Goal: Transaction & Acquisition: Purchase product/service

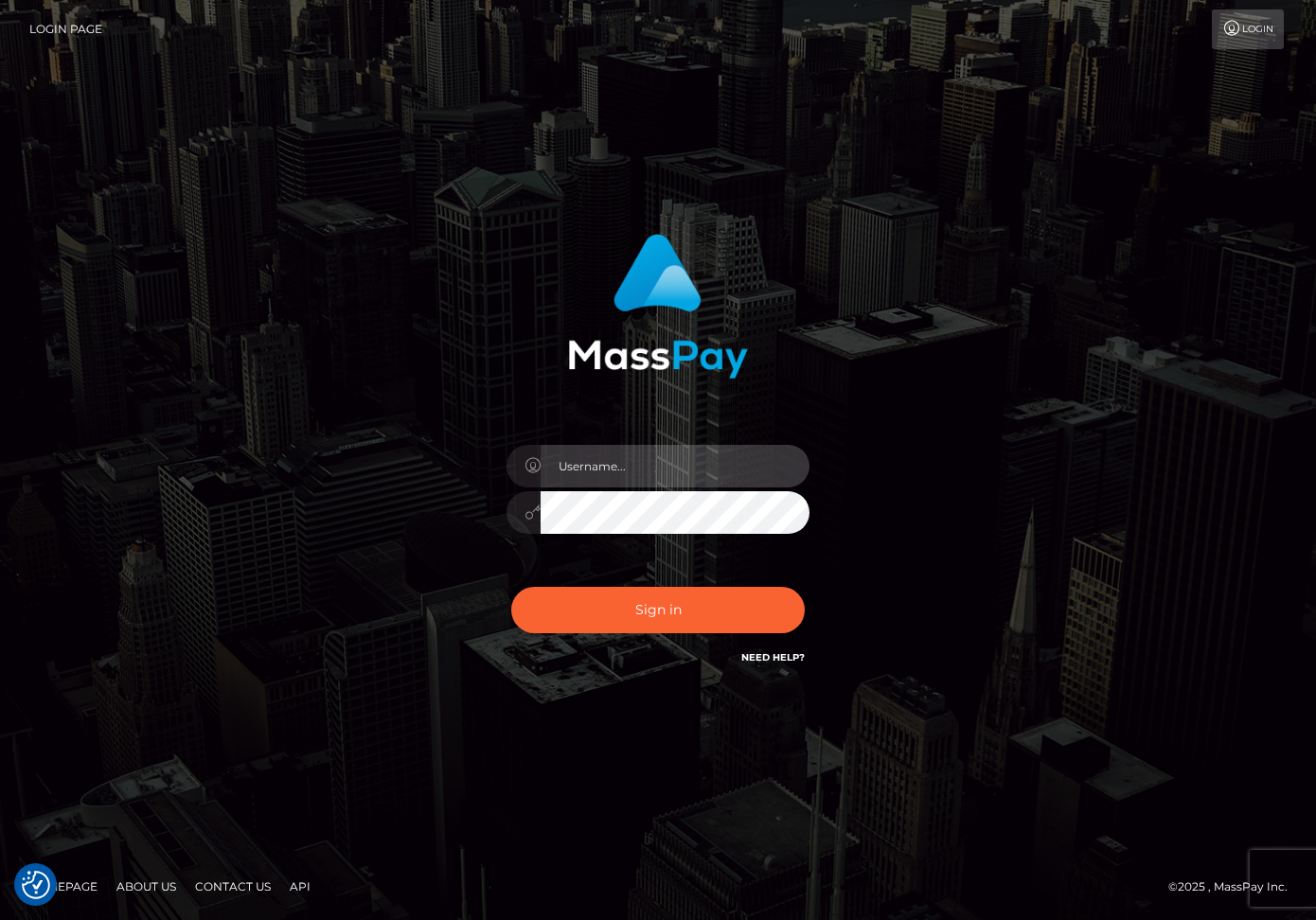
click at [582, 466] on input "text" at bounding box center [675, 466] width 268 height 42
type input "dariag"
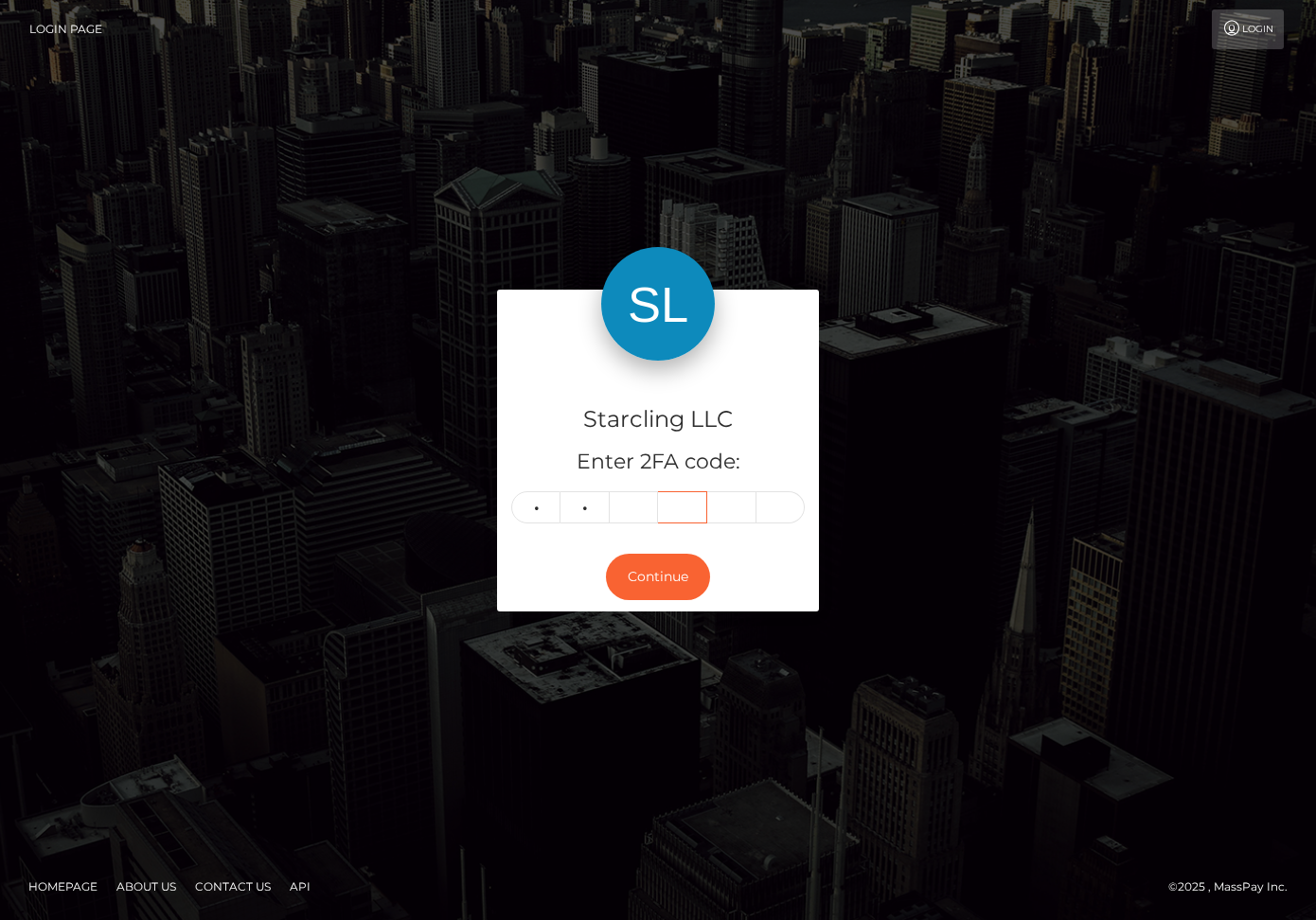
type input "9"
type input "5"
type input "4"
type input "8"
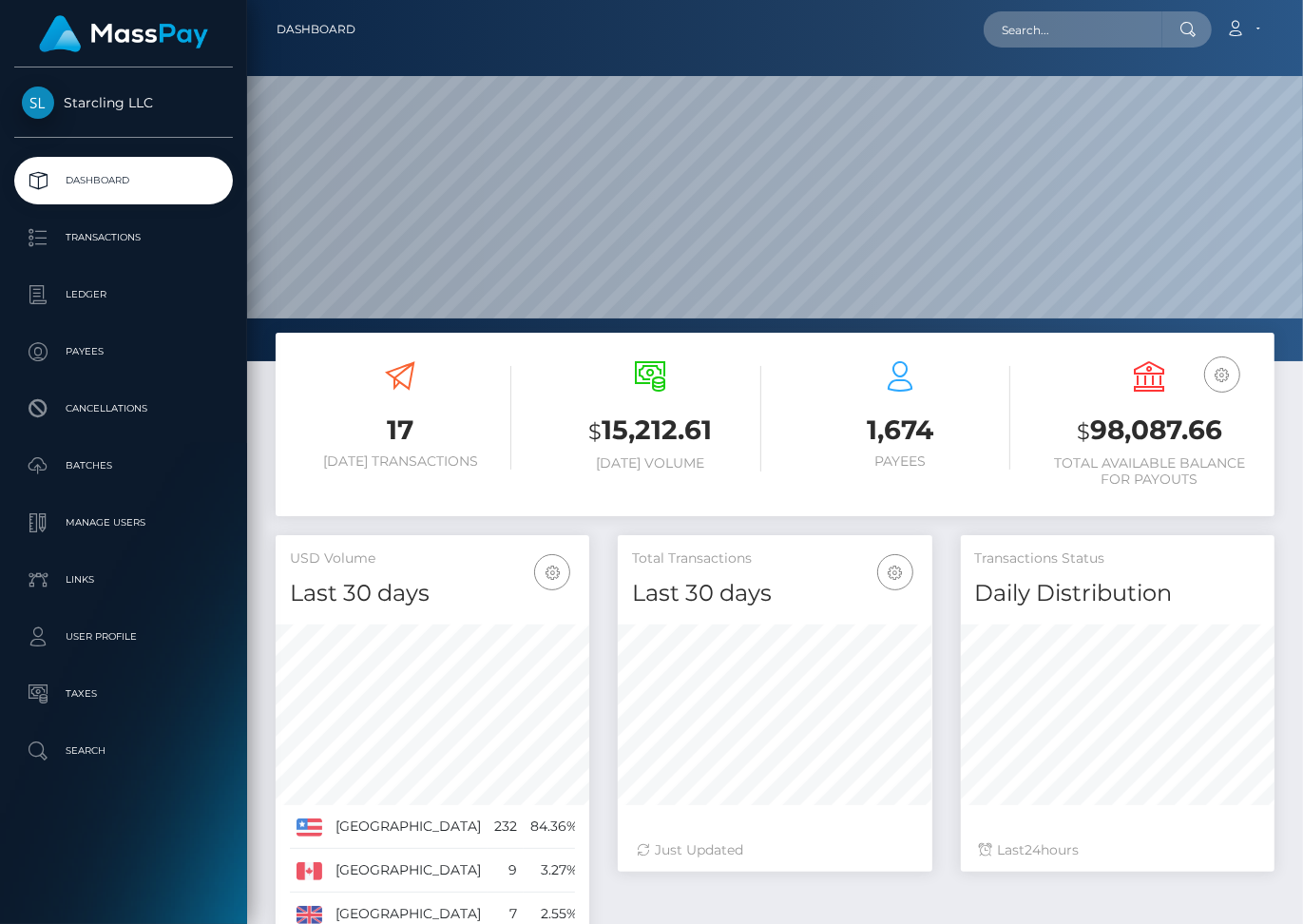
scroll to position [607, 314]
click at [1062, 18] on input "text" at bounding box center [1073, 29] width 178 height 36
paste input "1826429"
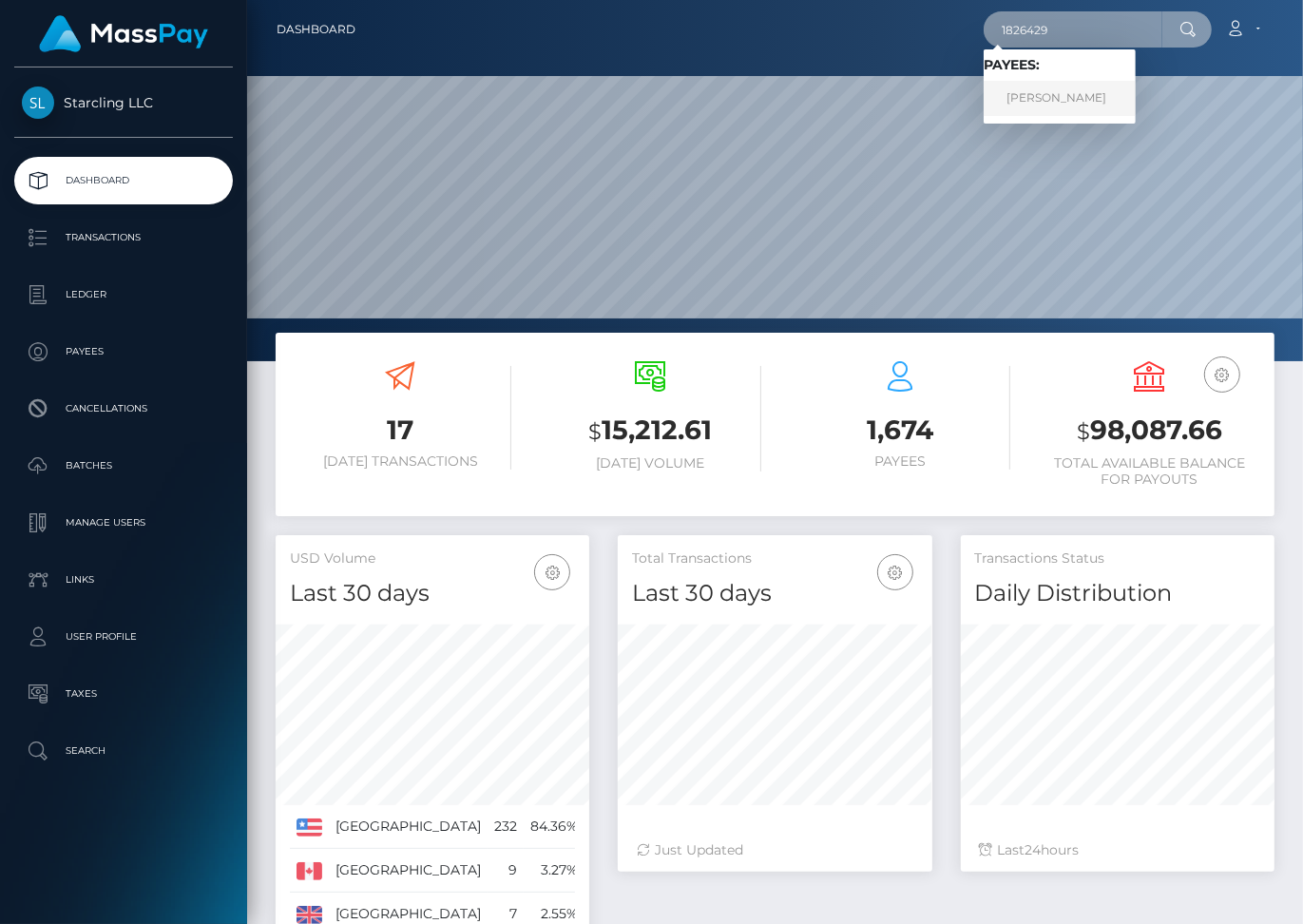
type input "1826429"
click at [1045, 102] on link "Kyle Smith" at bounding box center [1060, 98] width 152 height 35
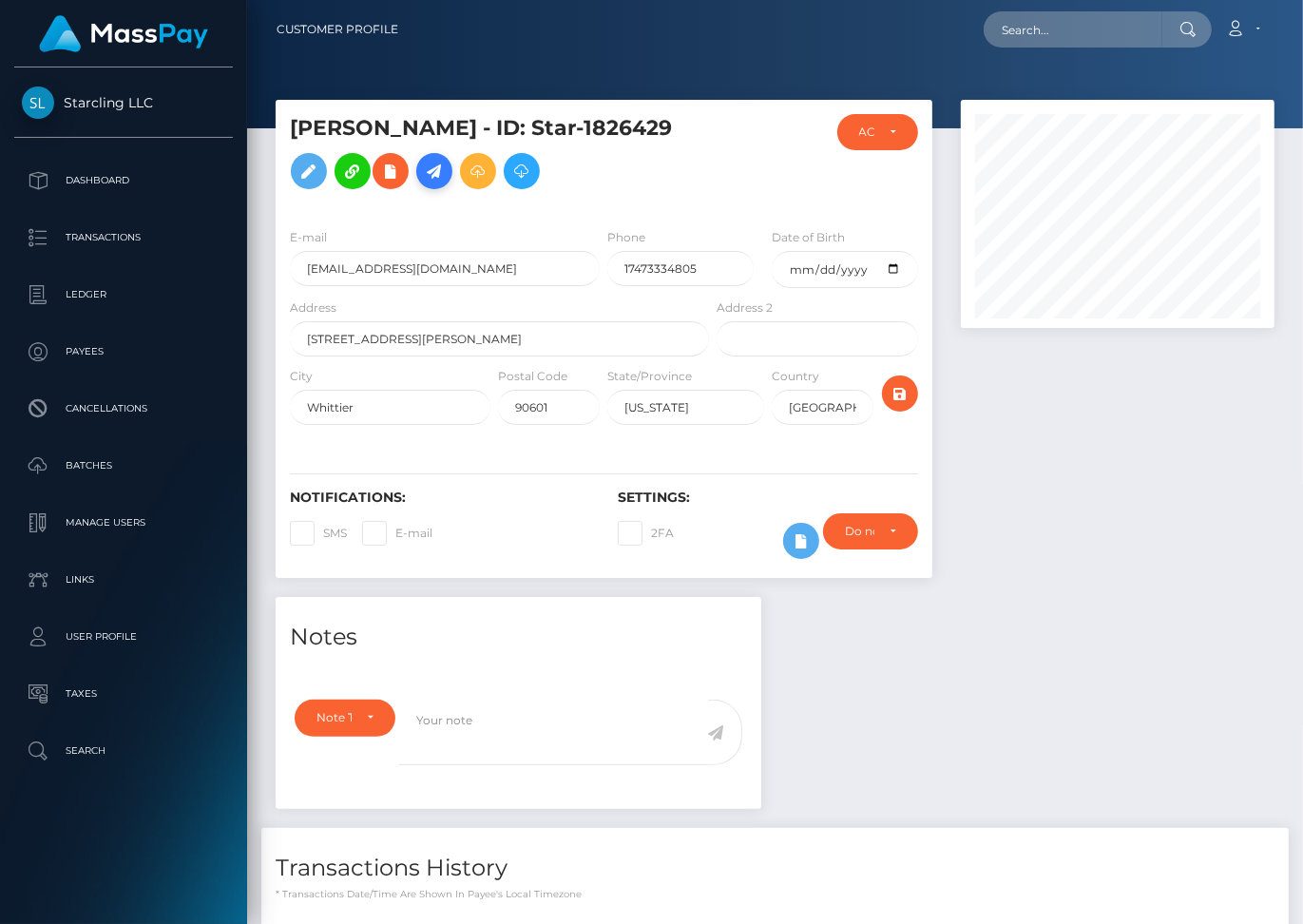
click at [423, 183] on icon at bounding box center [434, 172] width 23 height 24
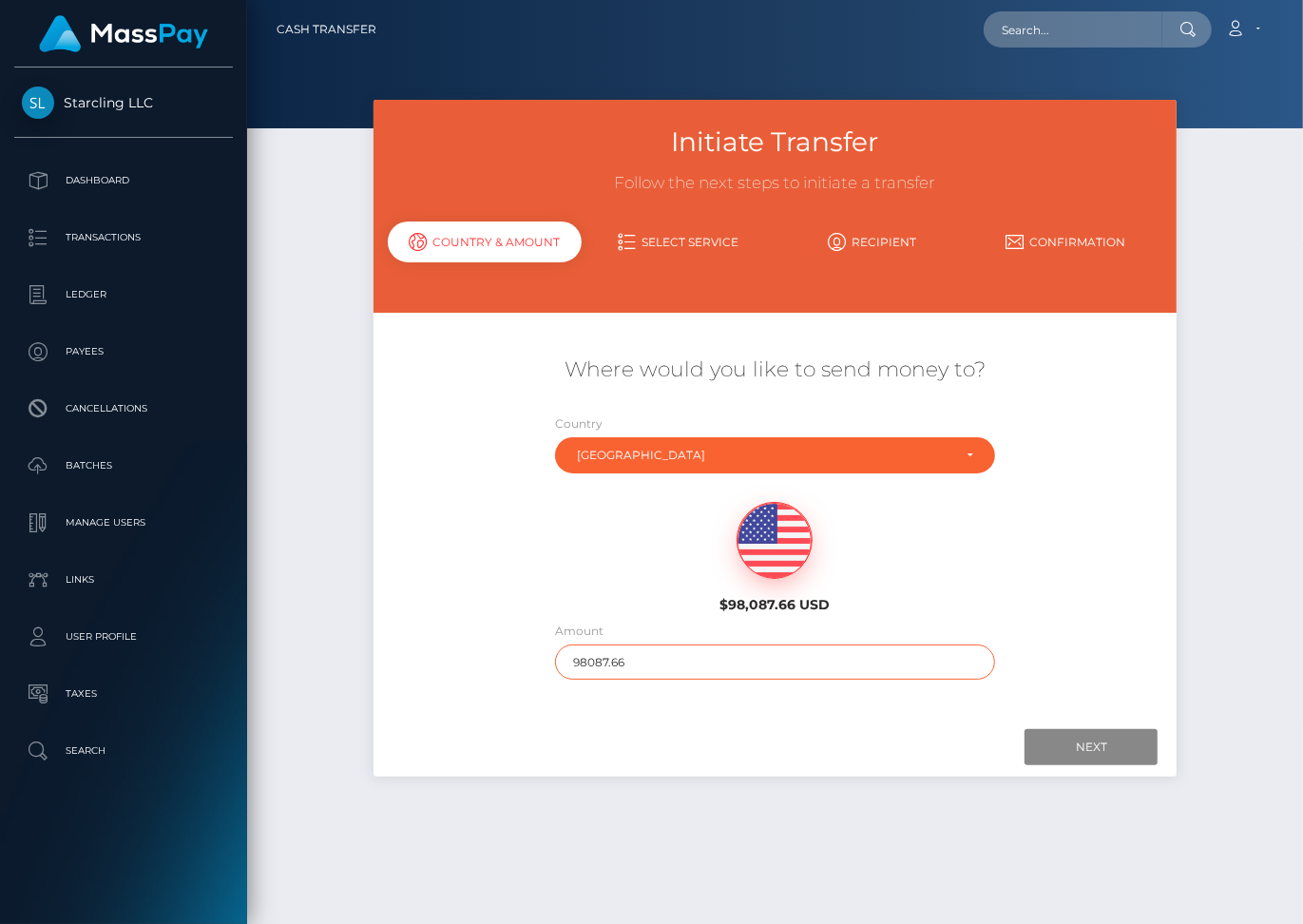
click at [605, 645] on input "98087.66" at bounding box center [776, 662] width 440 height 35
type input "150"
click at [1099, 731] on input "Next" at bounding box center [1091, 747] width 133 height 36
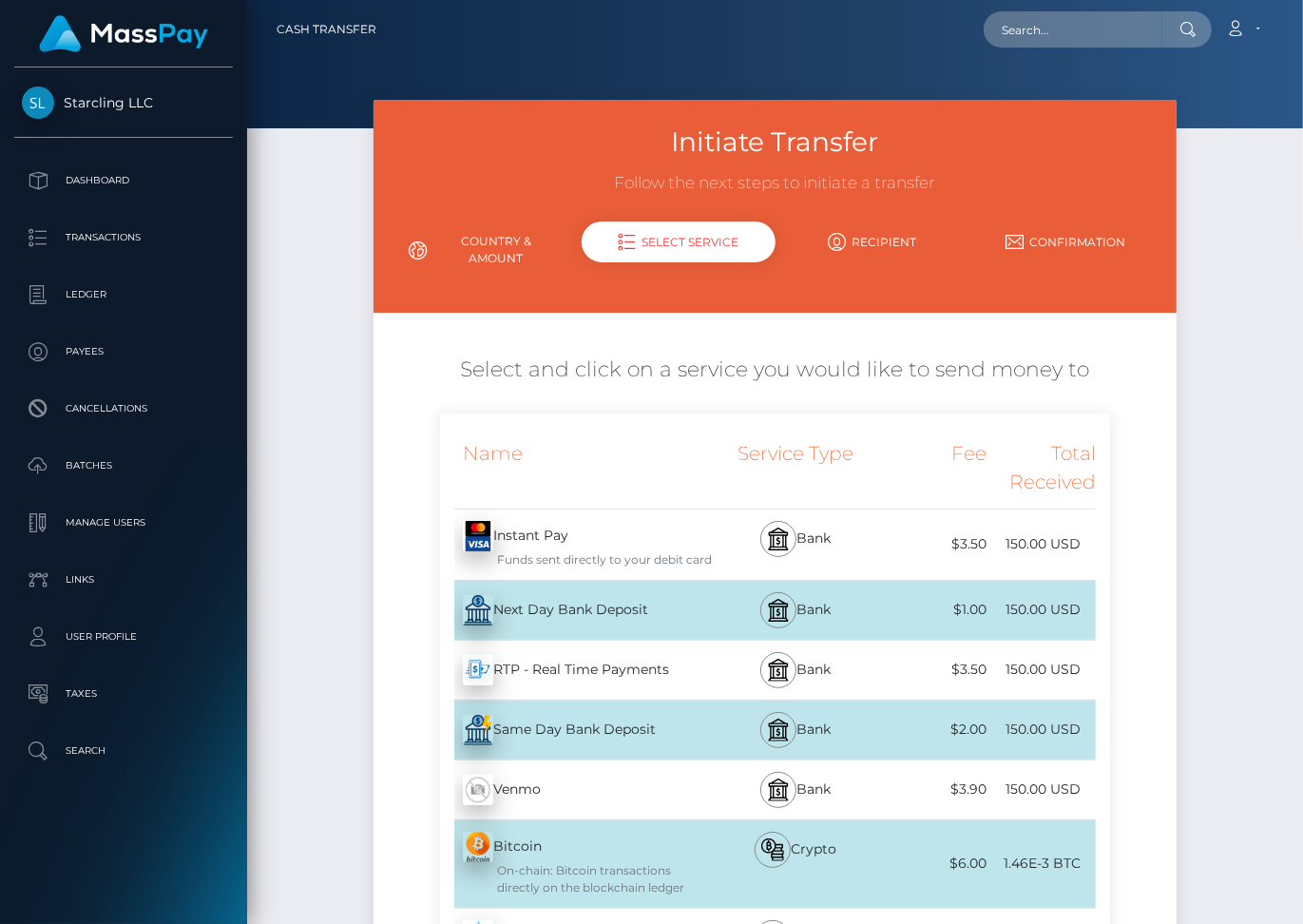
click at [644, 594] on div "Next Day Bank Deposit - USD" at bounding box center [576, 610] width 272 height 53
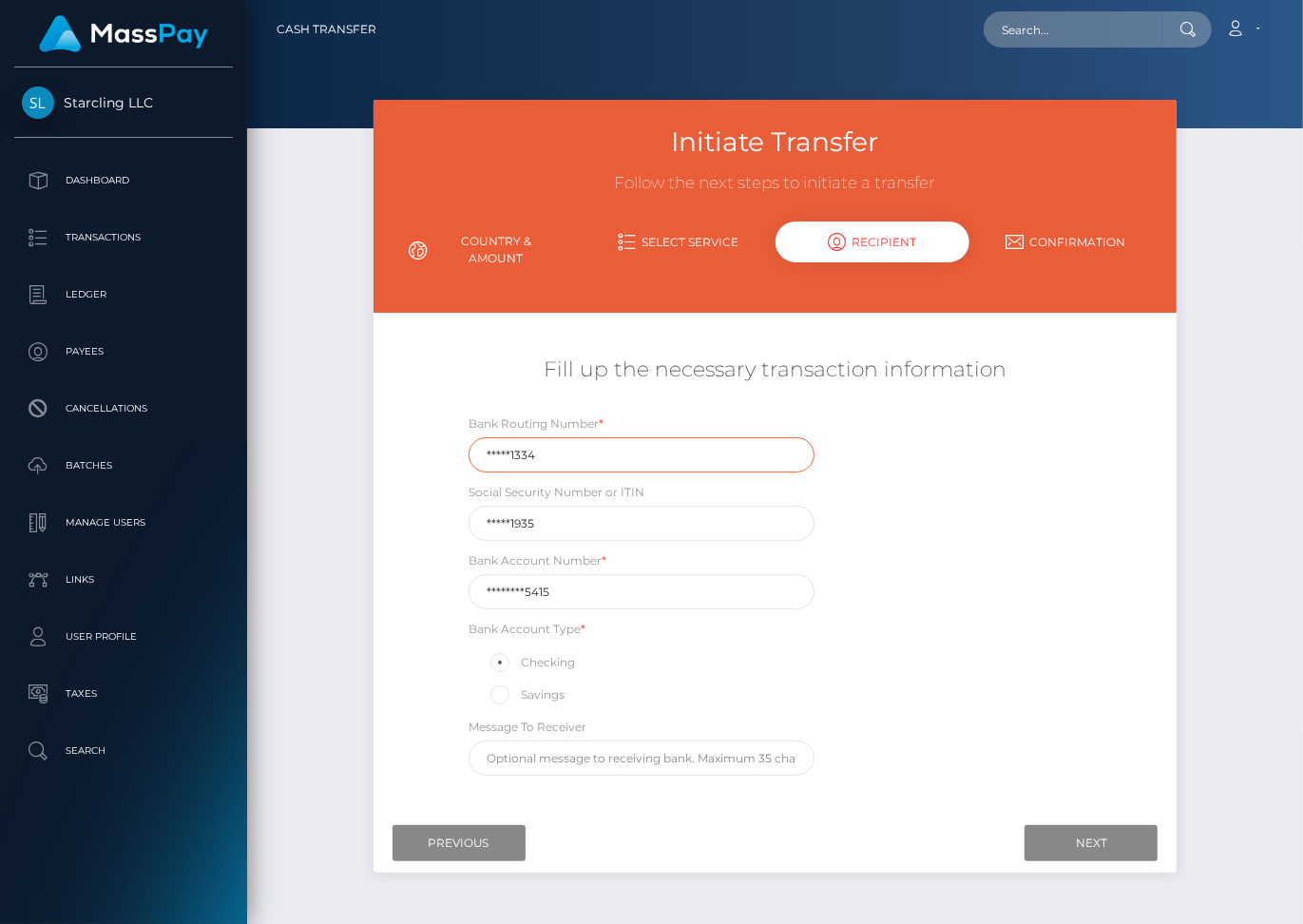
drag, startPoint x: 578, startPoint y: 430, endPoint x: 459, endPoint y: 430, distance: 119.0
click at [459, 430] on div "Bank Routing Number * *****1334" at bounding box center [642, 443] width 374 height 59
drag, startPoint x: 541, startPoint y: 437, endPoint x: 477, endPoint y: 437, distance: 64.0
click at [477, 437] on input "*****1334" at bounding box center [641, 455] width 346 height 35
paste input "03110"
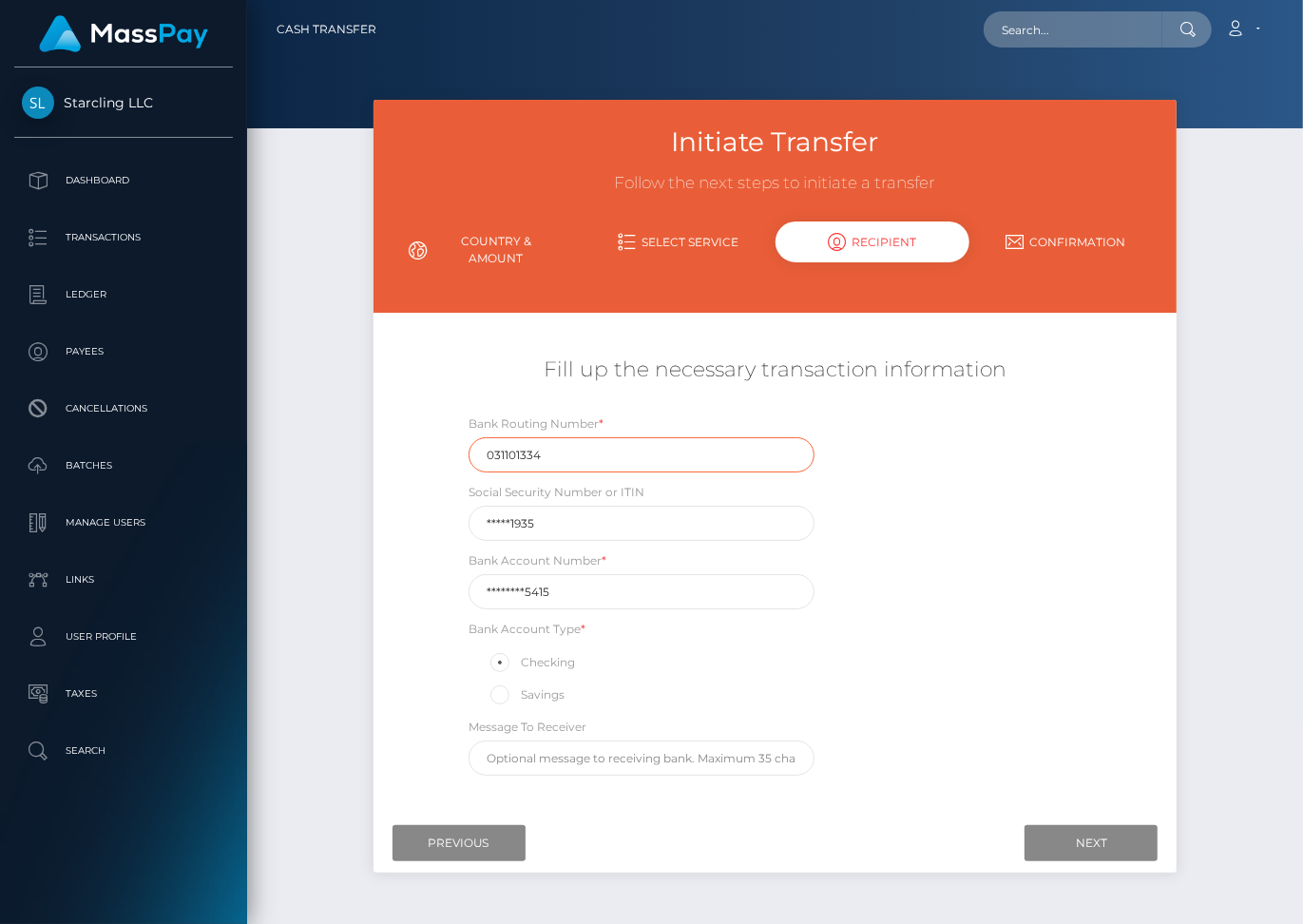
type input "031101334"
click at [565, 574] on input "********5415" at bounding box center [641, 591] width 346 height 35
drag, startPoint x: 552, startPoint y: 572, endPoint x: 466, endPoint y: 572, distance: 86.0
click at [466, 572] on div "Bank Account Number * ********5415" at bounding box center [642, 580] width 374 height 59
paste input "41103600"
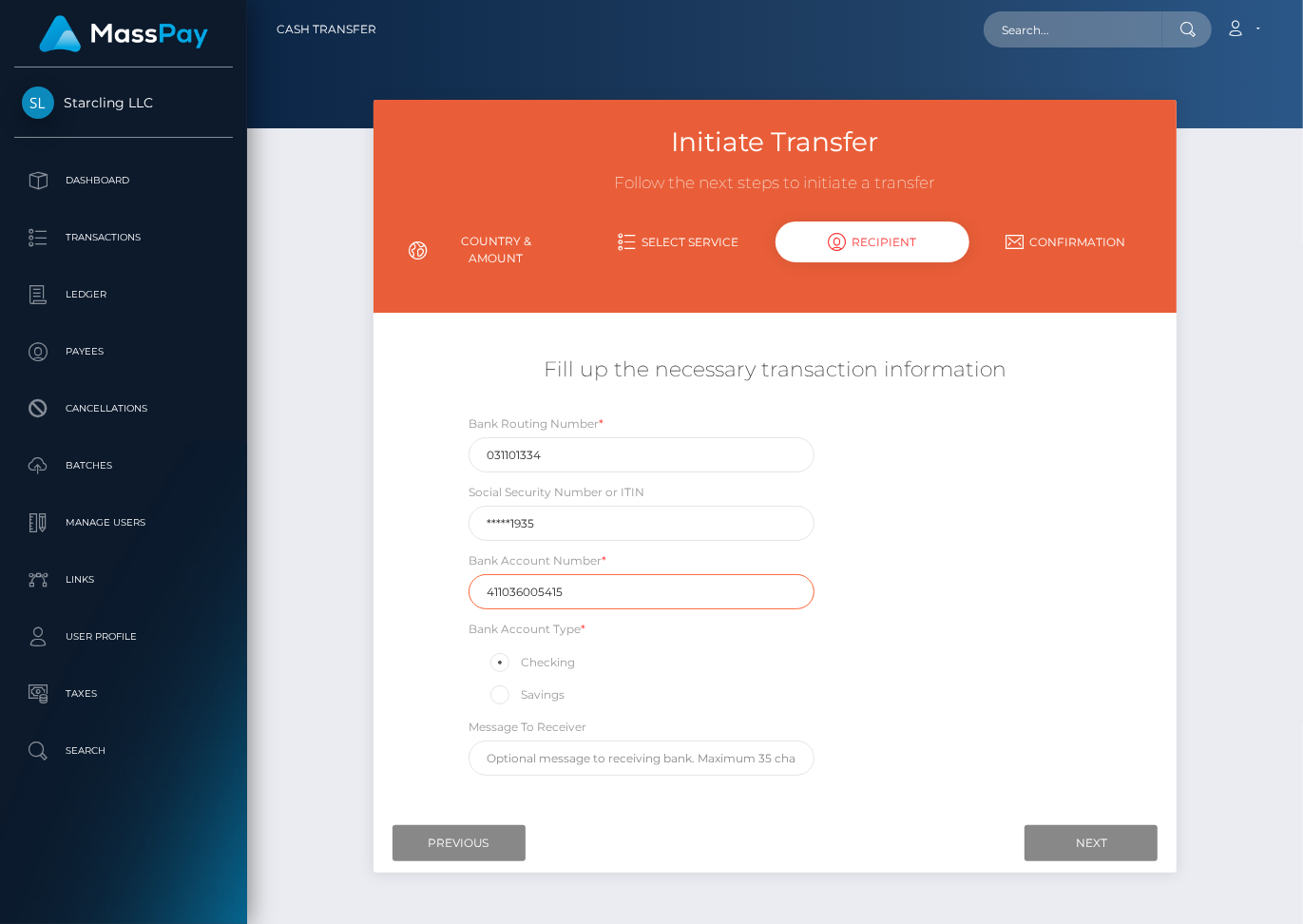
type input "411036005415"
click at [1180, 653] on div "Initiate Transfer Follow the next steps to initiate a transfer Country & Amount…" at bounding box center [776, 495] width 833 height 792
click at [1080, 825] on input "Next" at bounding box center [1091, 843] width 133 height 36
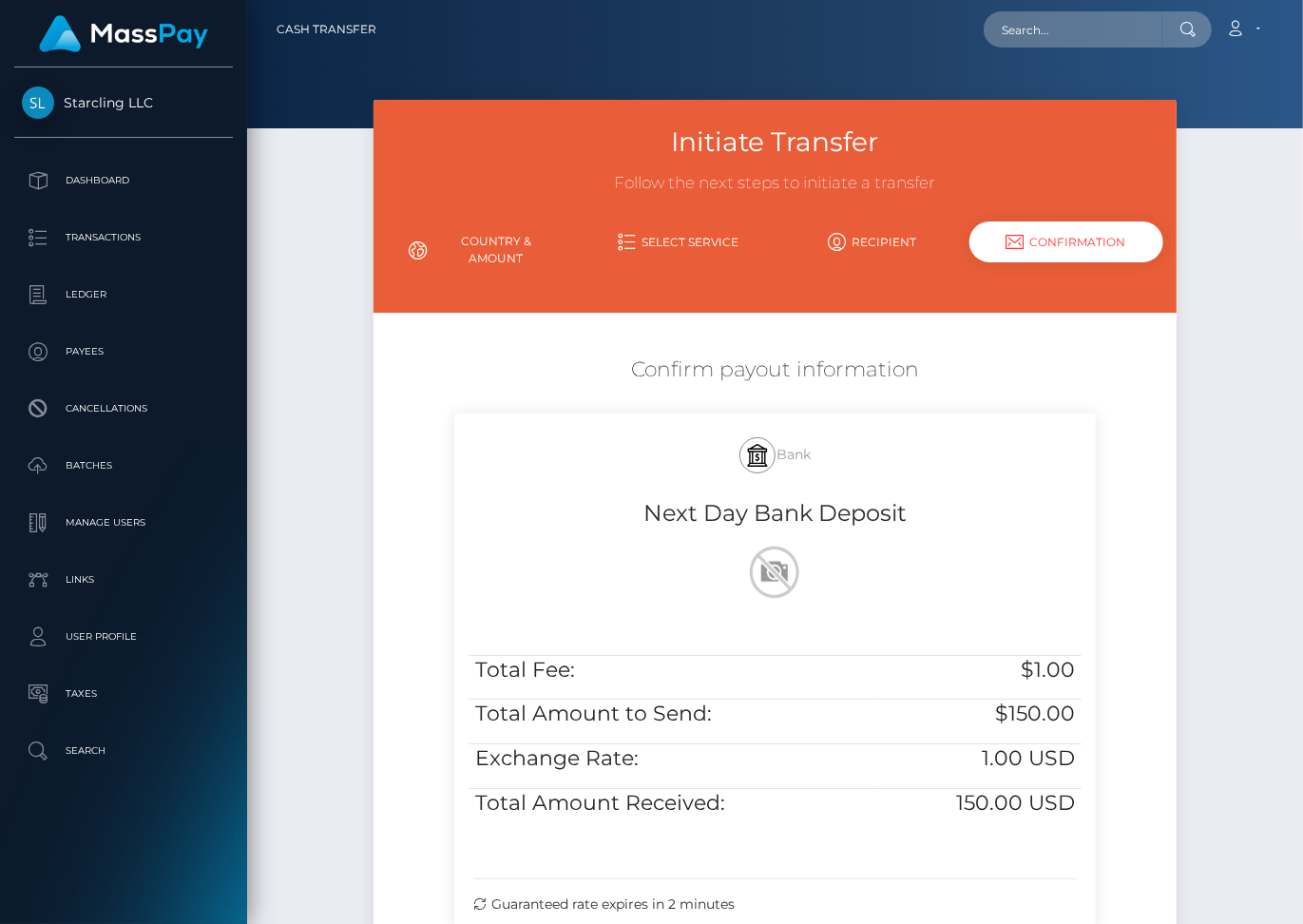
scroll to position [188, 0]
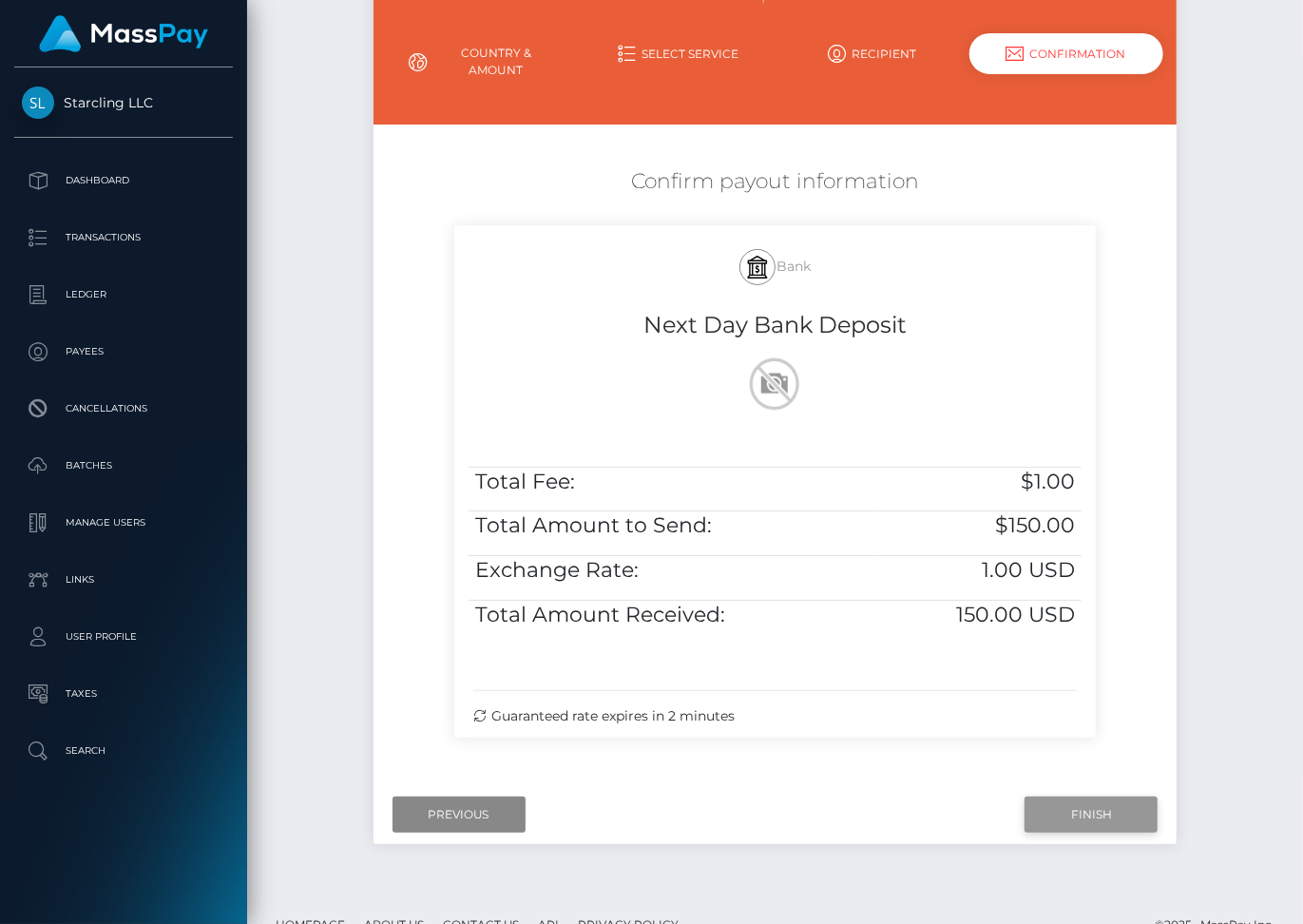
click at [1080, 797] on input "Finish" at bounding box center [1091, 814] width 133 height 36
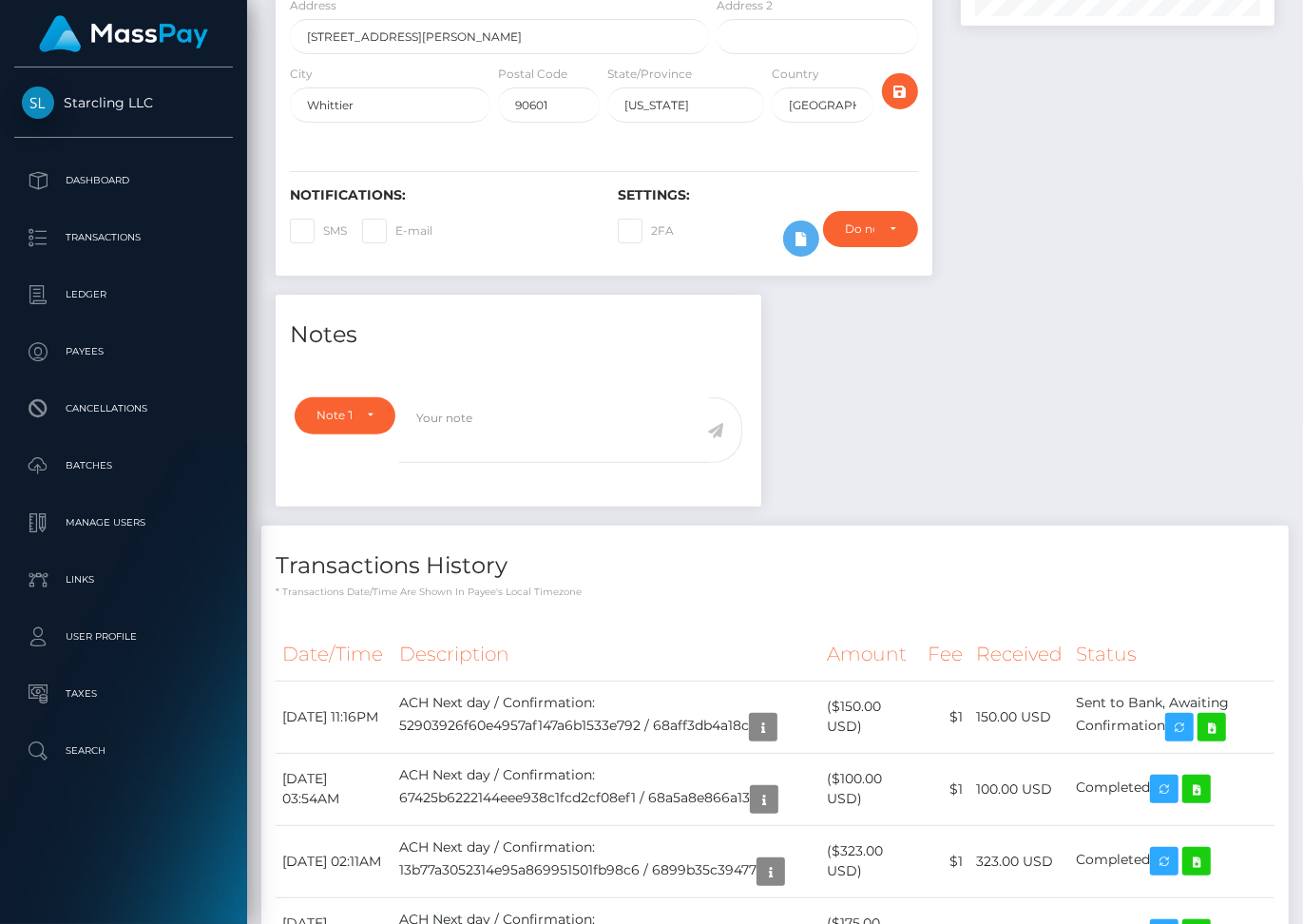
scroll to position [228, 314]
drag, startPoint x: 282, startPoint y: 724, endPoint x: 1180, endPoint y: 748, distance: 898.3
click at [1180, 748] on tr "August 27, 2025 11:16PM ACH Next day / Confirmation: 52903926f60e4957af147a6b15…" at bounding box center [775, 717] width 1000 height 73
copy tr "August 27, 2025 11:16PM ACH Next day / Confirmation: 52903926f60e4957af147a6b15…"
click at [1221, 740] on icon at bounding box center [1213, 727] width 23 height 24
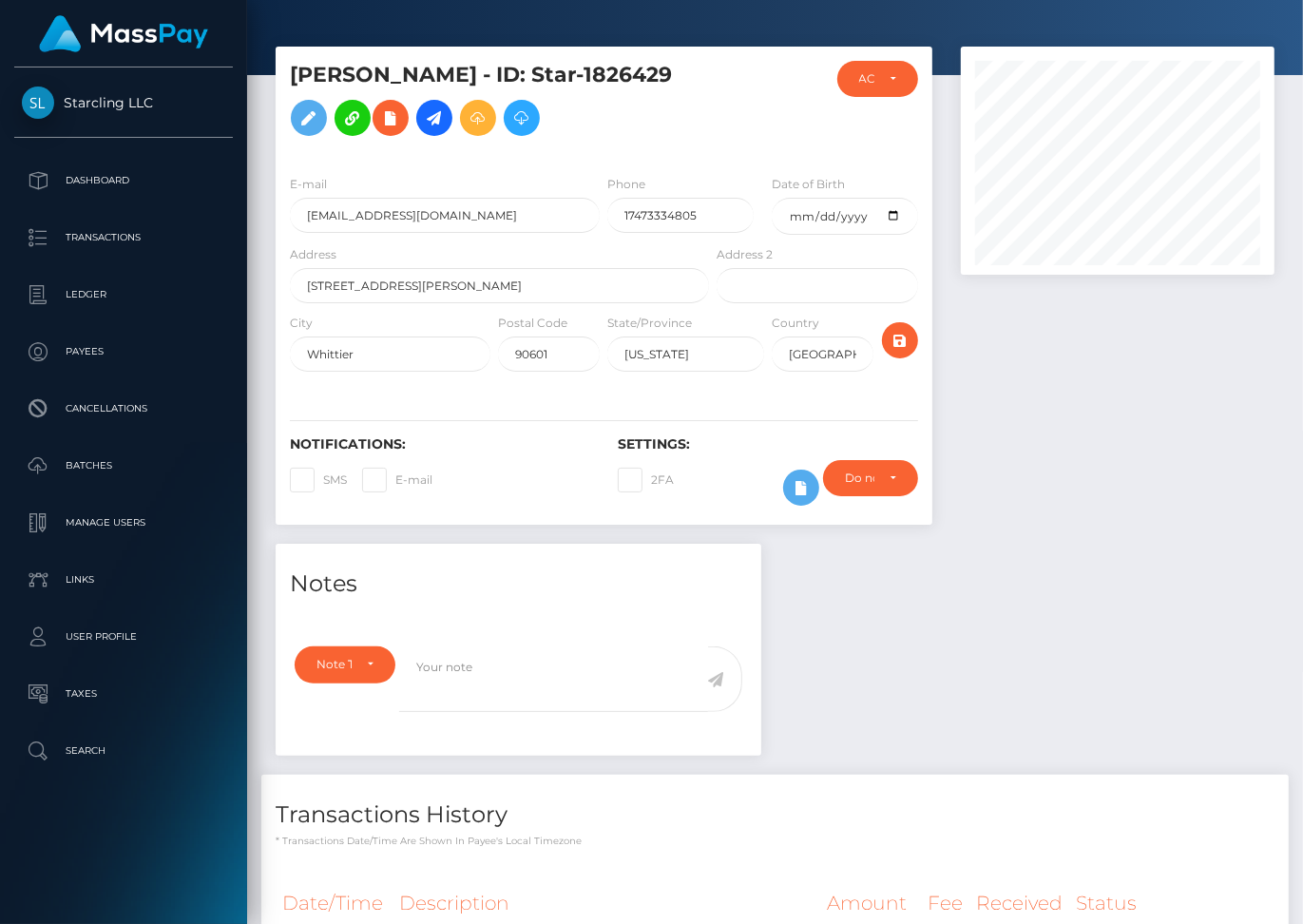
scroll to position [0, 0]
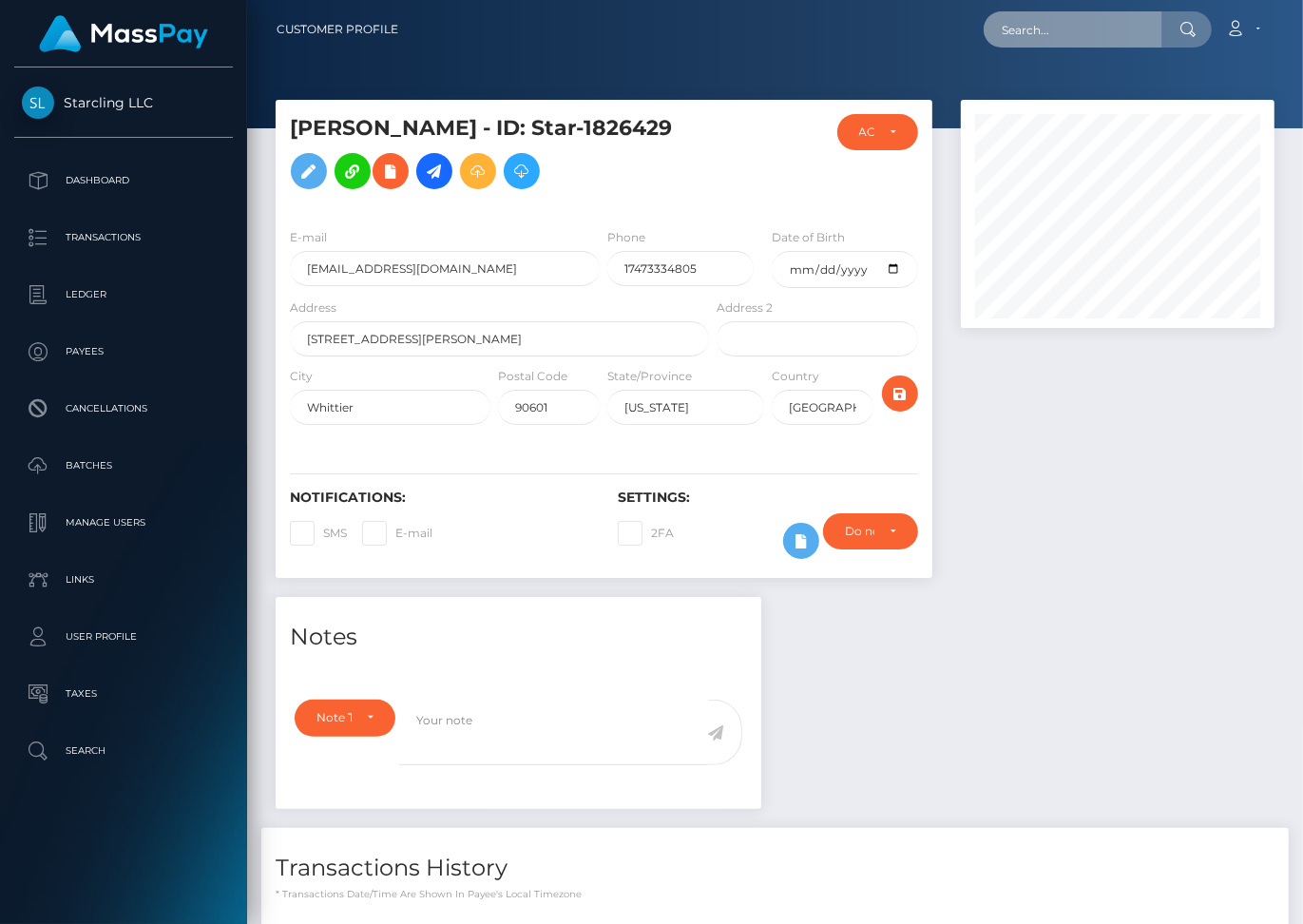
click at [1034, 39] on input "text" at bounding box center [1073, 29] width 178 height 36
paste input "143122"
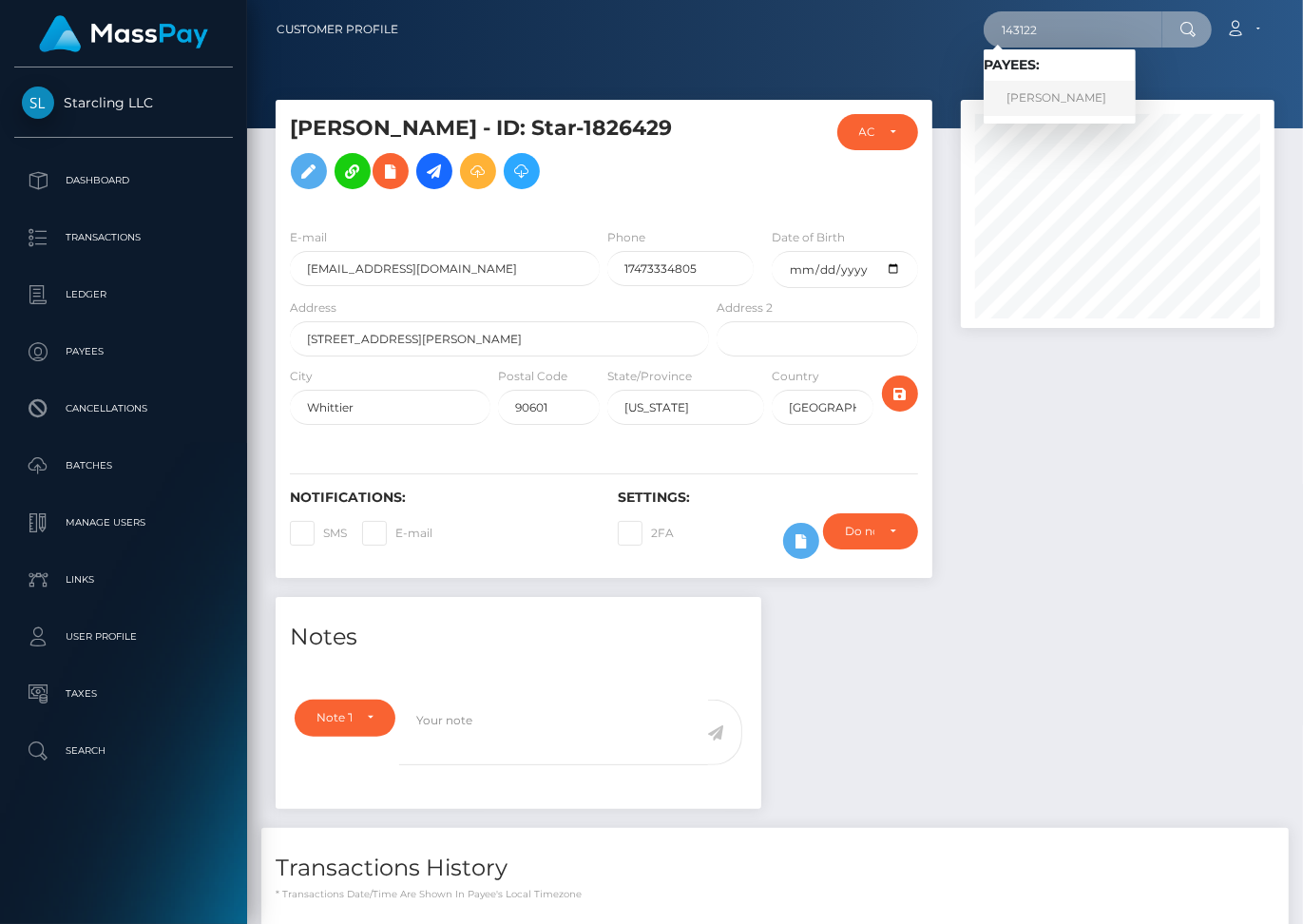
type input "143122"
click at [1081, 93] on link "Anthony Patch" at bounding box center [1060, 98] width 152 height 35
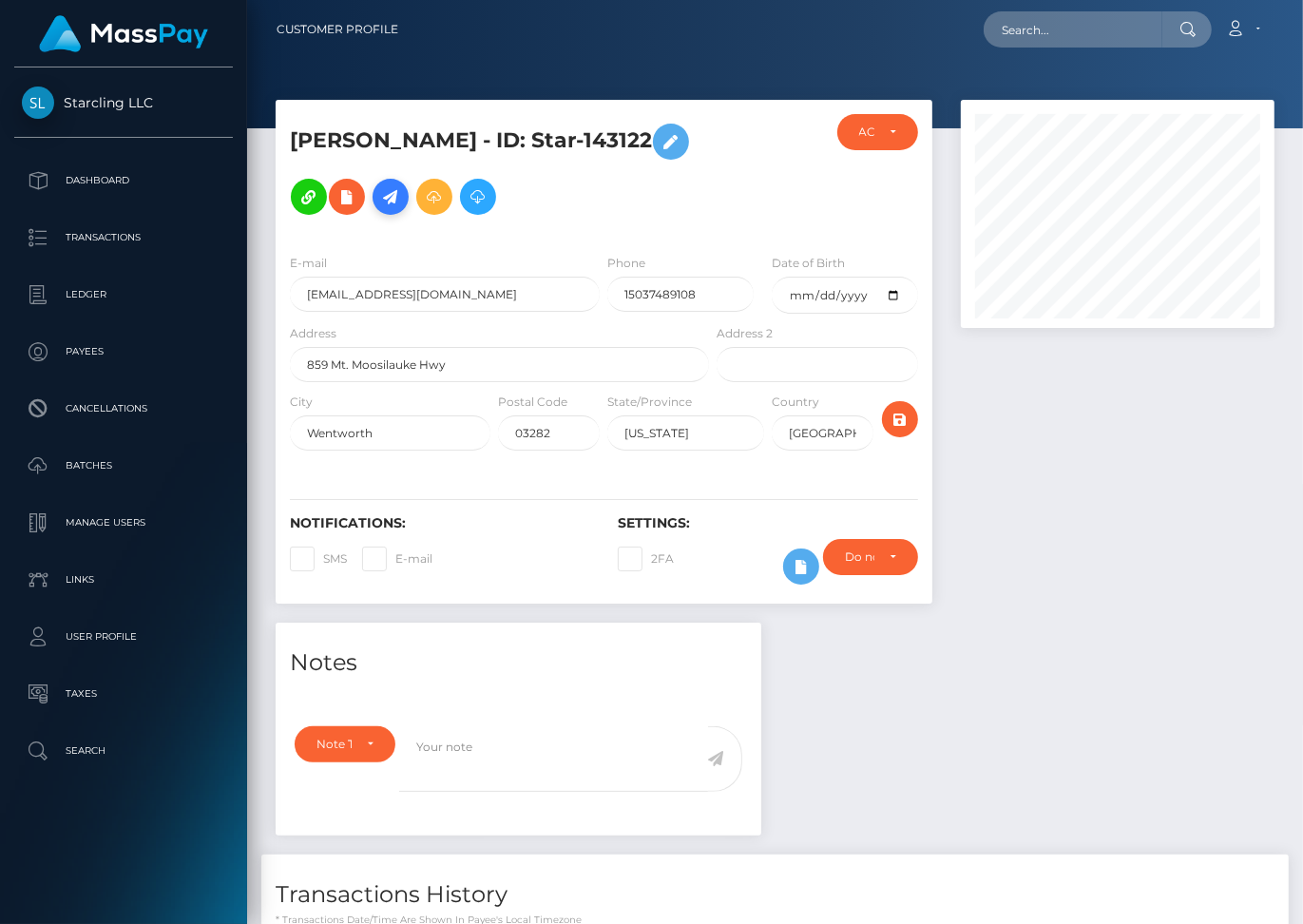
click at [396, 197] on icon at bounding box center [391, 197] width 23 height 24
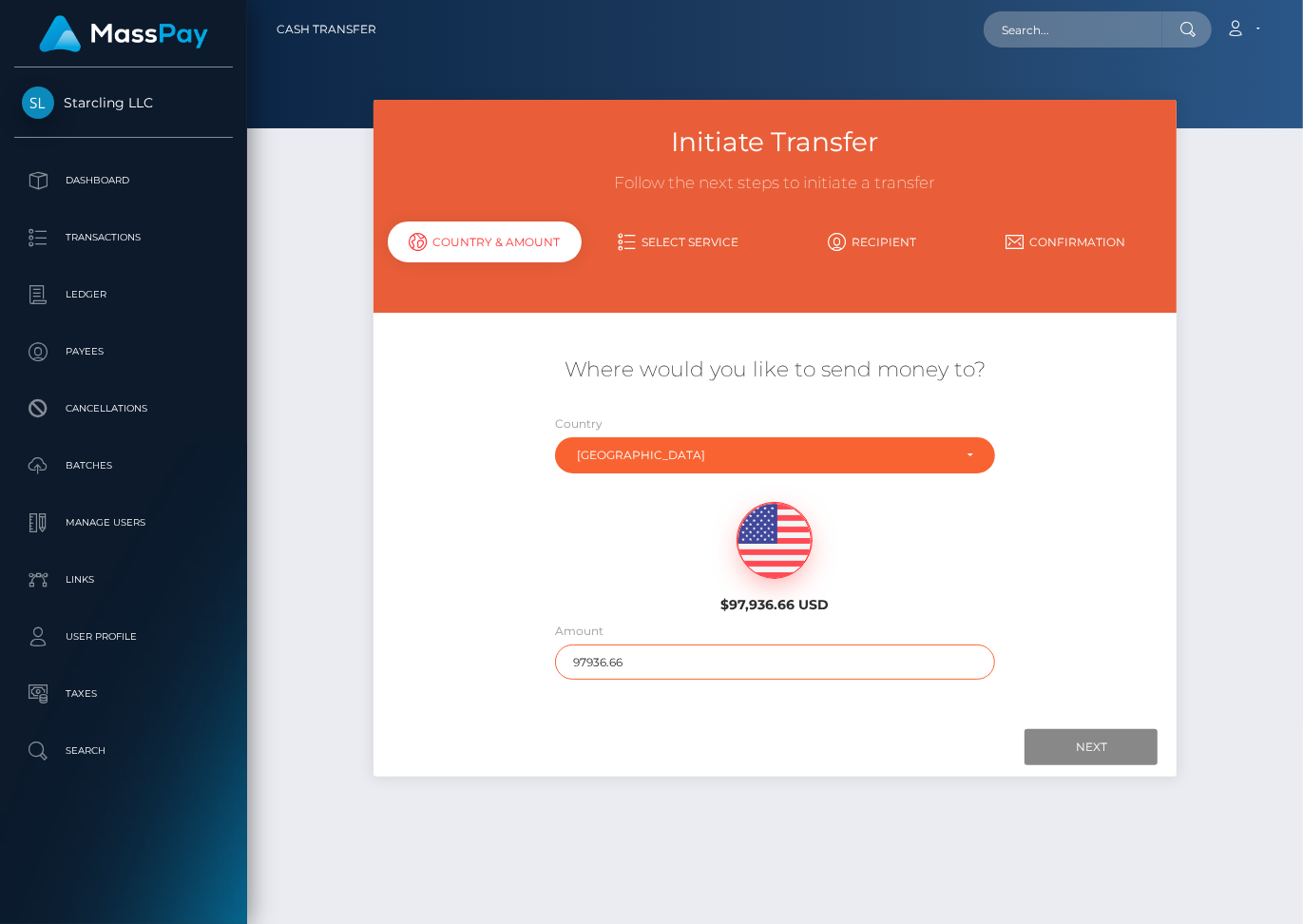
click at [587, 645] on input "97936.66" at bounding box center [776, 662] width 440 height 35
type input "901"
click at [1093, 735] on input "Next" at bounding box center [1091, 747] width 133 height 36
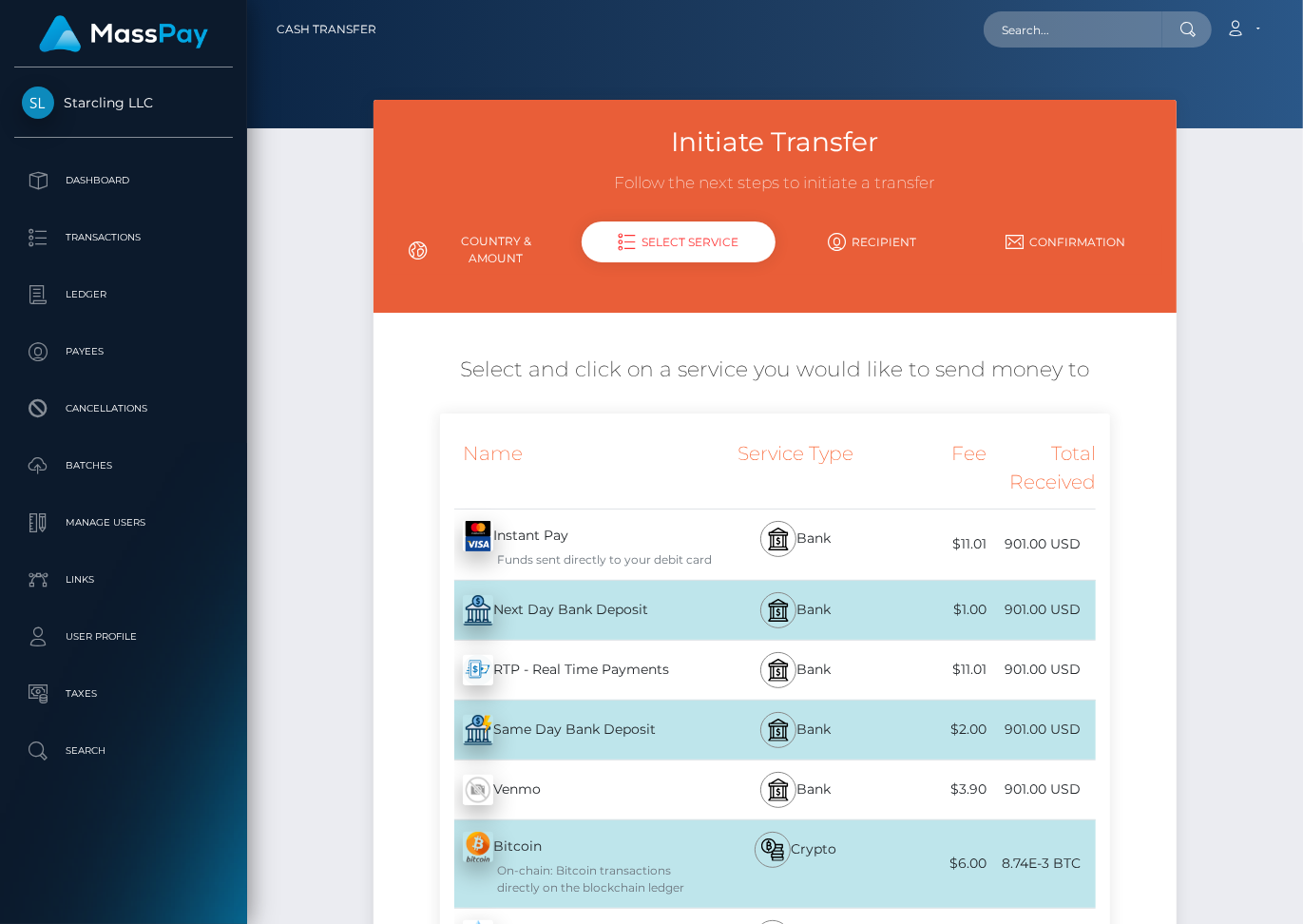
click at [682, 587] on div "Next Day Bank Deposit - USD" at bounding box center [576, 610] width 272 height 53
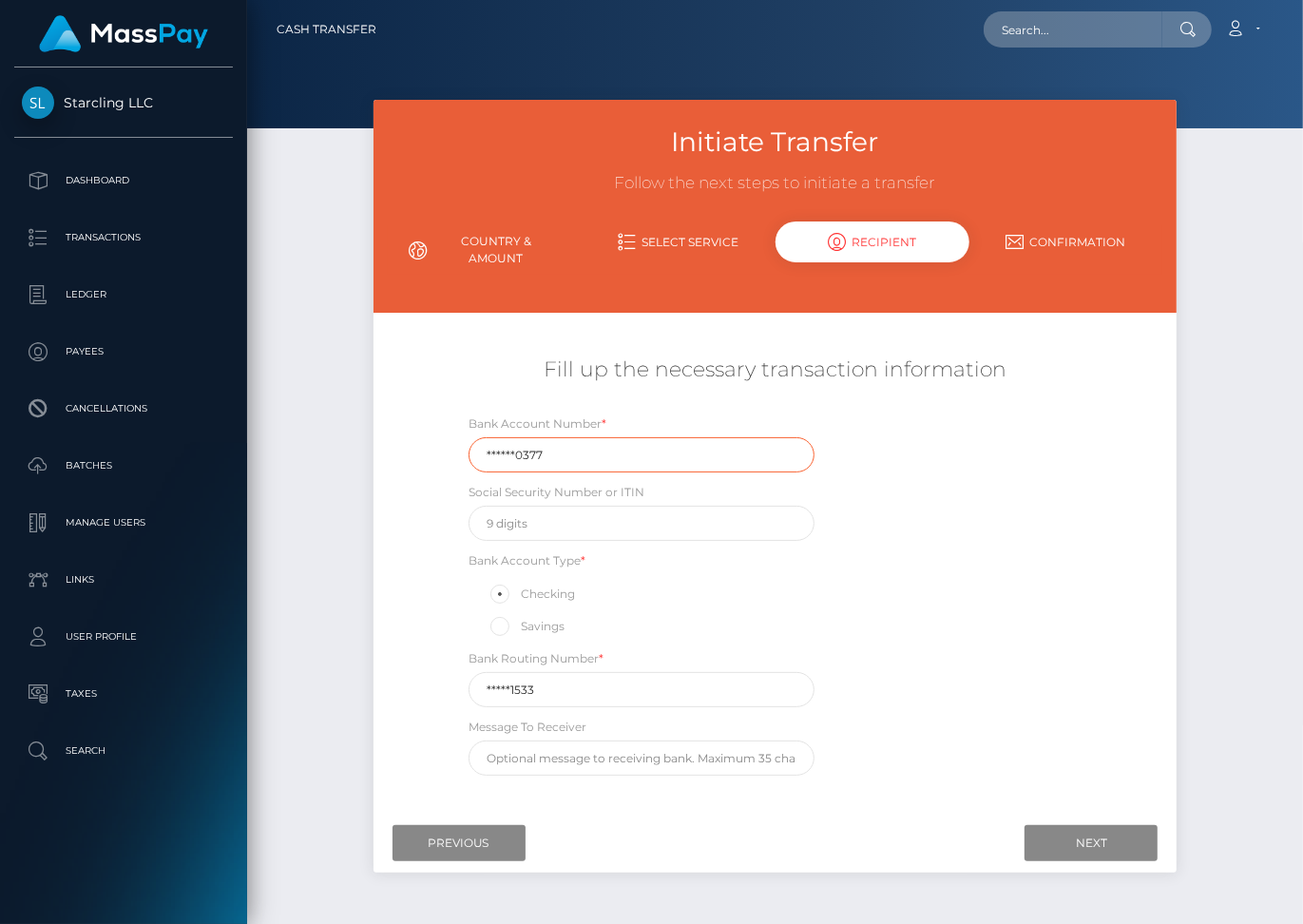
drag, startPoint x: 557, startPoint y: 435, endPoint x: 459, endPoint y: 433, distance: 98.0
click at [459, 433] on div "Bank Account Number * ******0377" at bounding box center [642, 443] width 374 height 59
paste input "331433"
type input "3314330377"
click at [555, 673] on input "*****1533" at bounding box center [641, 689] width 346 height 35
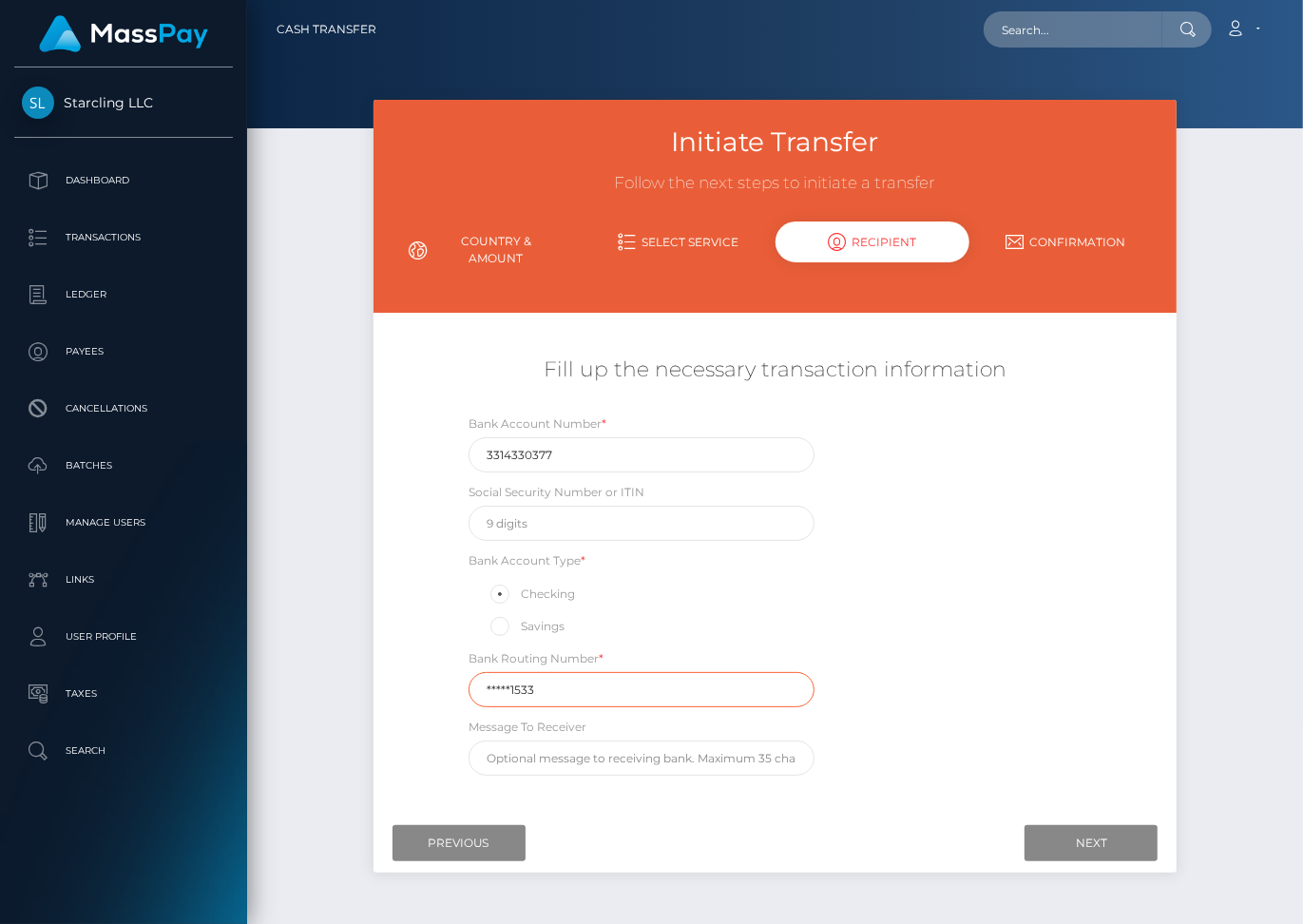
drag, startPoint x: 544, startPoint y: 673, endPoint x: 476, endPoint y: 668, distance: 68.2
click at [476, 672] on input "*****1533" at bounding box center [641, 689] width 346 height 35
paste input "01140"
type input "011401533"
click at [550, 509] on input "text" at bounding box center [641, 524] width 346 height 35
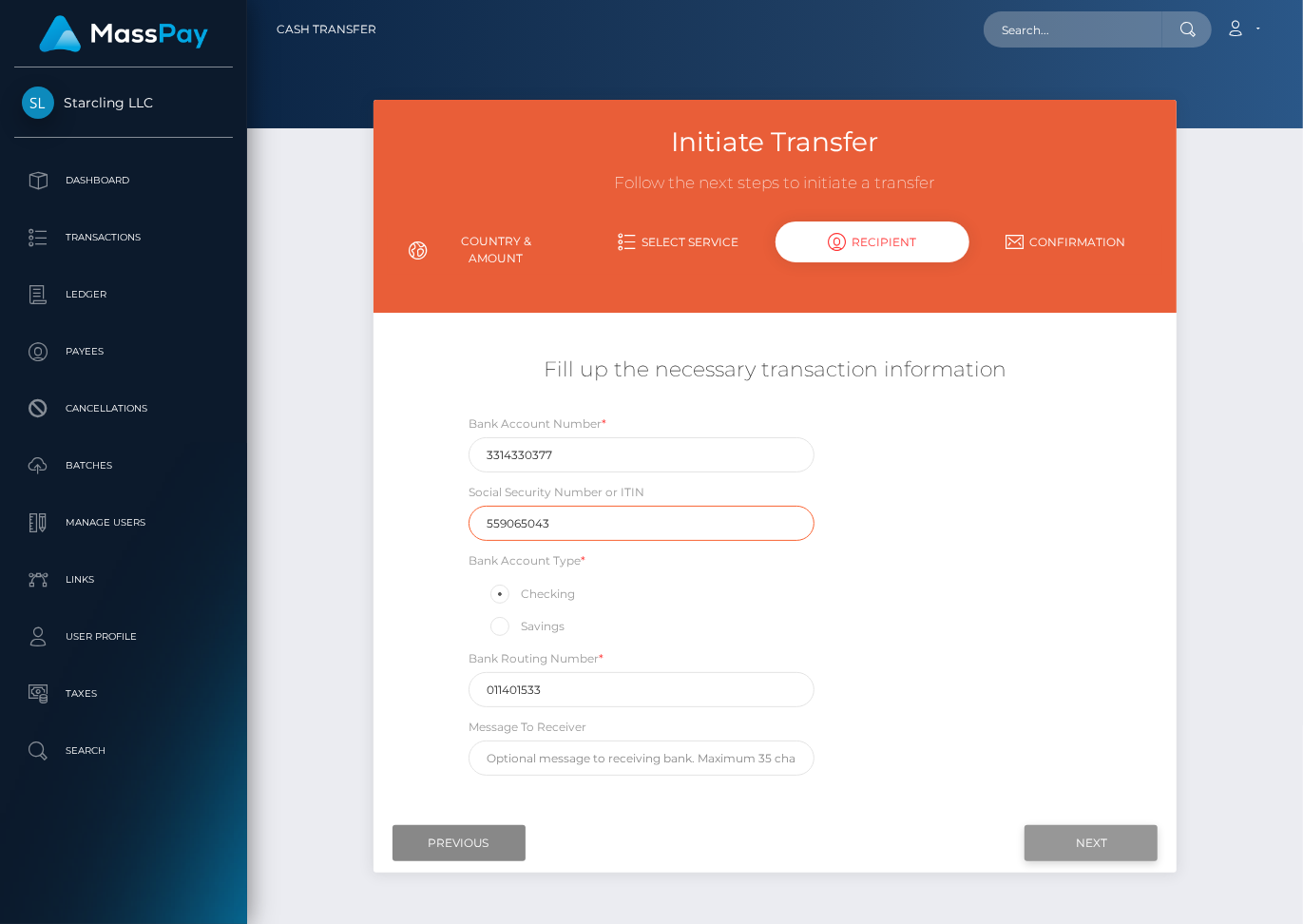
type input "559065043"
click at [1095, 825] on input "Next" at bounding box center [1091, 843] width 133 height 36
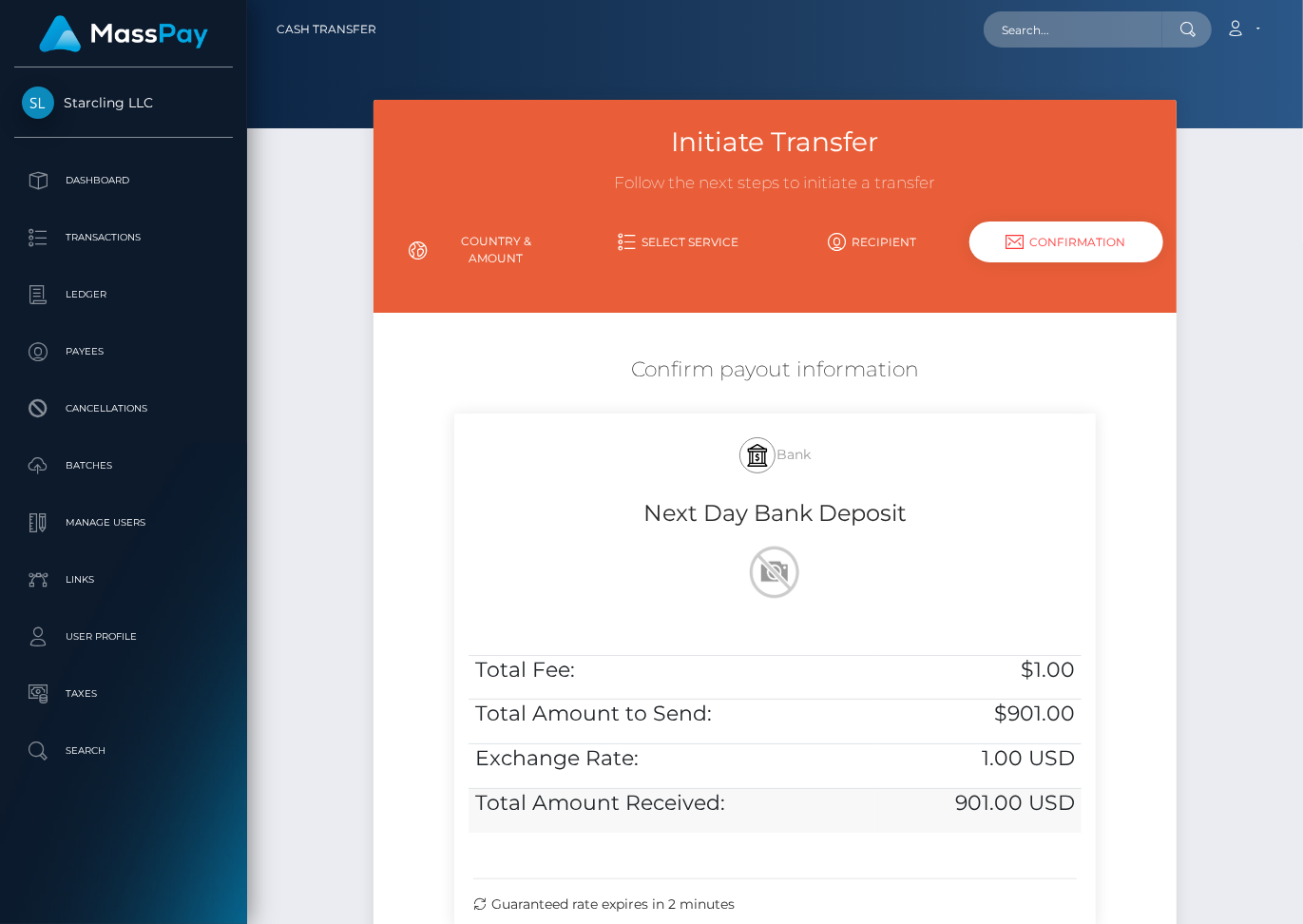
scroll to position [203, 0]
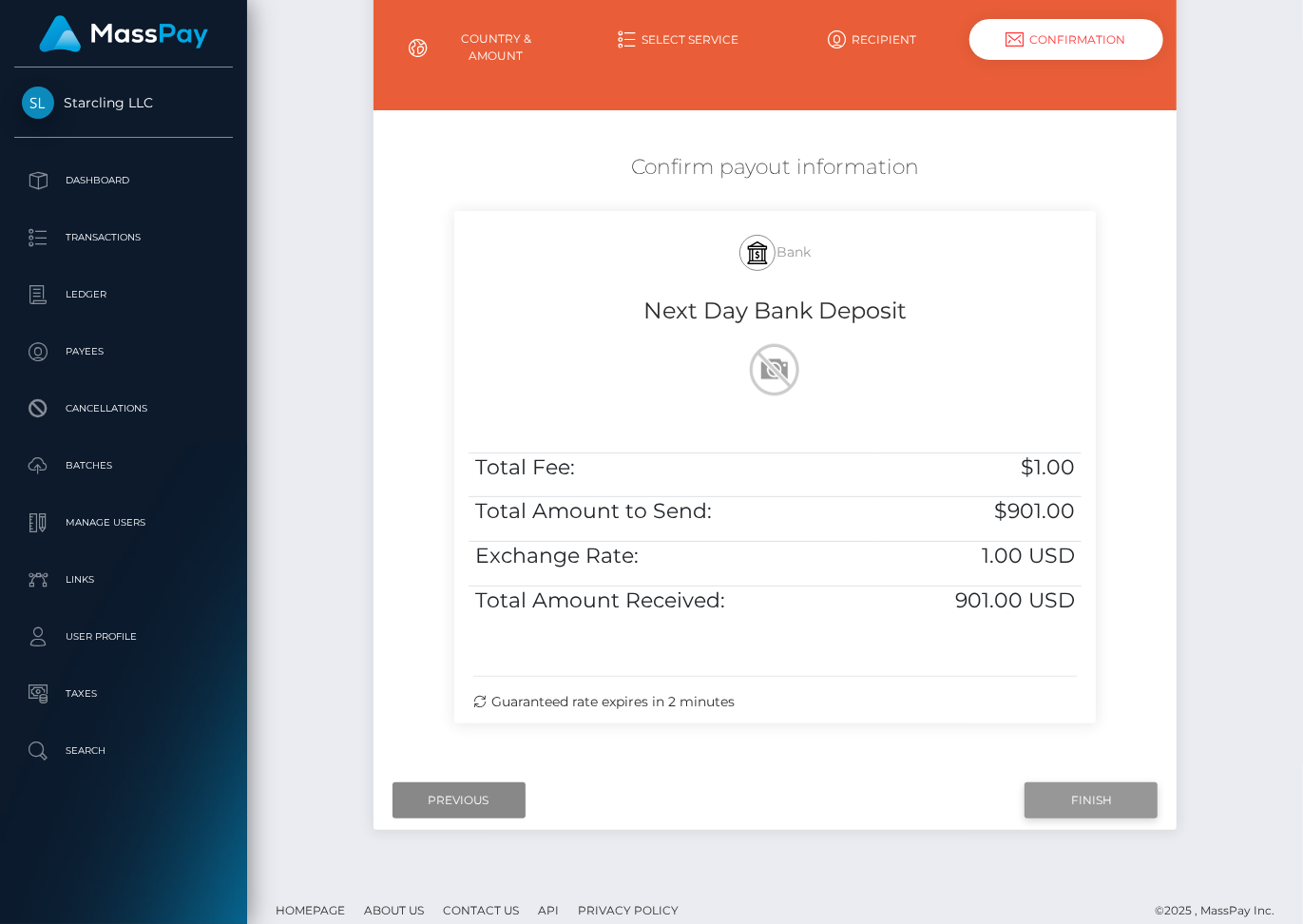
click at [1073, 782] on input "Finish" at bounding box center [1091, 800] width 133 height 36
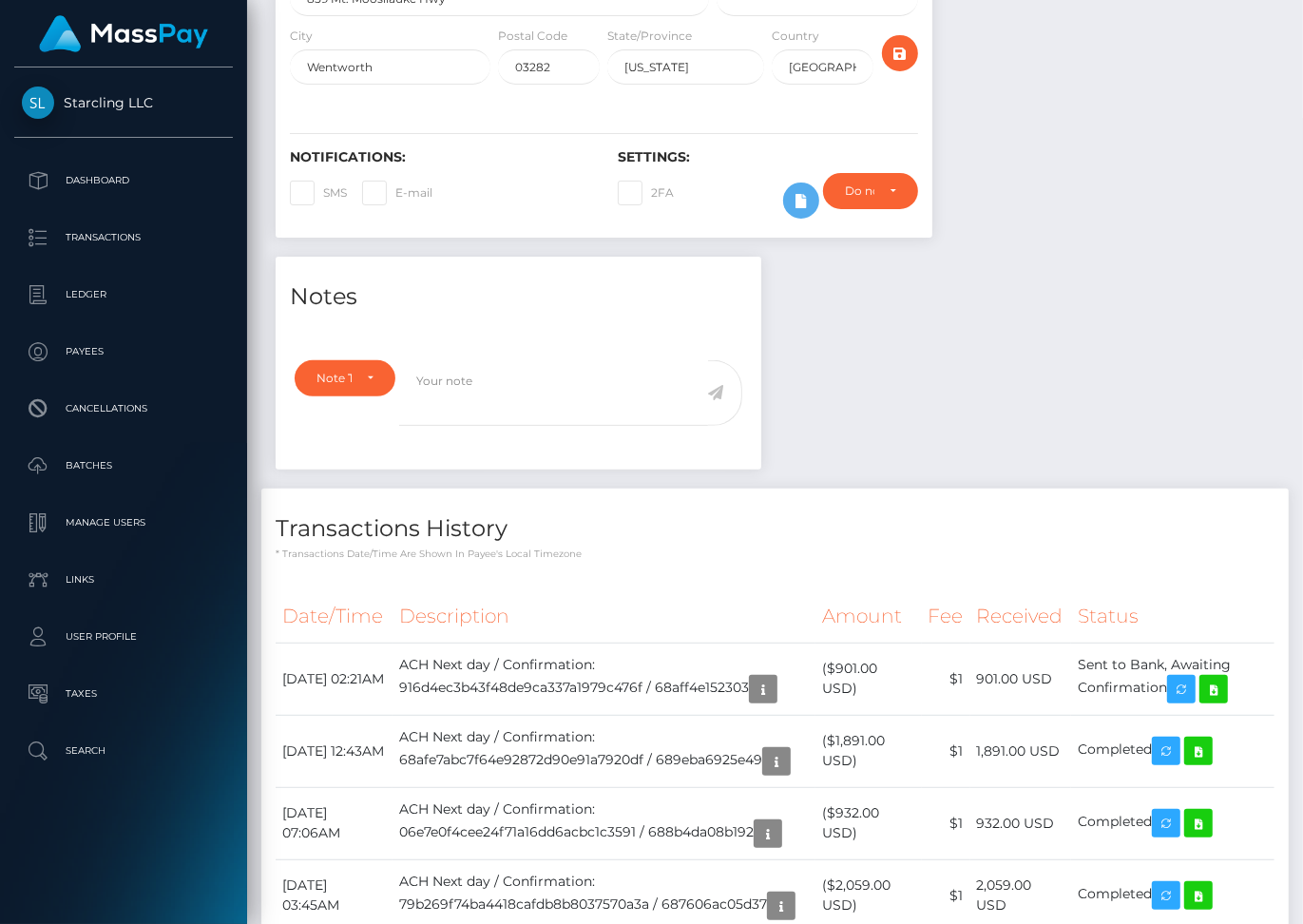
scroll to position [404, 0]
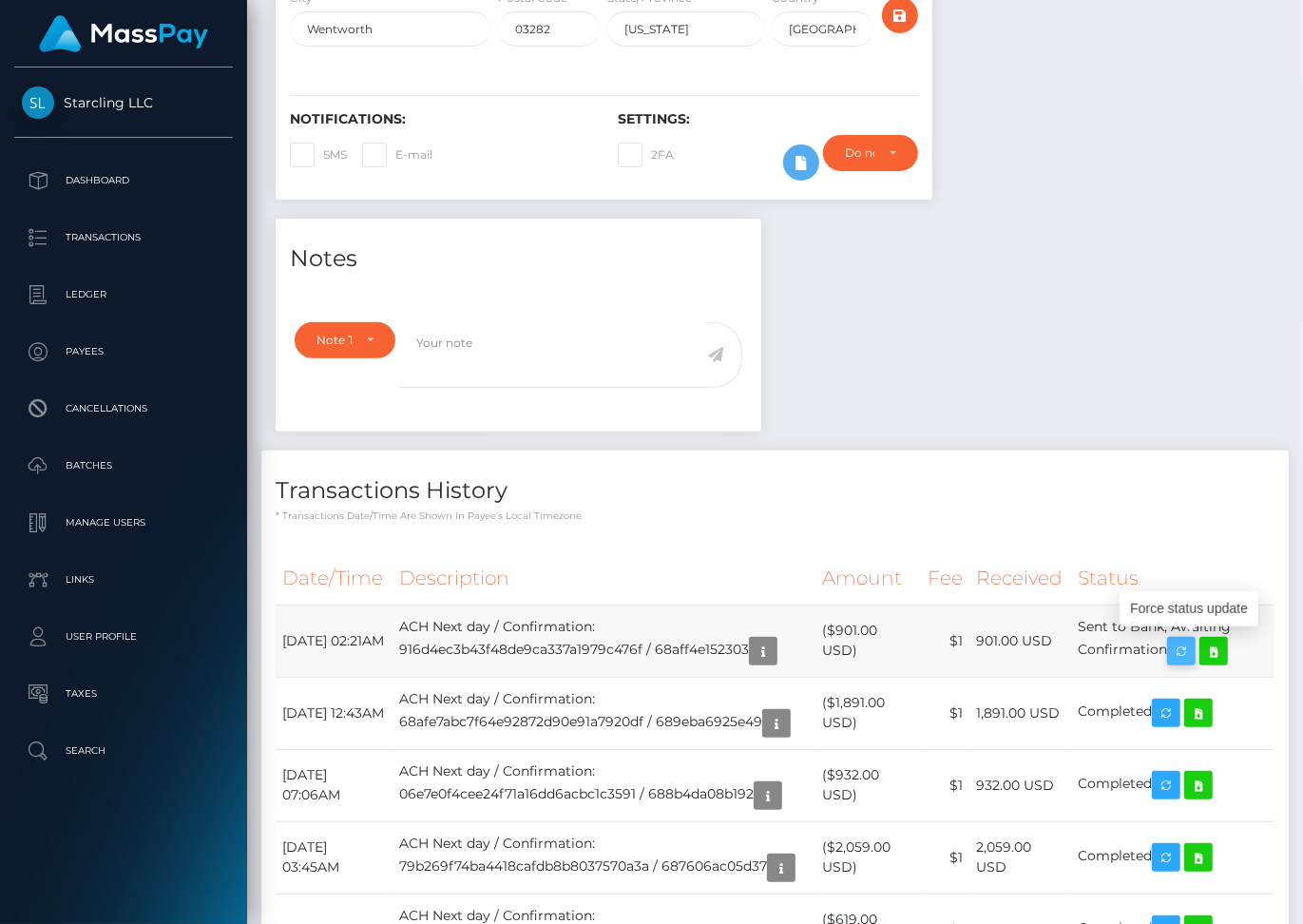
drag, startPoint x: 280, startPoint y: 630, endPoint x: 1179, endPoint y: 644, distance: 899.1
click at [1179, 644] on tr "August 28, 2025 02:21AM ACH Next day / Confirmation: 916d4ec3b43f48de9ca337a197…" at bounding box center [775, 641] width 1000 height 73
copy tr "August 28, 2025 02:21AM ACH Next day / Confirmation: 916d4ec3b43f48de9ca337a197…"
click at [1225, 641] on icon at bounding box center [1214, 652] width 23 height 24
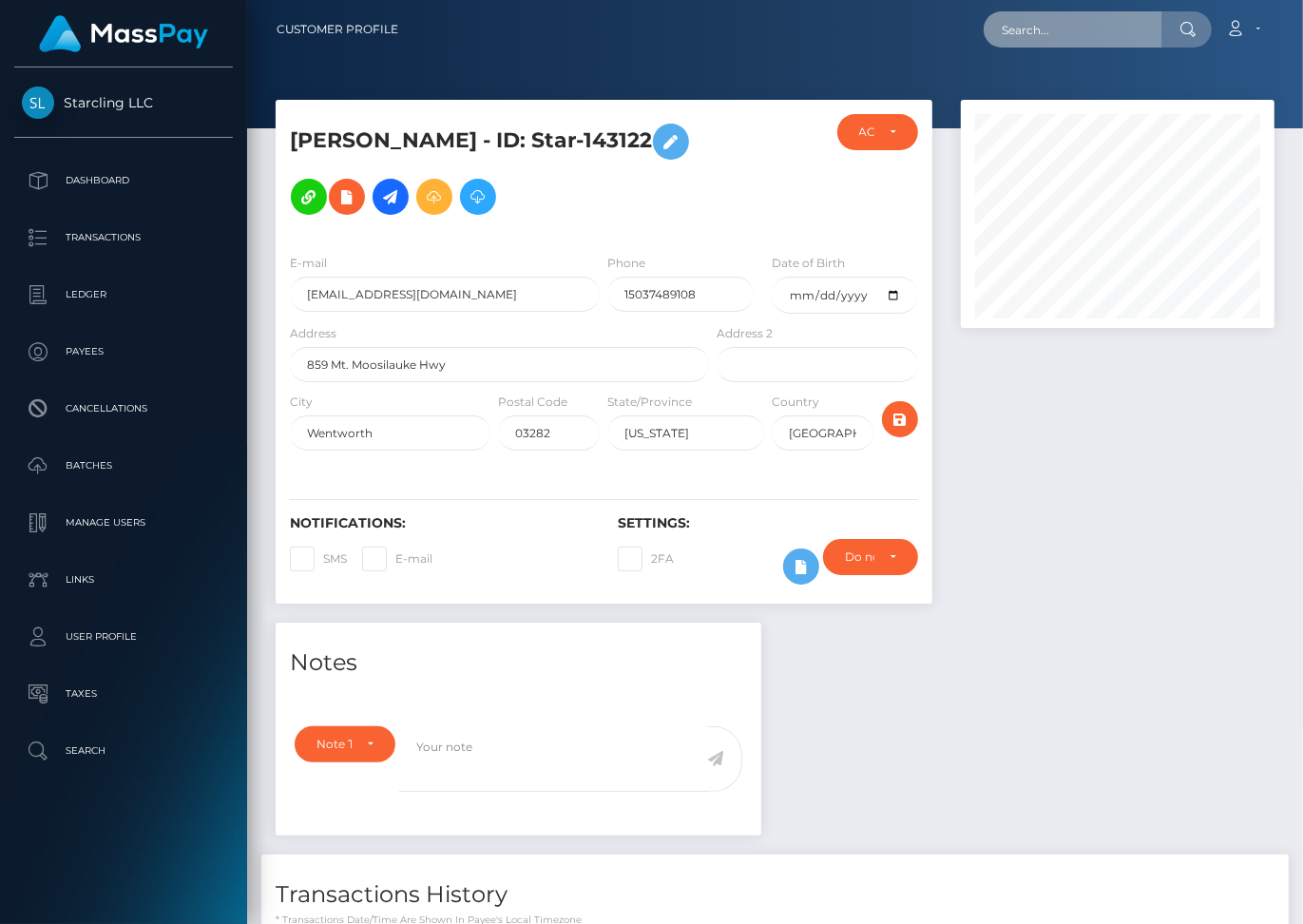
click at [1092, 42] on input "text" at bounding box center [1073, 29] width 178 height 36
paste input "84927"
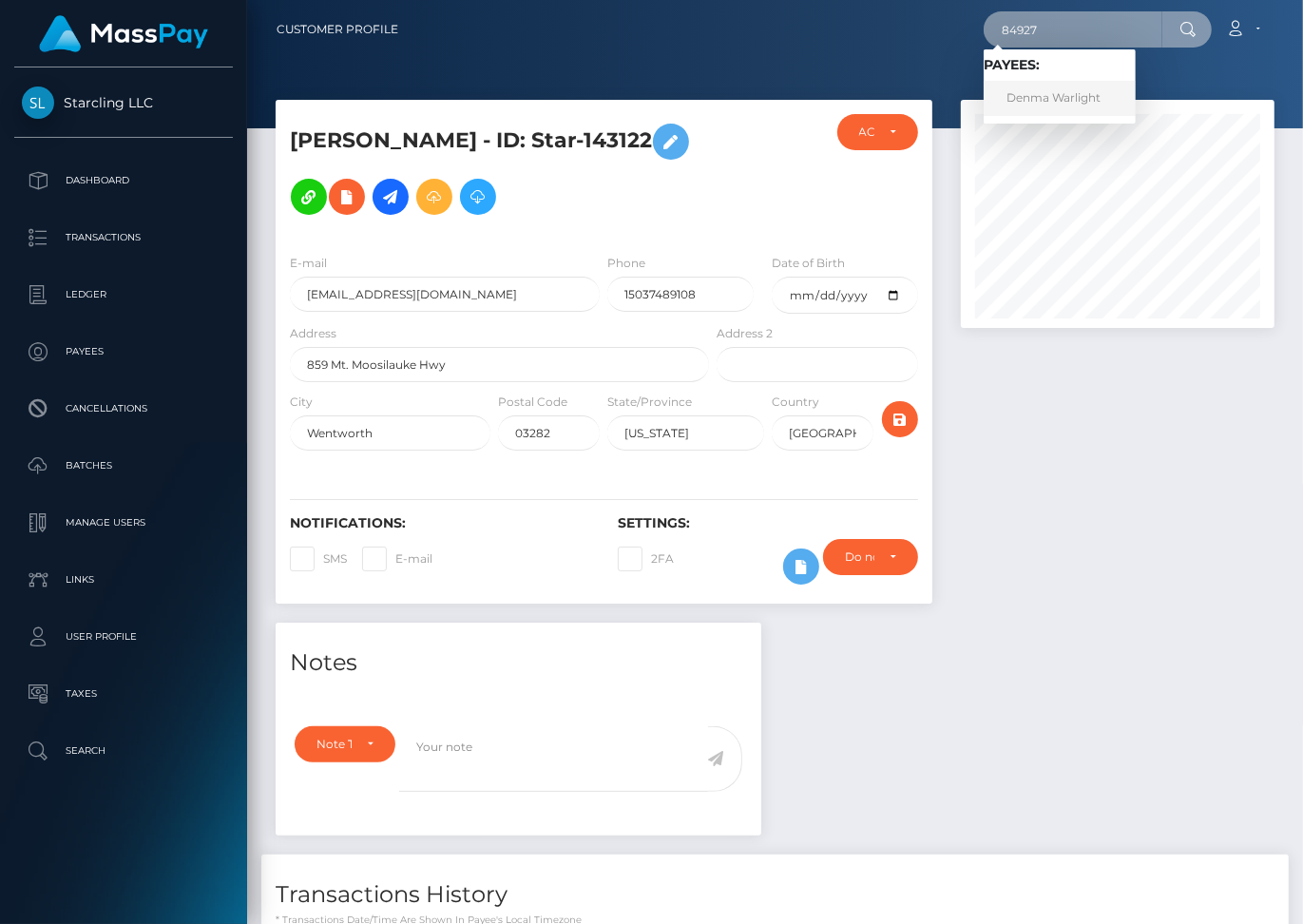
type input "84927"
click at [1100, 101] on link "Denma Warlight" at bounding box center [1060, 98] width 152 height 35
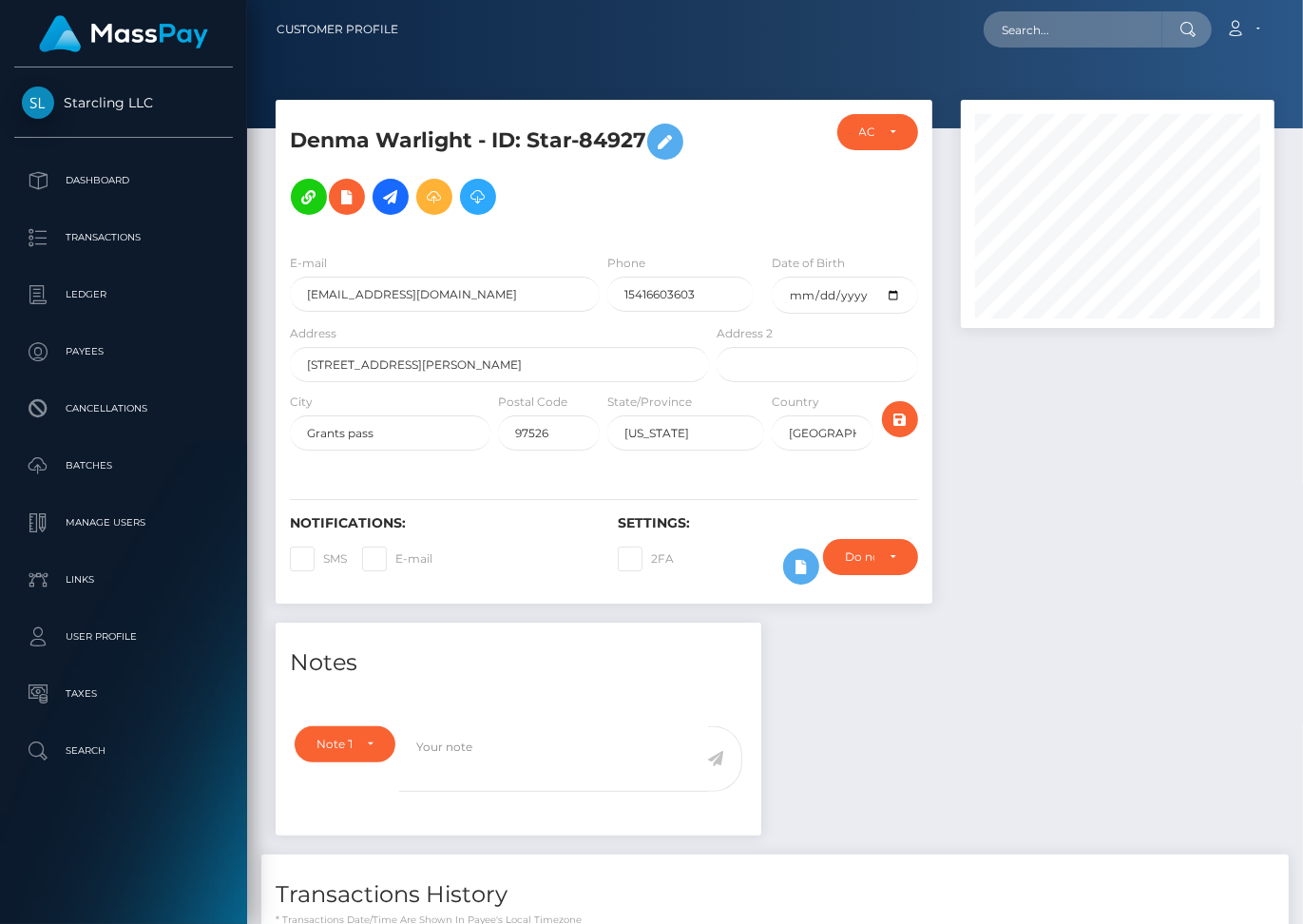
scroll to position [228, 314]
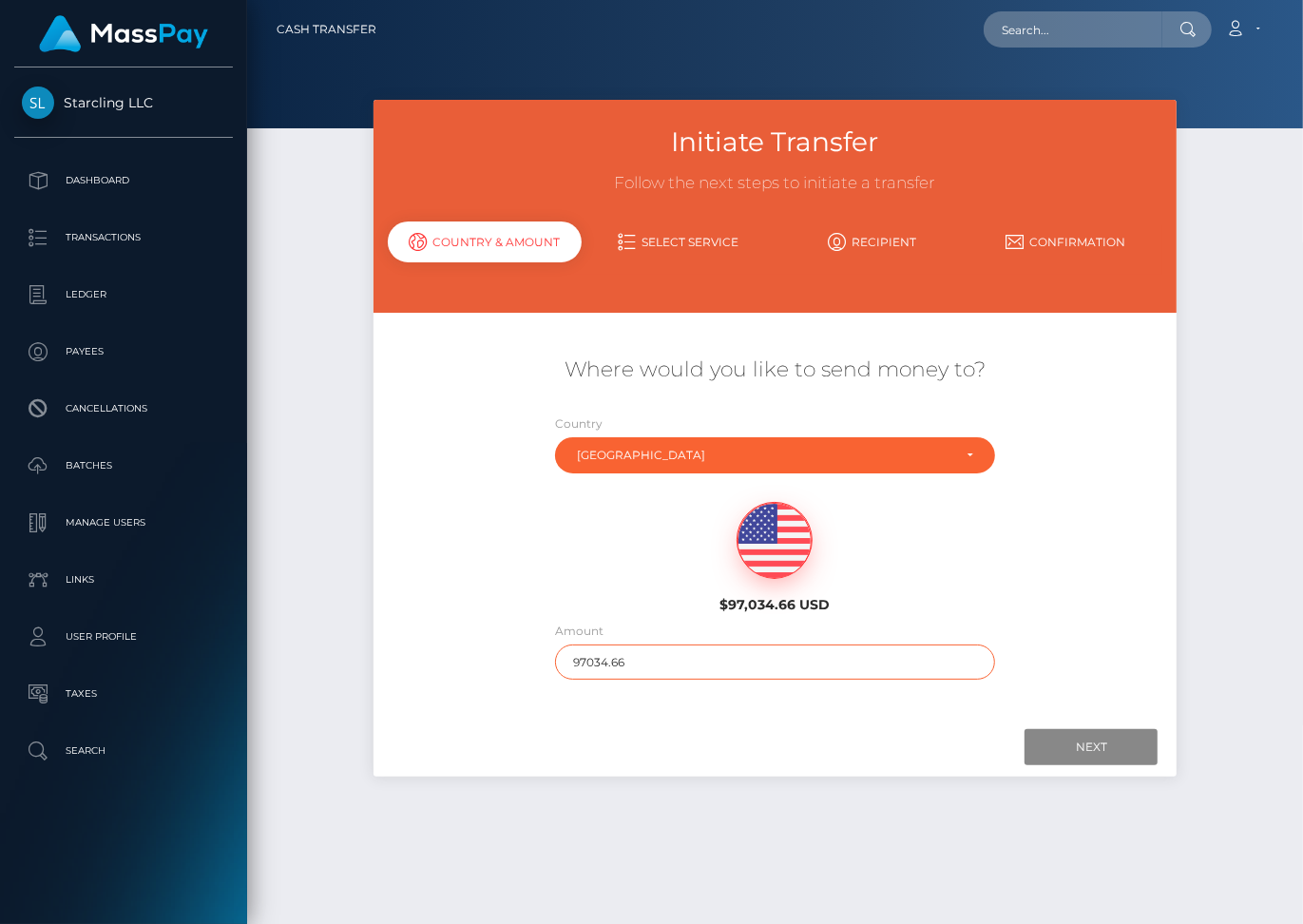
click at [588, 649] on input "97034.66" at bounding box center [776, 662] width 440 height 35
type input "2040"
click at [1089, 729] on input "Next" at bounding box center [1091, 747] width 133 height 36
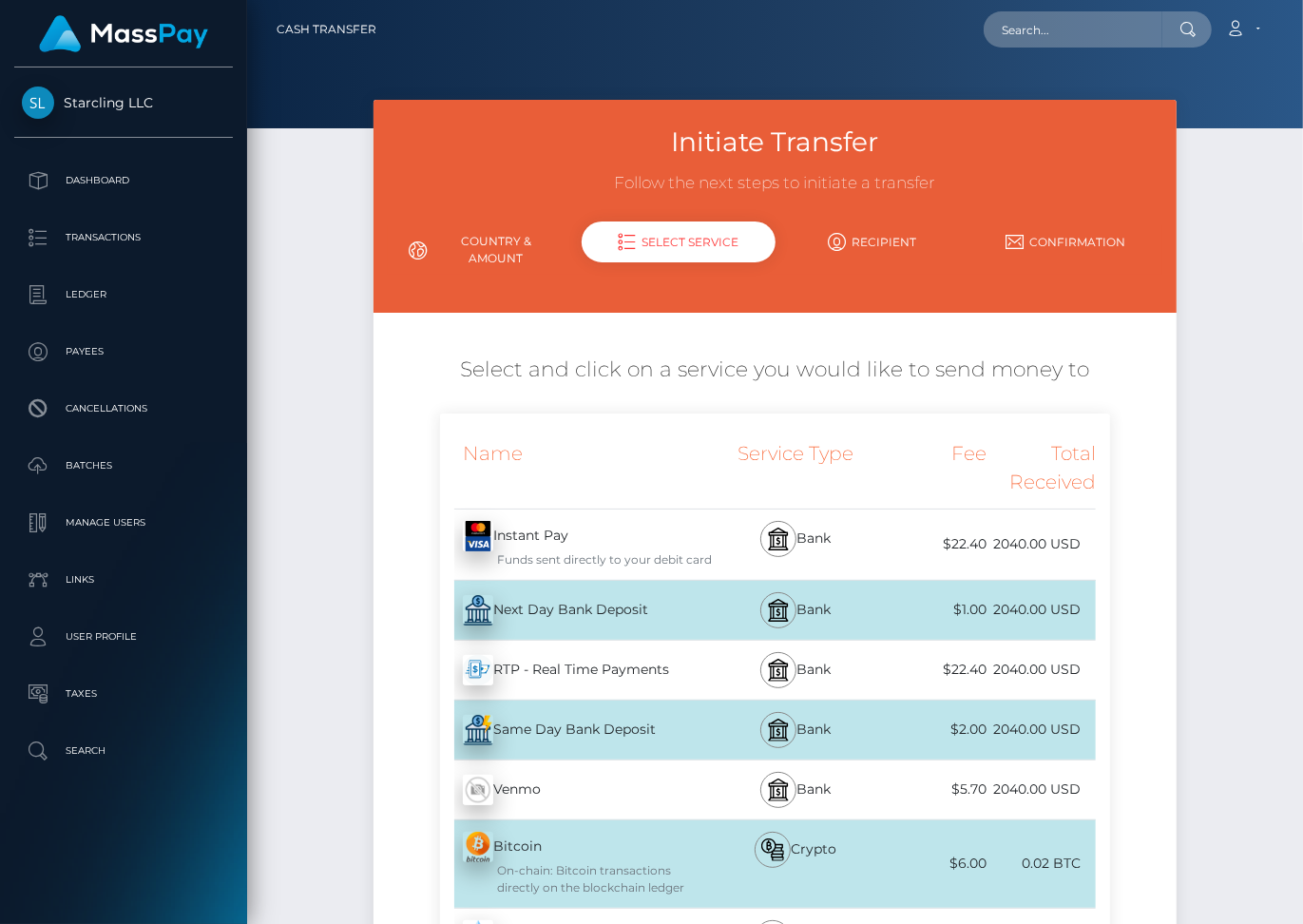
click at [689, 599] on div "Next Day Bank Deposit - USD" at bounding box center [576, 610] width 272 height 53
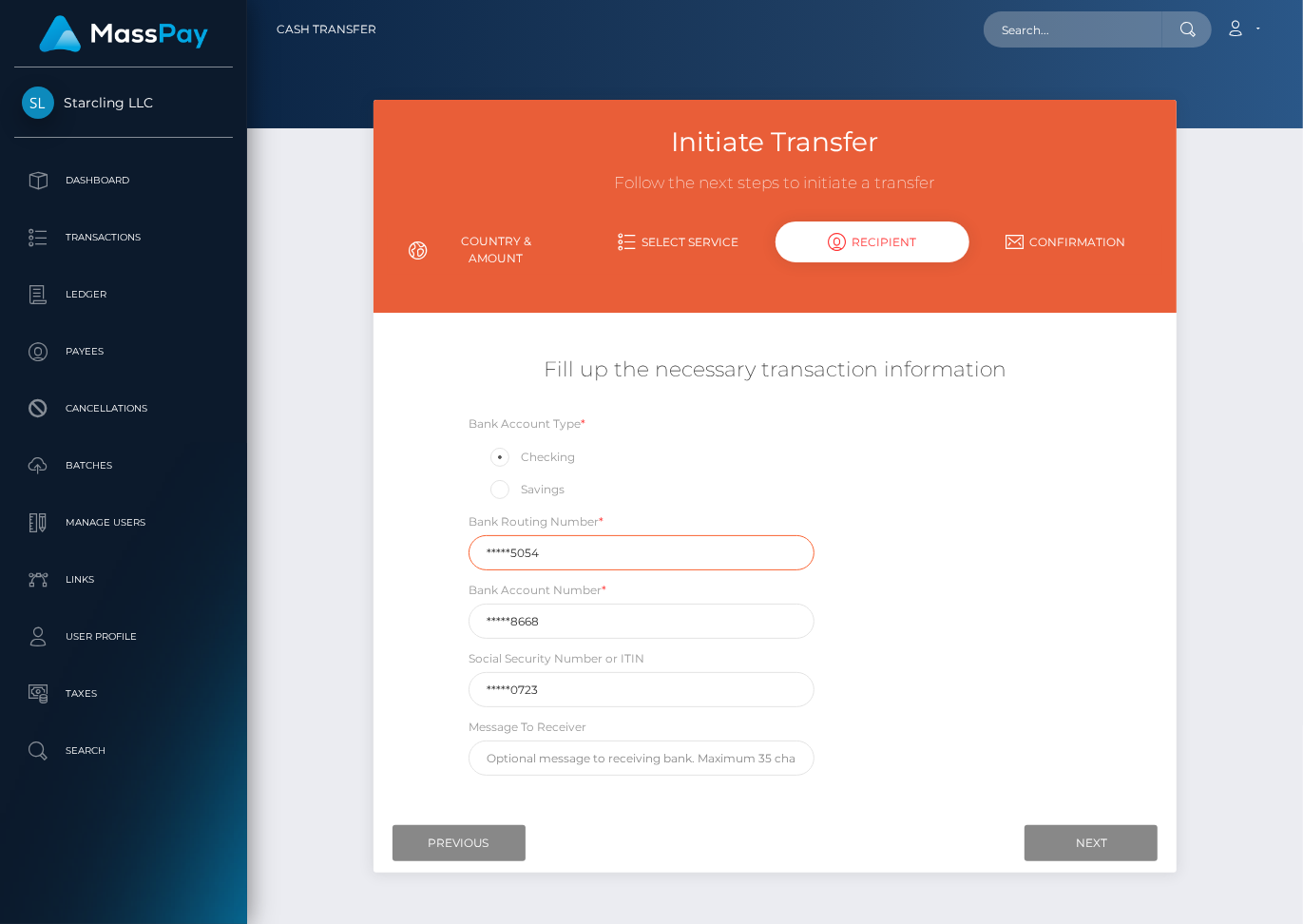
drag, startPoint x: 546, startPoint y: 528, endPoint x: 468, endPoint y: 527, distance: 78.0
click at [468, 527] on div "Bank Routing Number * *****5054" at bounding box center [641, 541] width 346 height 59
paste input "12320"
type input "123205054"
drag, startPoint x: 553, startPoint y: 608, endPoint x: 483, endPoint y: 608, distance: 70.0
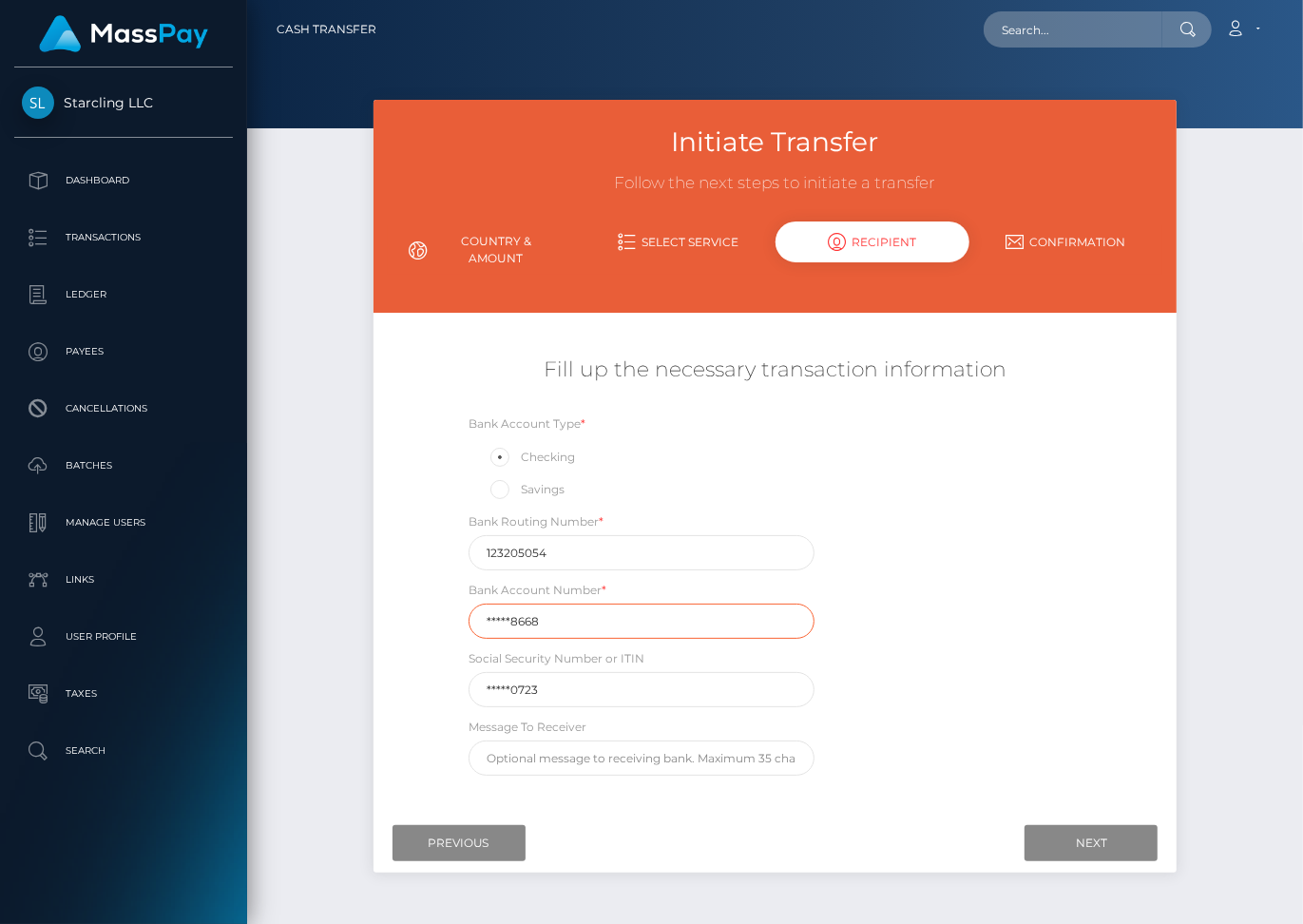
click at [483, 608] on input "*****8668" at bounding box center [641, 621] width 346 height 35
paste input "97176"
type input "971768668"
click at [1021, 686] on div "Bank Account Type * Checking Savings Bank Routing Number * 123205054 Bank Accou…" at bounding box center [775, 599] width 670 height 371
click at [1077, 827] on input "Next" at bounding box center [1091, 843] width 133 height 36
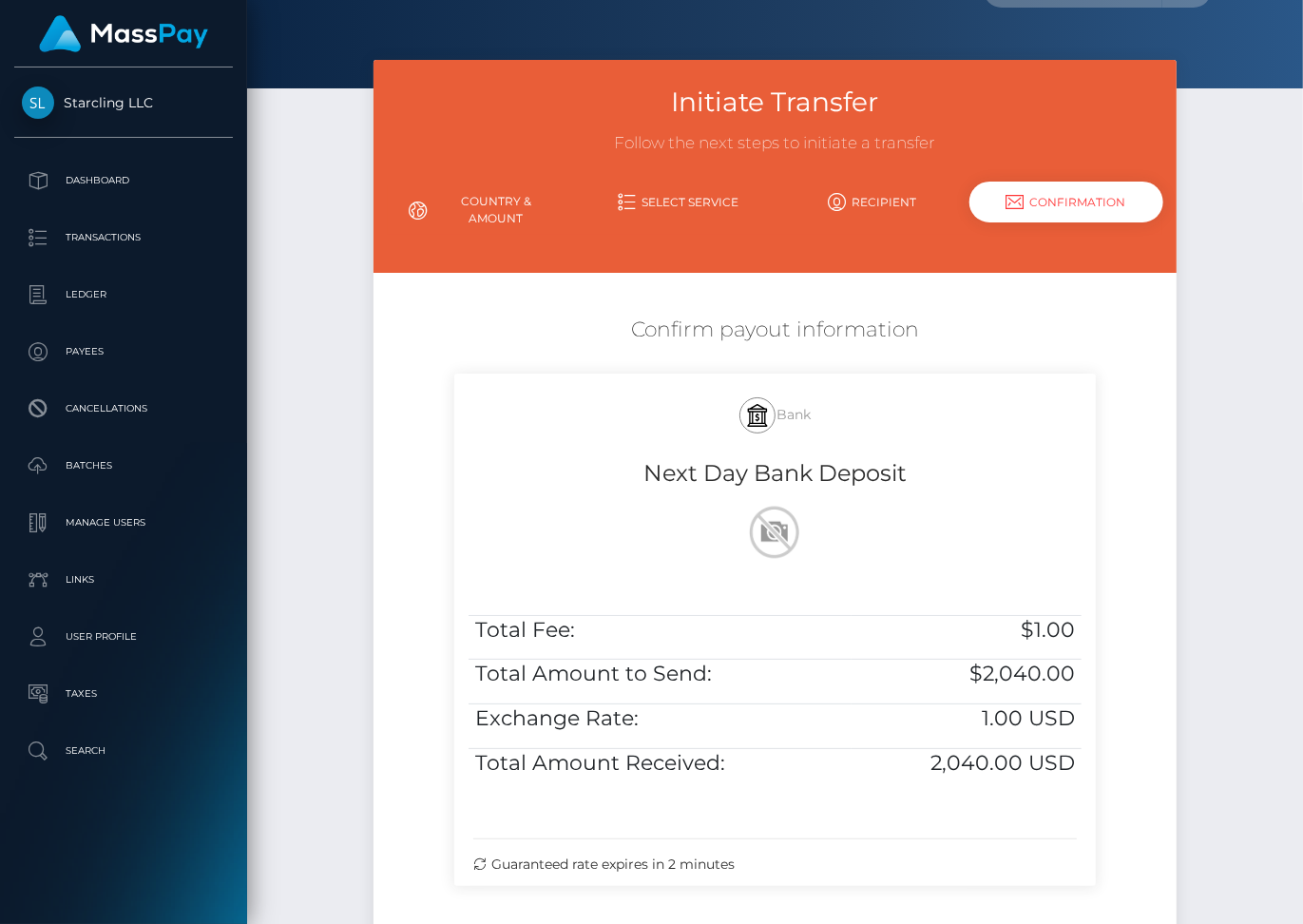
scroll to position [90, 0]
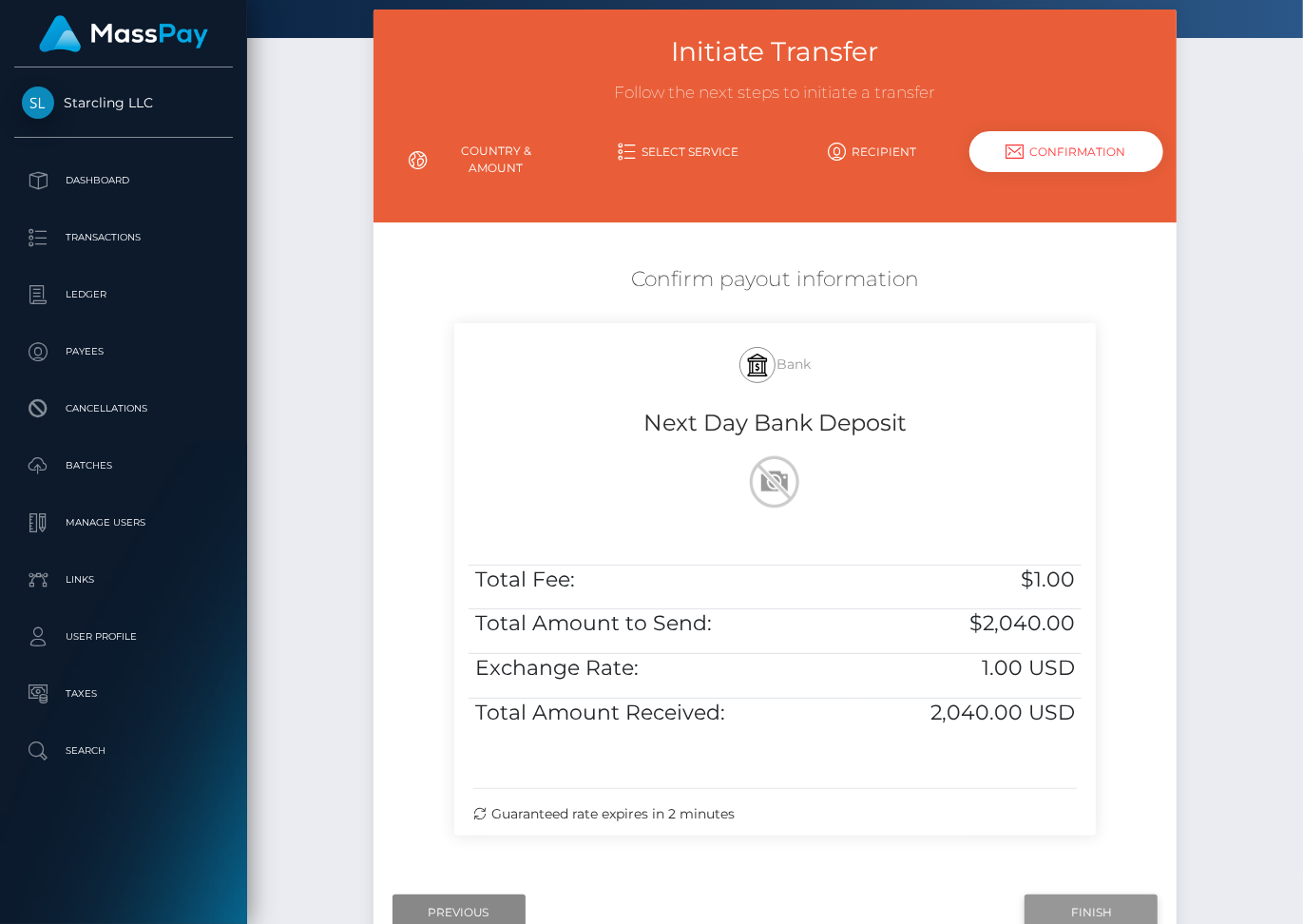
click at [1083, 900] on input "Finish" at bounding box center [1091, 912] width 133 height 36
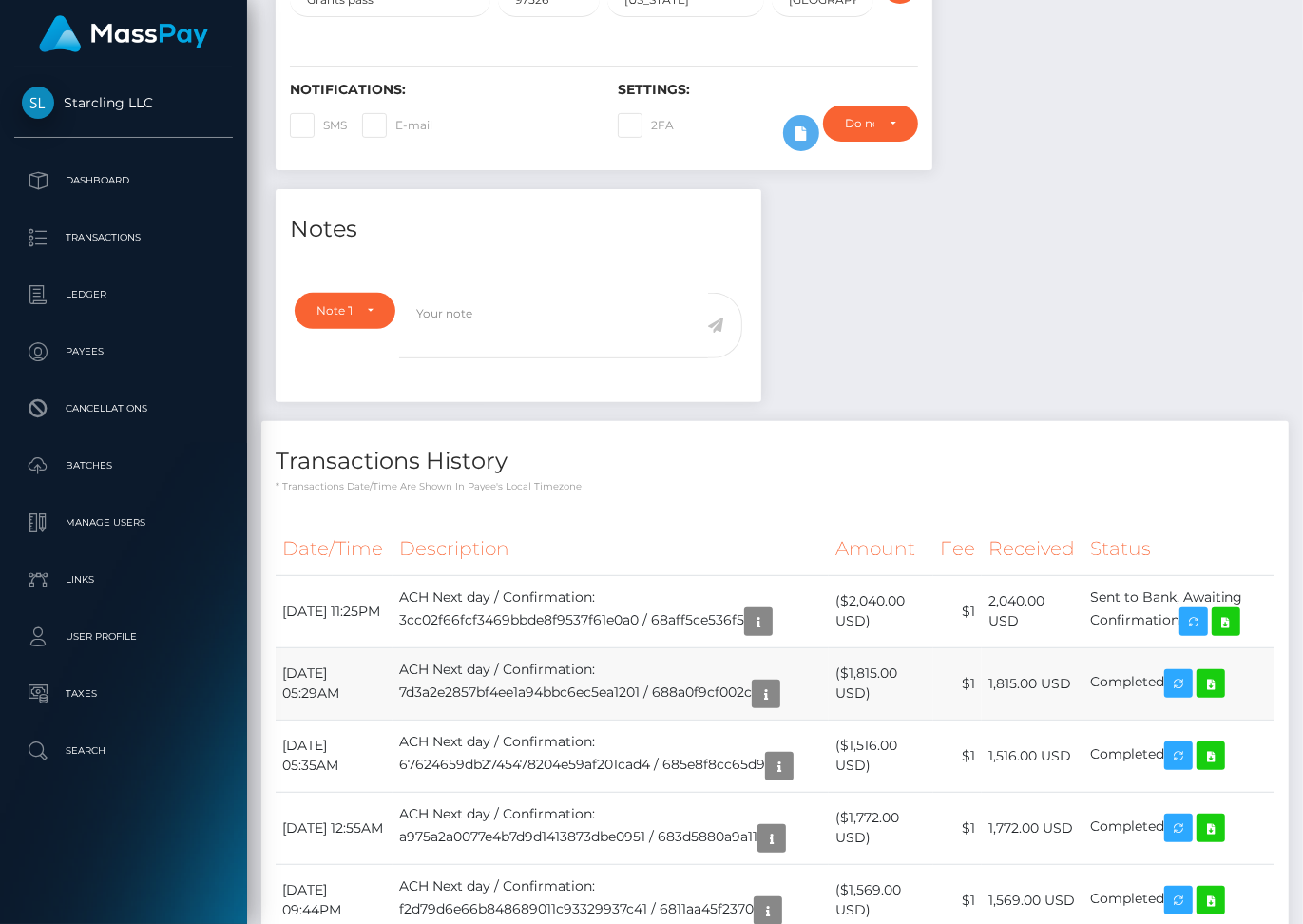
scroll to position [228, 314]
drag, startPoint x: 285, startPoint y: 596, endPoint x: 1184, endPoint y: 619, distance: 899.3
click at [1184, 619] on tr "August 27, 2025 11:25PM ACH Next day / Confirmation: 3cc02f66fcf3469bbde8f9537f…" at bounding box center [775, 611] width 1000 height 73
copy tr "August 27, 2025 11:25PM ACH Next day / Confirmation: 3cc02f66fcf3469bbde8f9537f…"
click at [1237, 615] on icon at bounding box center [1226, 622] width 23 height 24
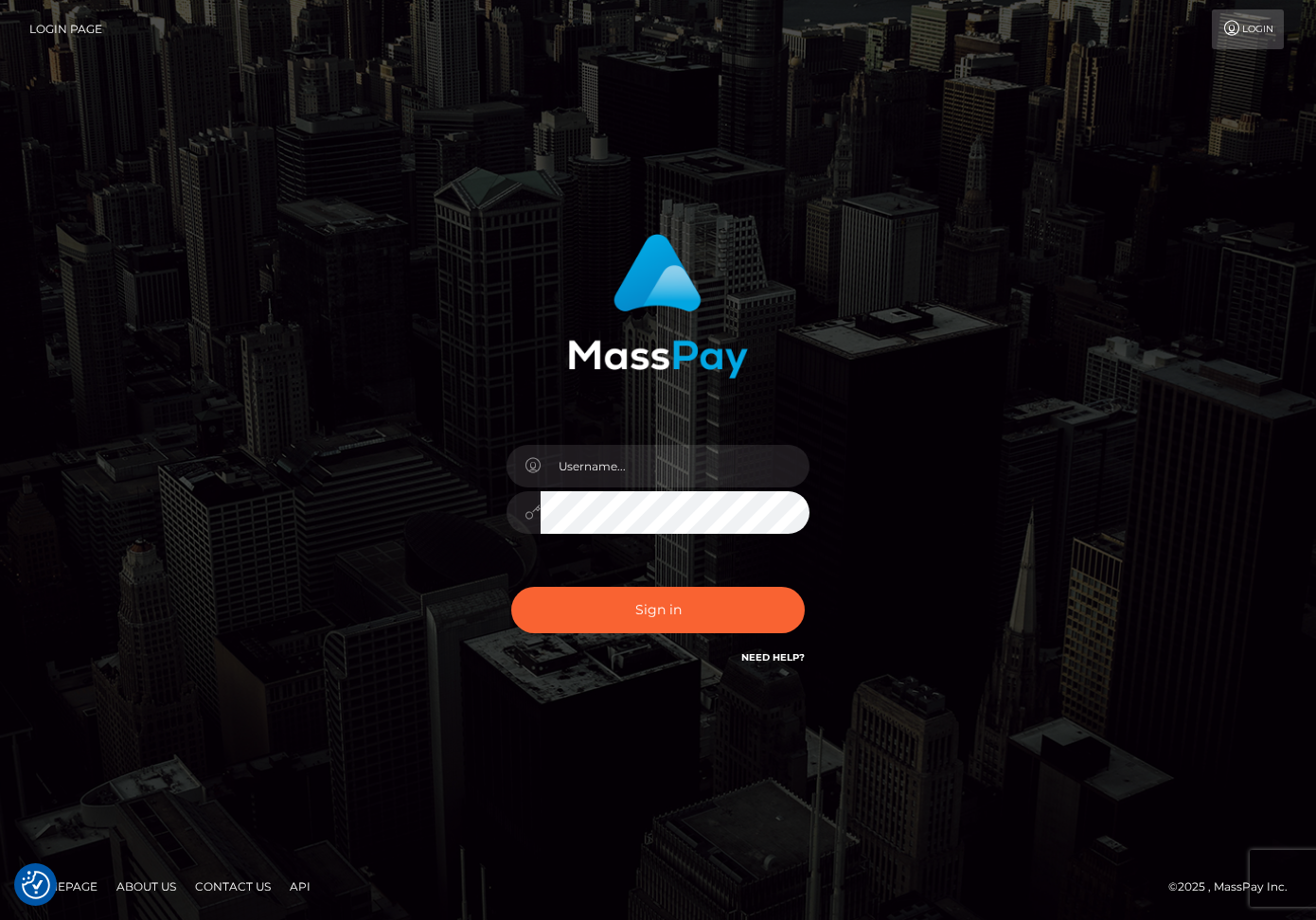
checkbox input "true"
click at [576, 474] on input "text" at bounding box center [675, 466] width 268 height 42
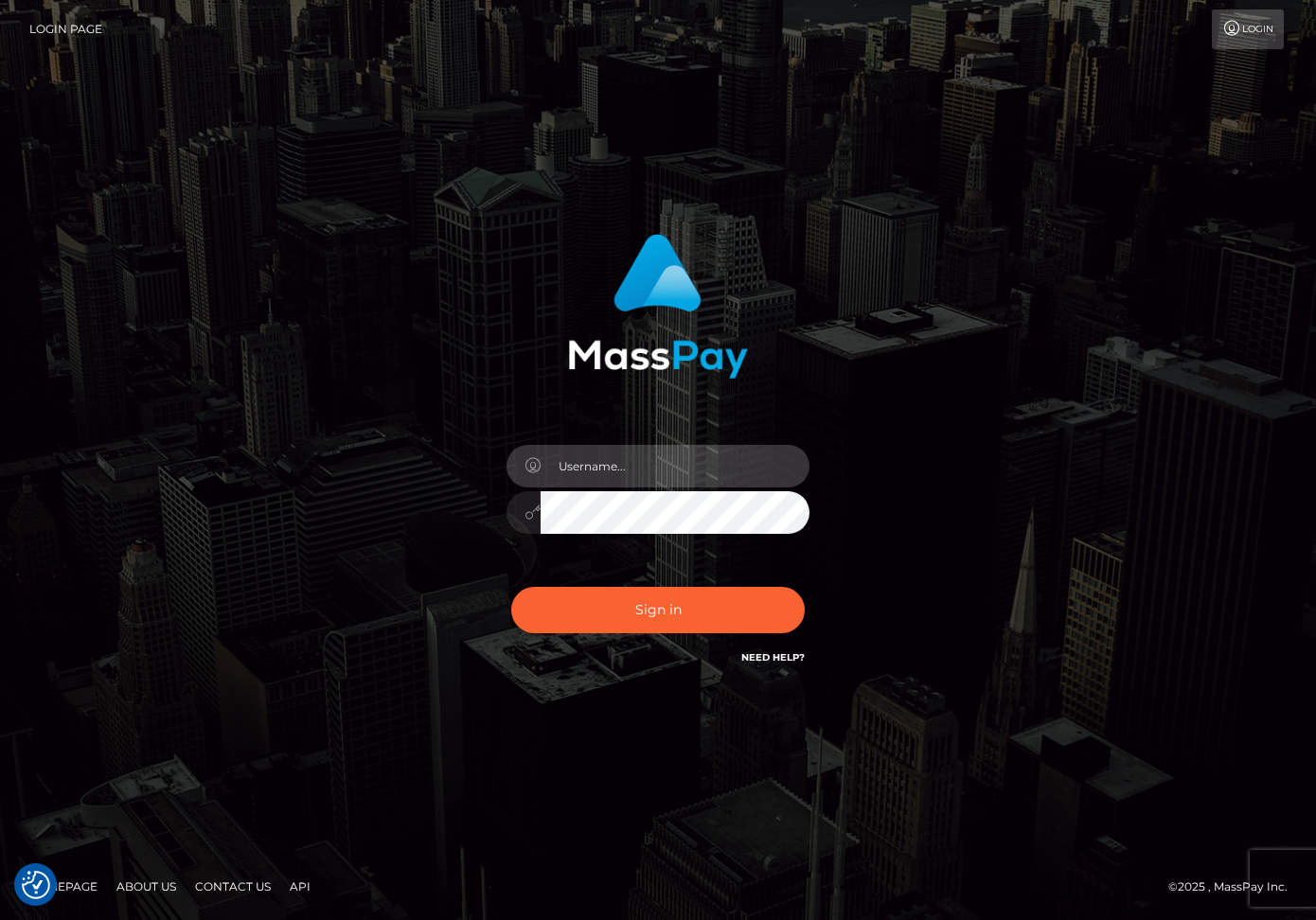
type input "dariag"
click at [594, 470] on input "text" at bounding box center [675, 466] width 268 height 42
type input "dariag"
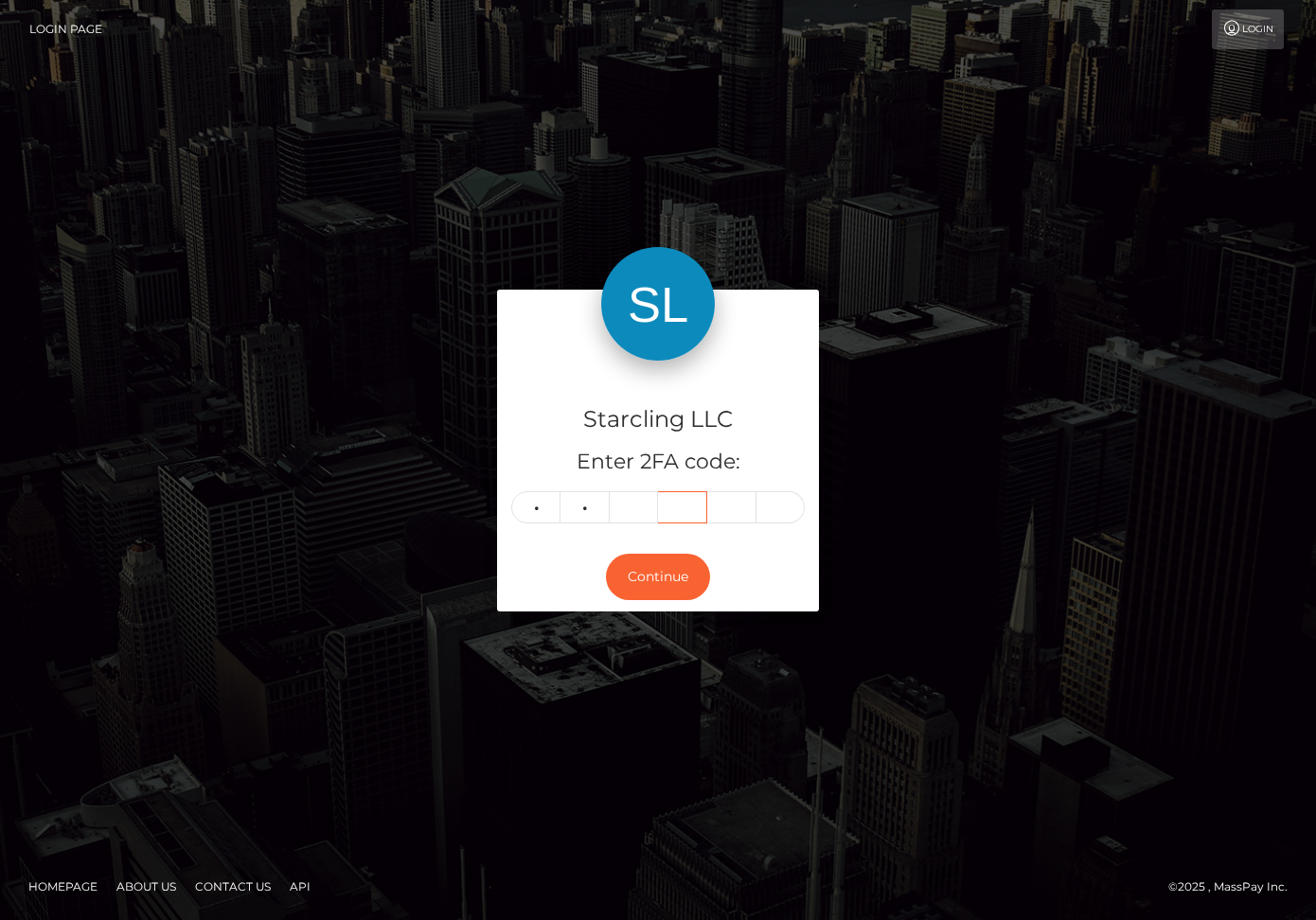
type input "2"
type input "7"
type input "8"
type input "6"
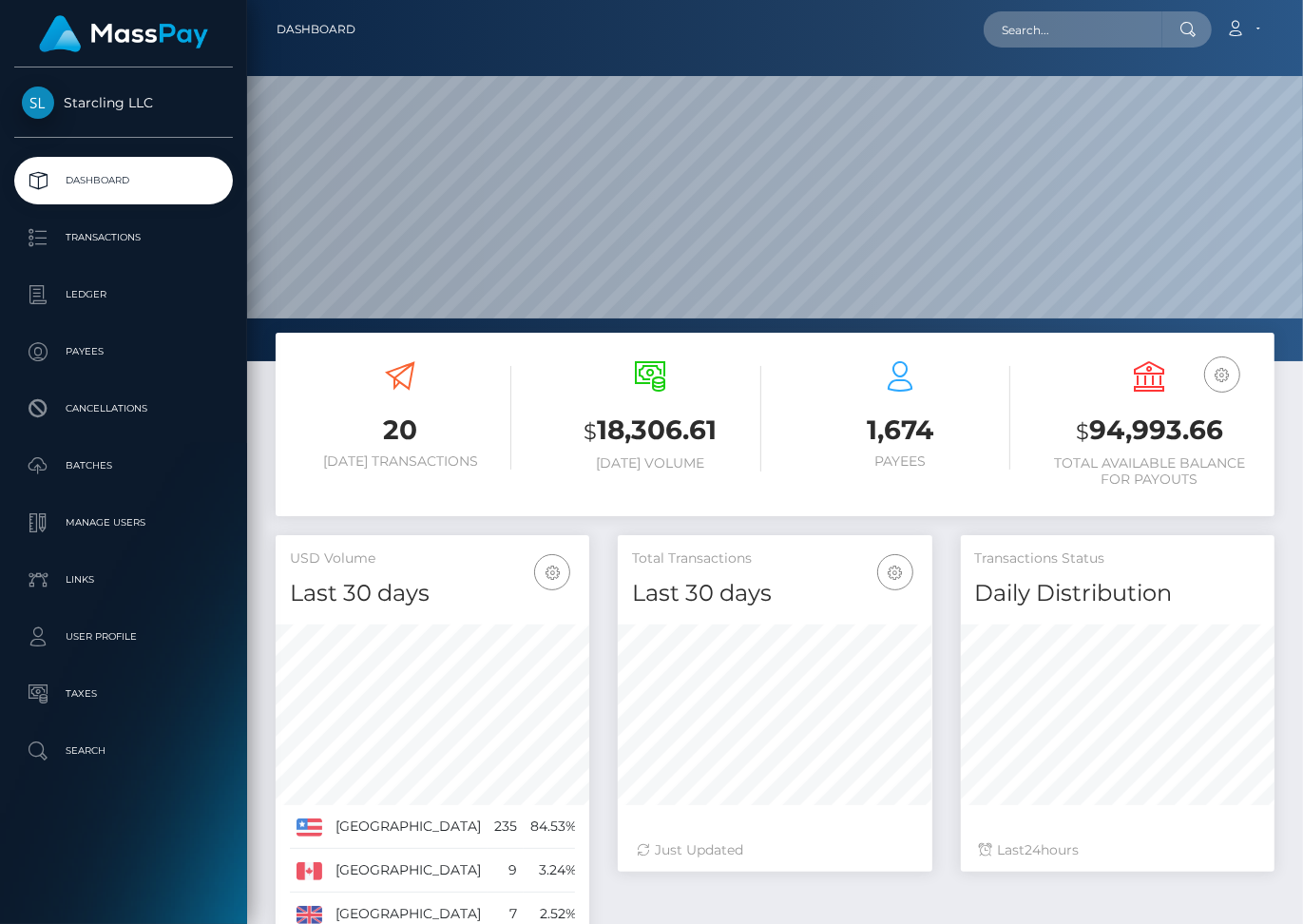
scroll to position [336, 314]
click at [1078, 33] on input "text" at bounding box center [1073, 29] width 178 height 36
paste input "1866979"
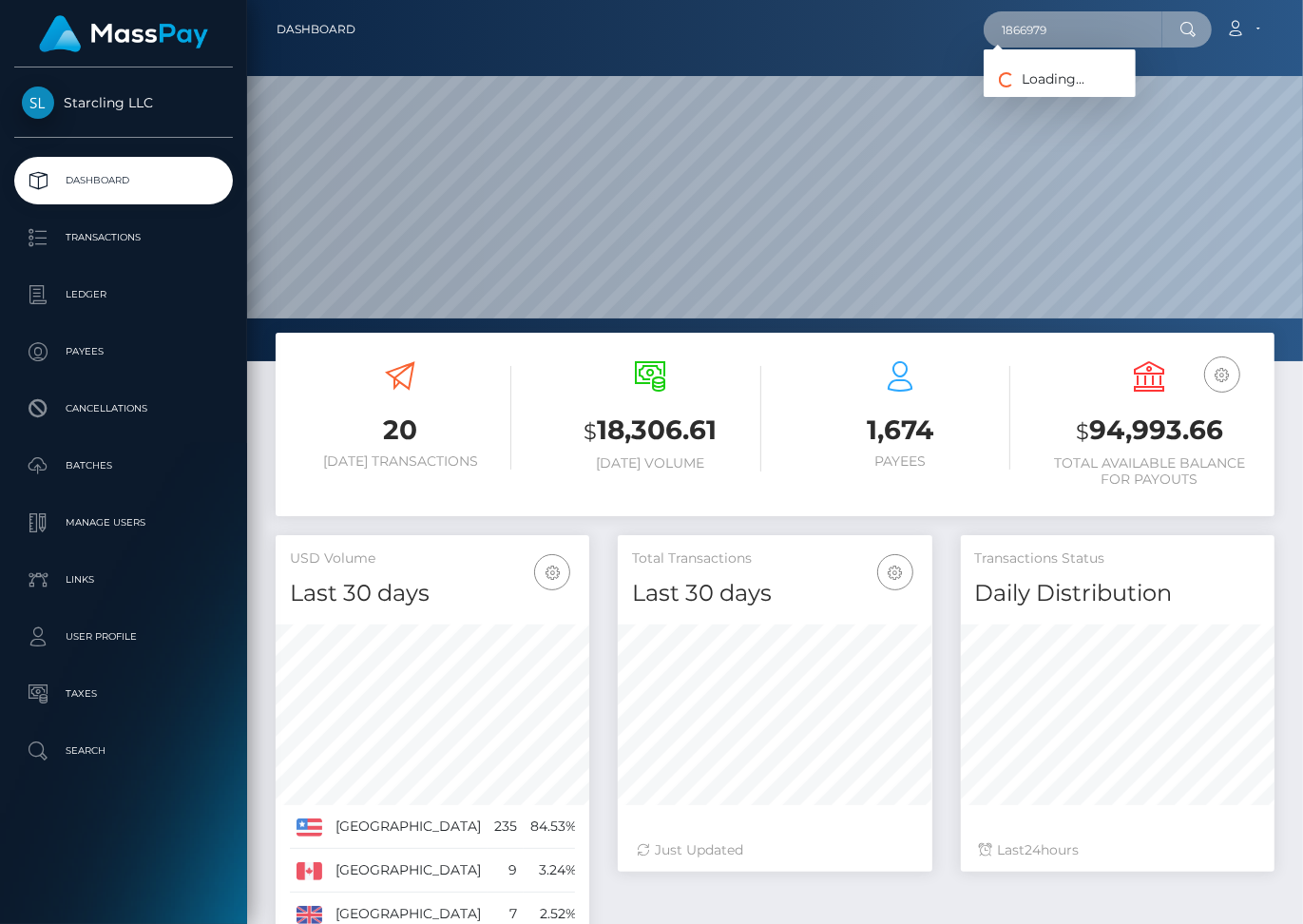
type input "1866979"
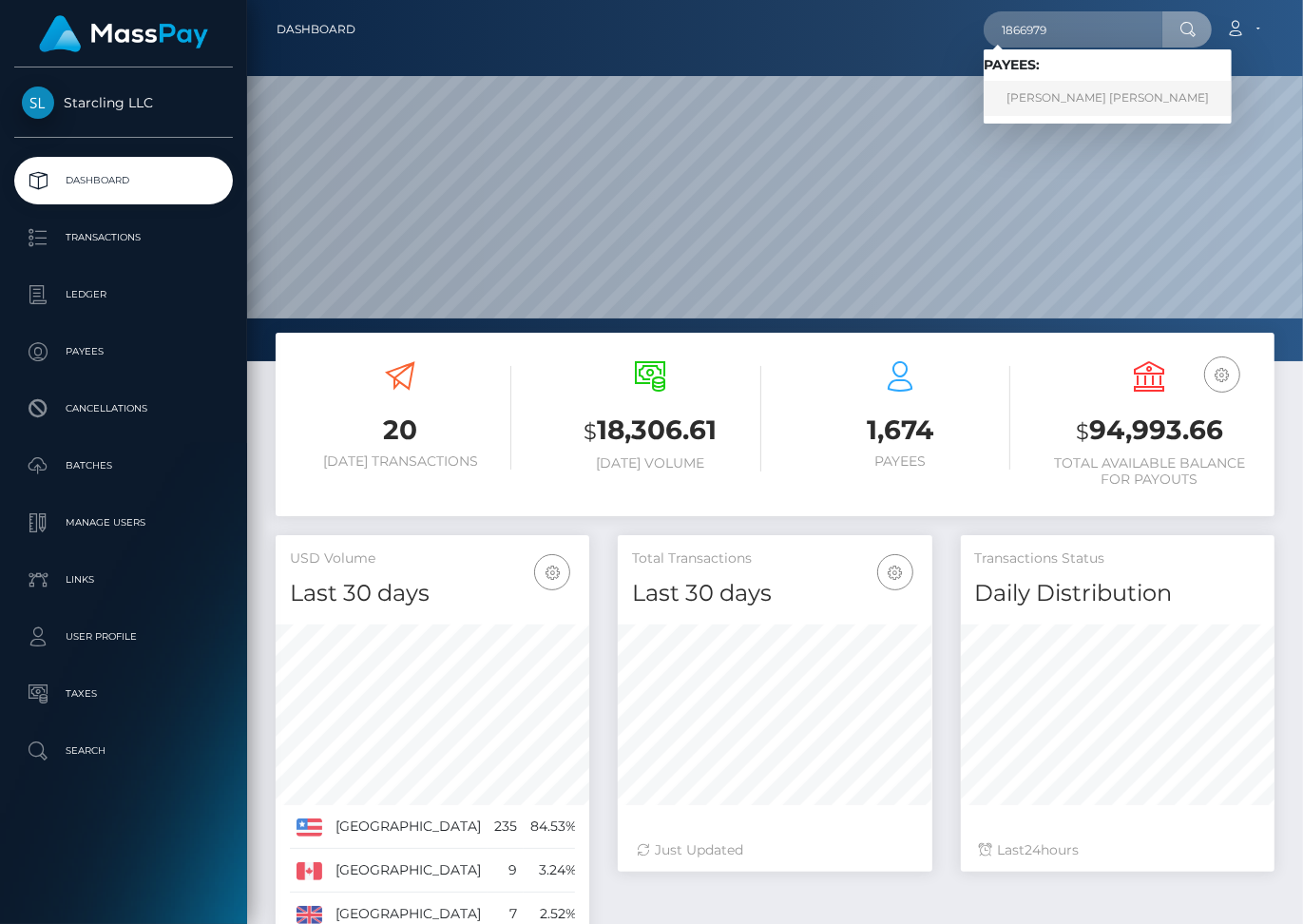
click at [1125, 98] on link "Andres Felipe Gonzalez Gonzalez Barrera" at bounding box center [1108, 98] width 248 height 35
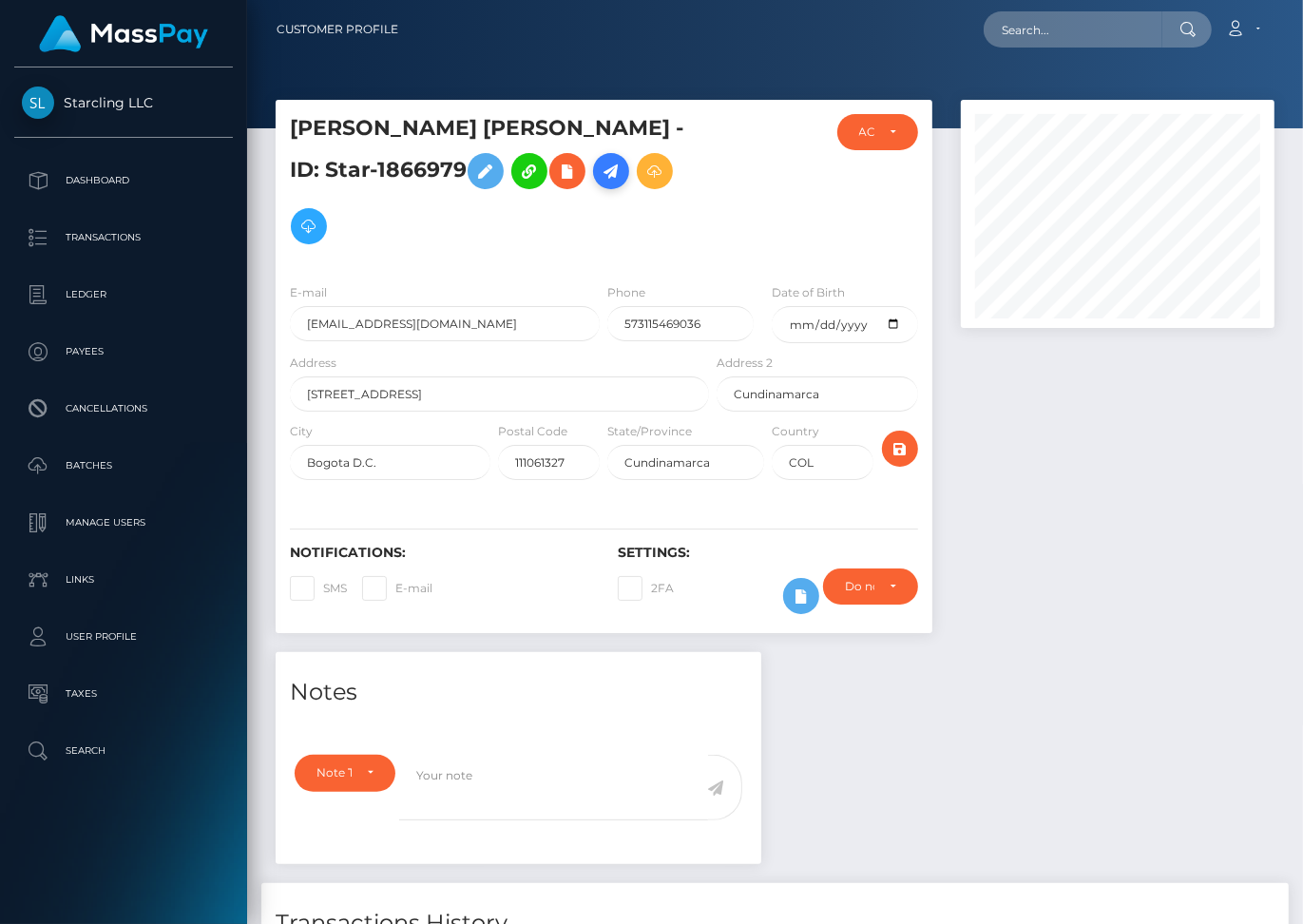
click at [600, 183] on icon at bounding box center [612, 172] width 23 height 24
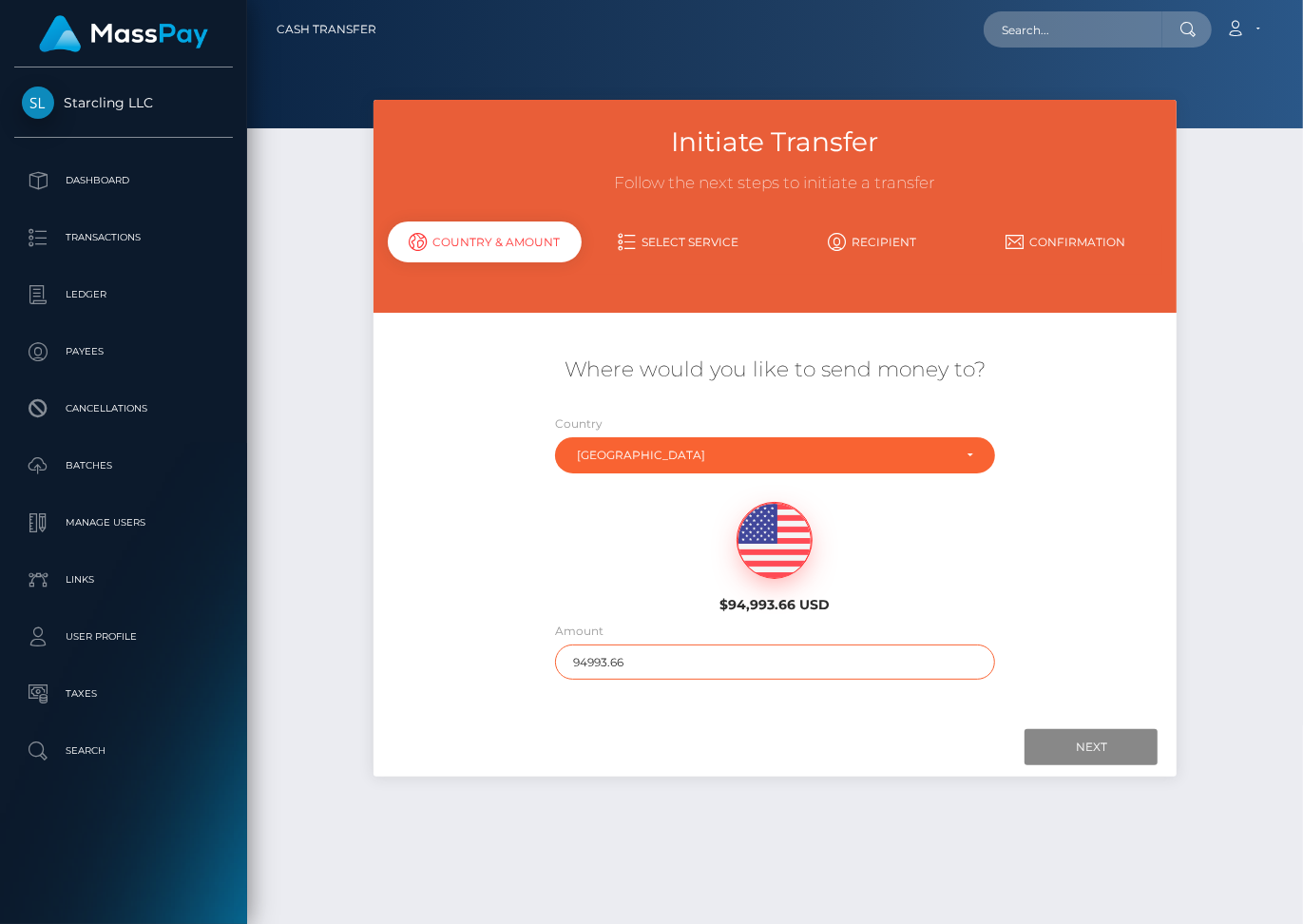
click at [588, 645] on input "94993.66" at bounding box center [776, 662] width 440 height 35
type input "955"
click at [1103, 729] on input "Next" at bounding box center [1091, 747] width 133 height 36
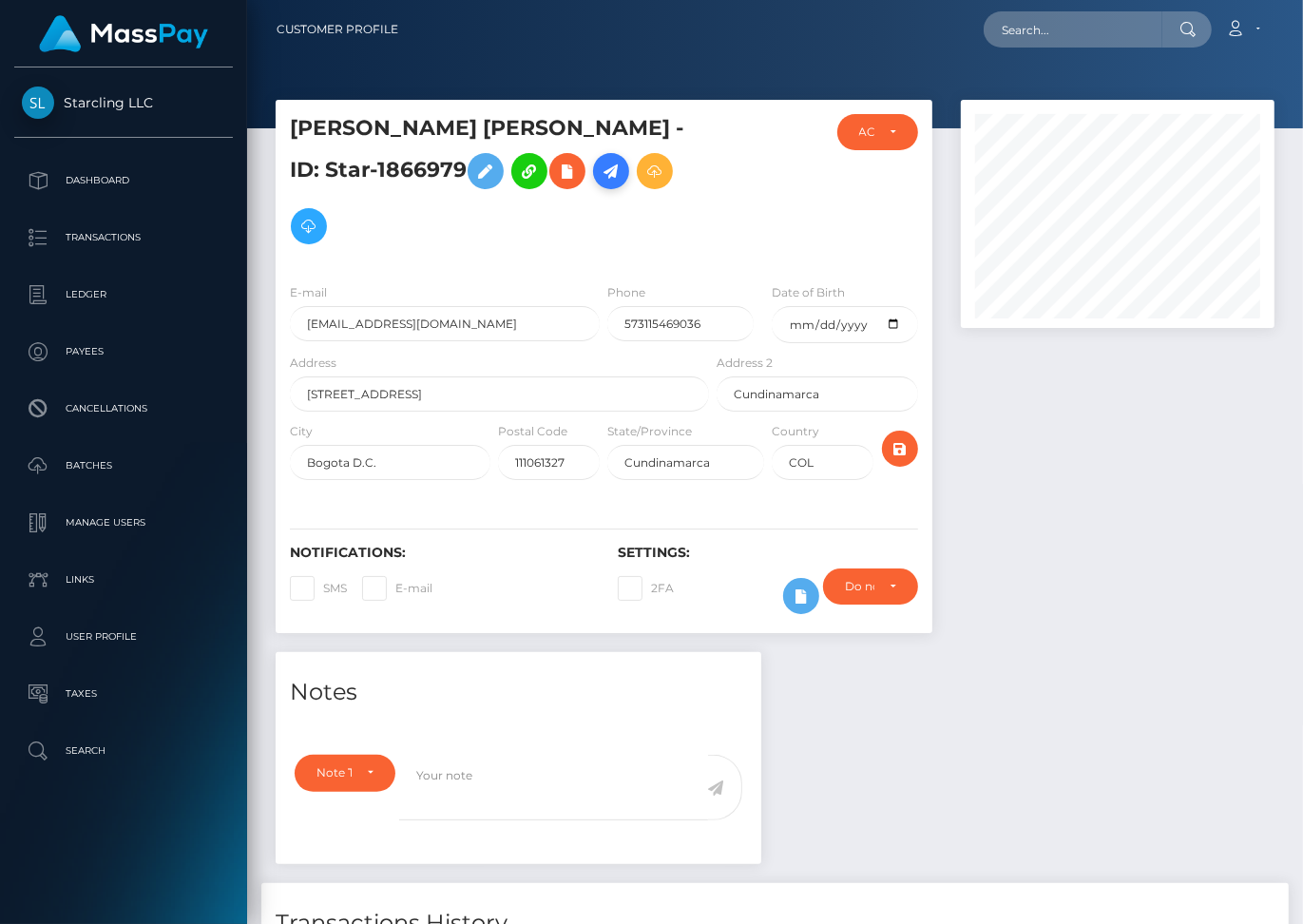
scroll to position [228, 314]
click at [600, 183] on icon at bounding box center [612, 172] width 23 height 24
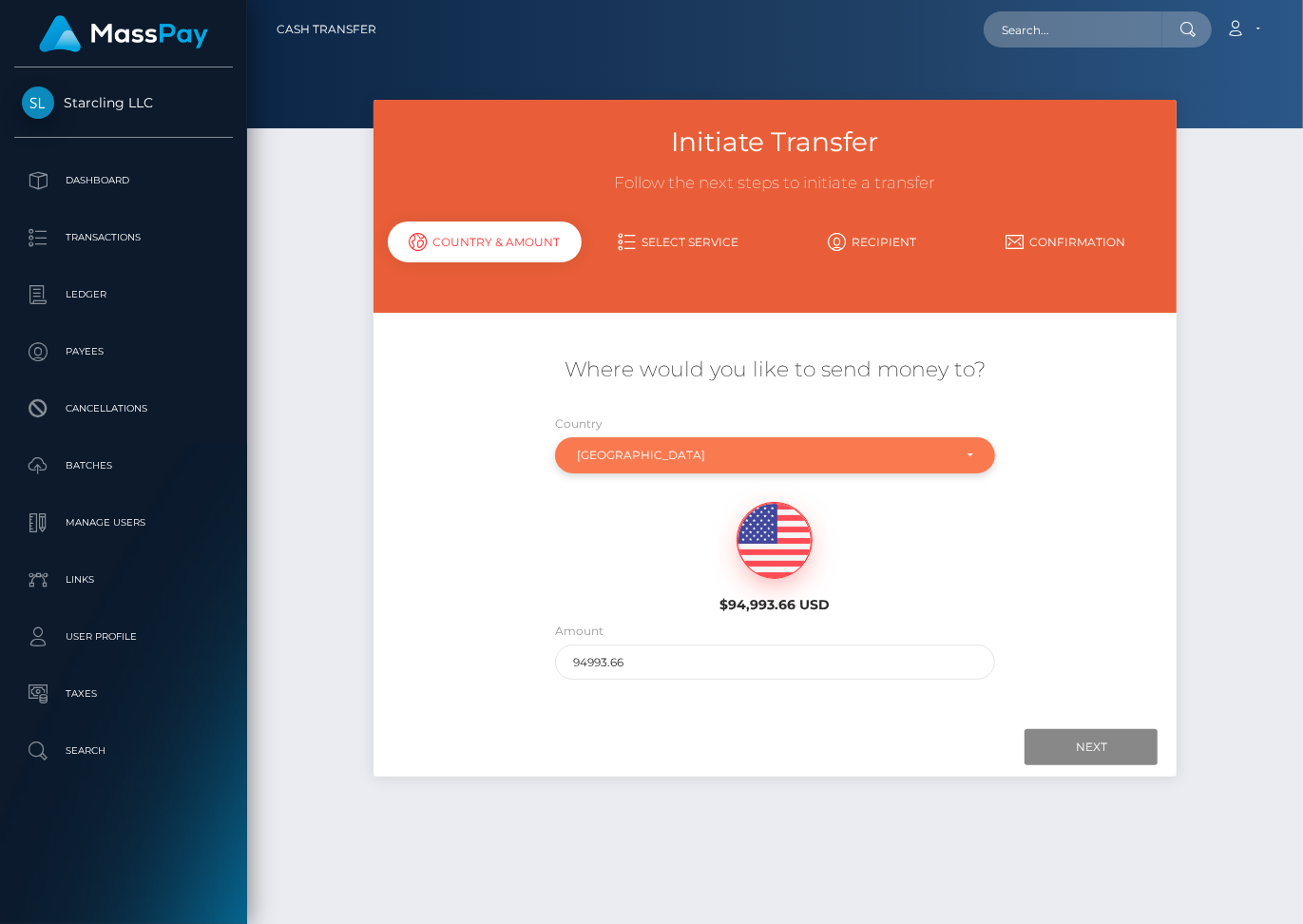
click at [693, 448] on div "[GEOGRAPHIC_DATA]" at bounding box center [764, 456] width 374 height 16
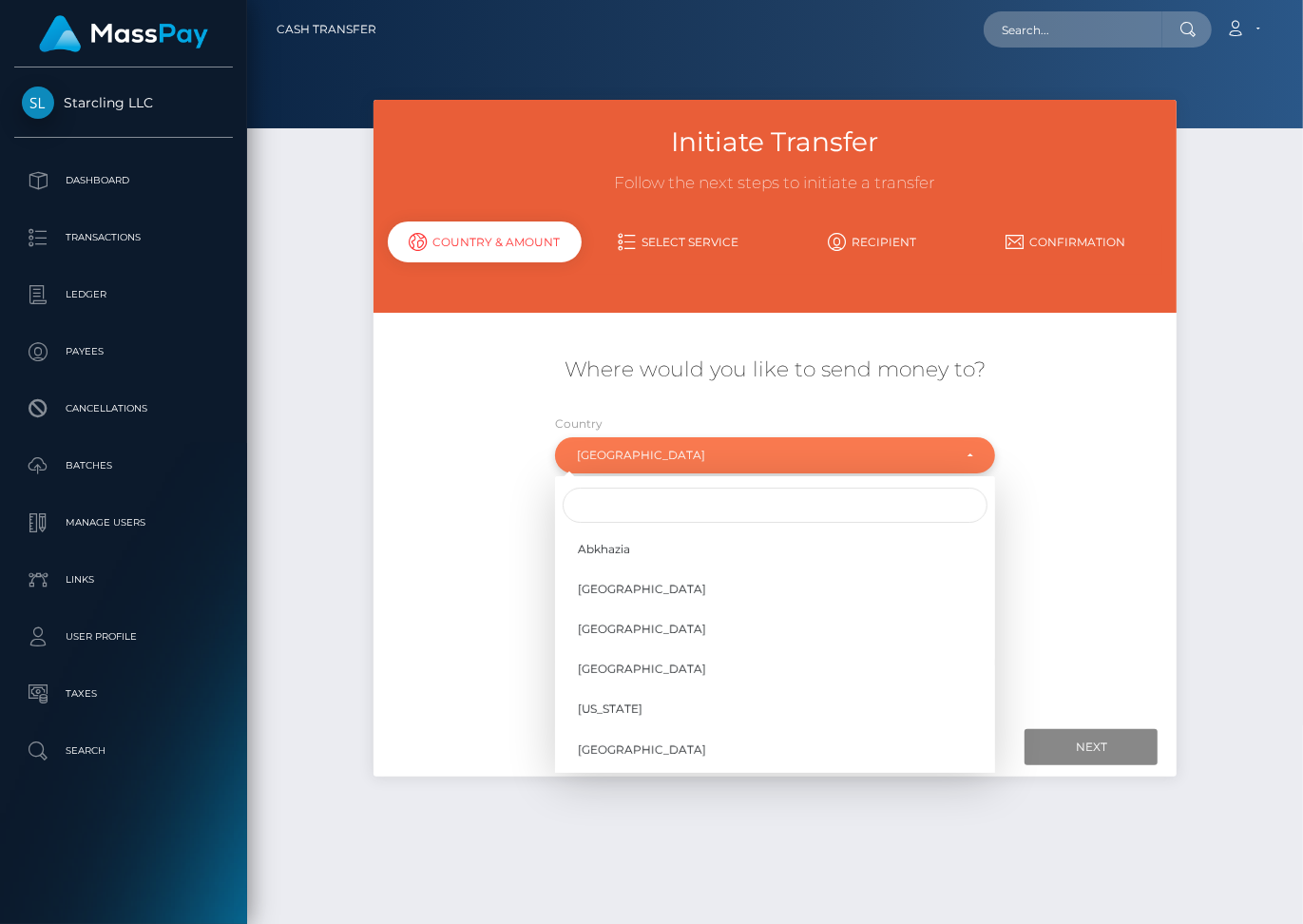
scroll to position [1547, 0]
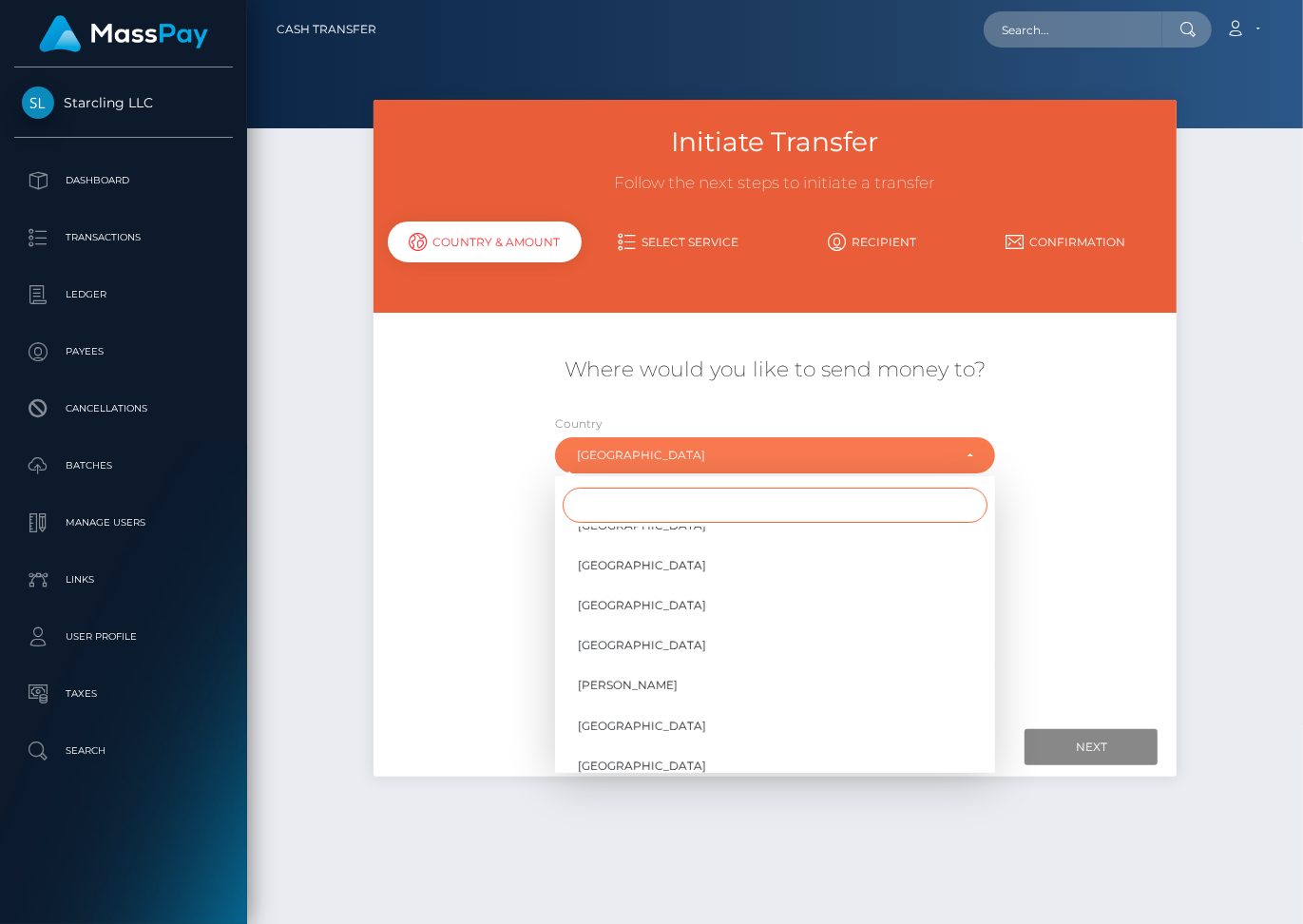
click at [612, 491] on input "Search" at bounding box center [776, 505] width 425 height 35
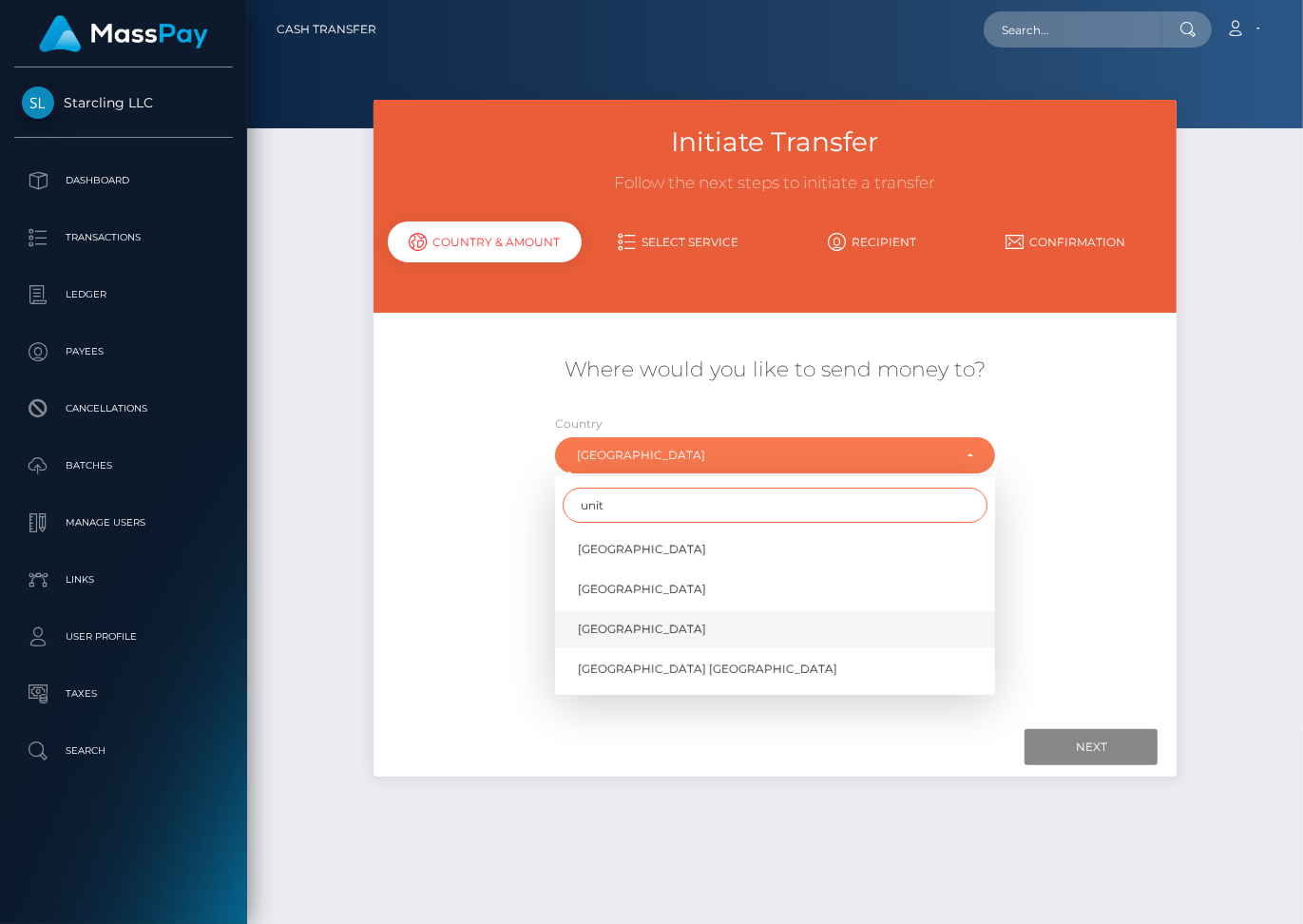
type input "unit"
click at [612, 621] on span "[GEOGRAPHIC_DATA]" at bounding box center [642, 629] width 128 height 17
select select "[GEOGRAPHIC_DATA]"
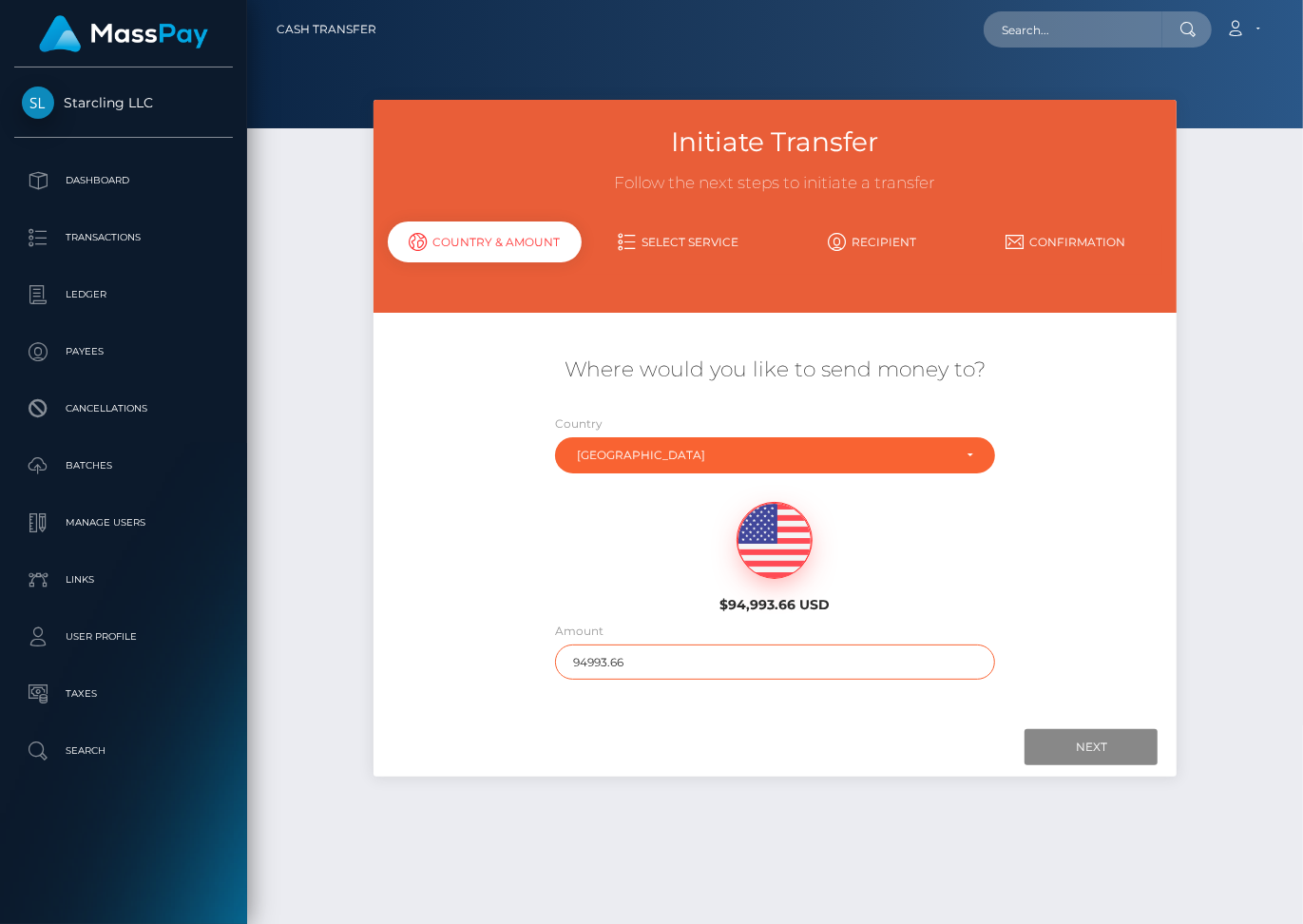
click at [601, 651] on input "94993.66" at bounding box center [776, 662] width 440 height 35
type input "955"
click at [1100, 729] on input "Next" at bounding box center [1091, 747] width 133 height 36
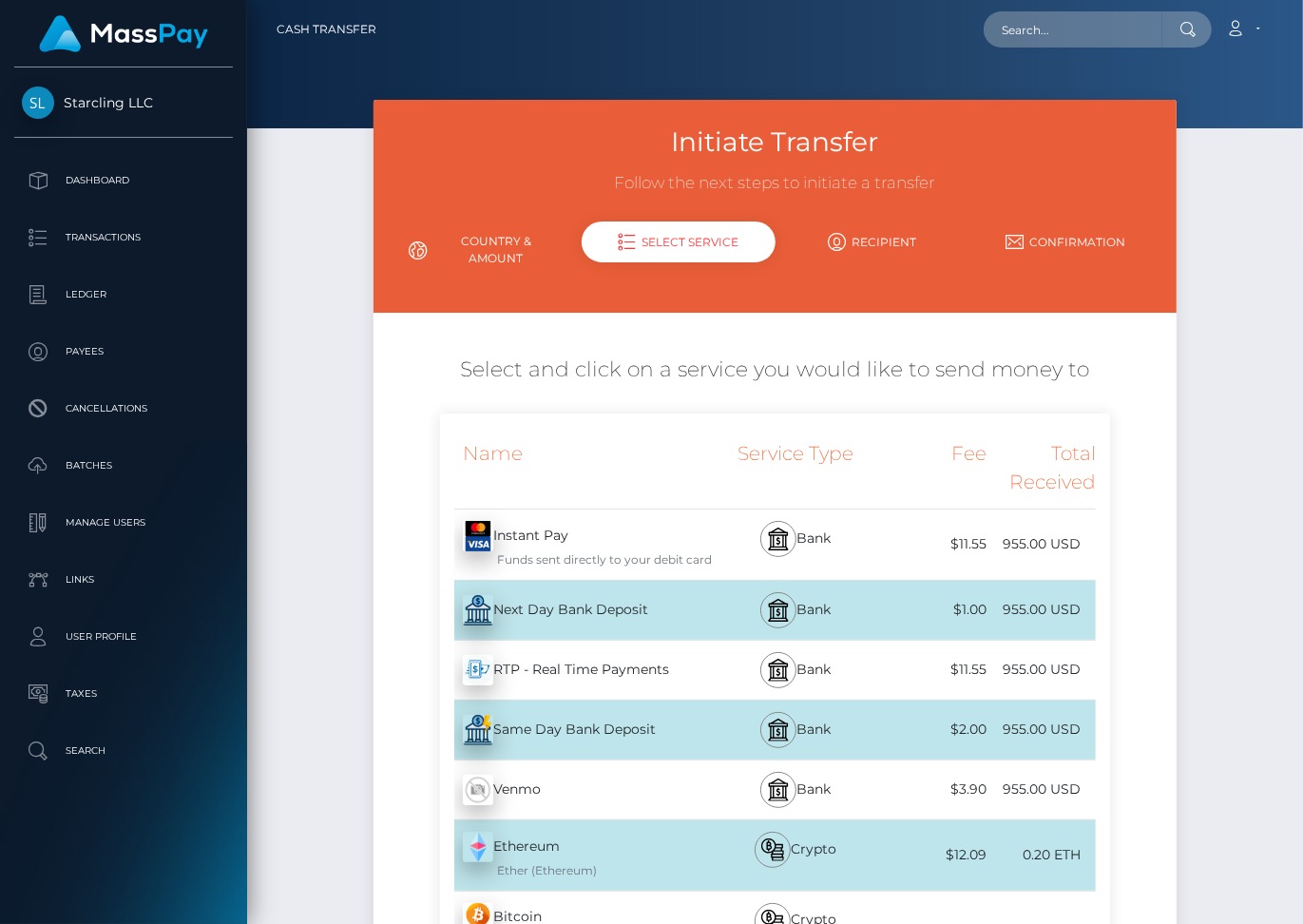
click at [689, 598] on div "Next Day Bank Deposit - USD" at bounding box center [576, 610] width 272 height 53
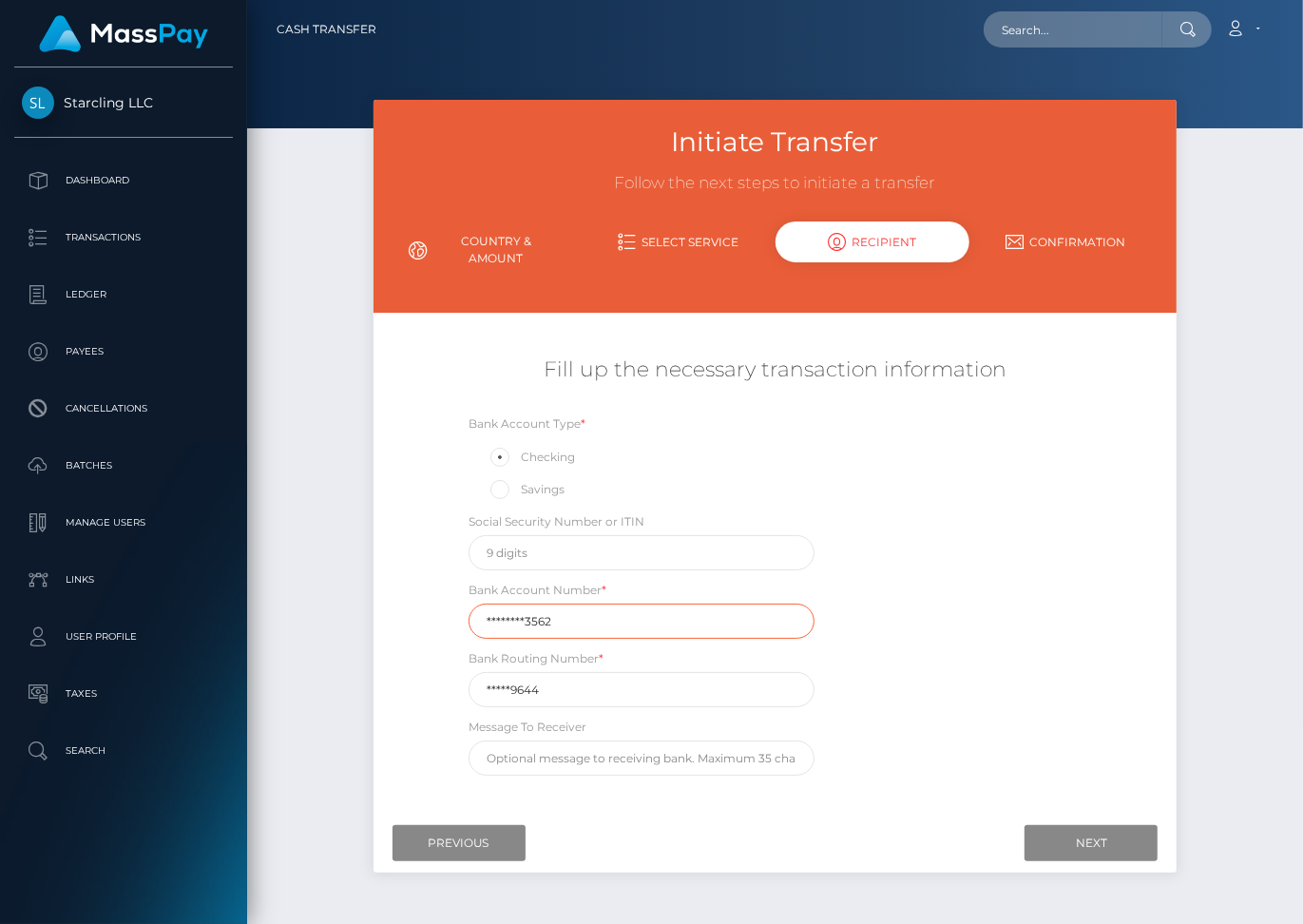
drag, startPoint x: 586, startPoint y: 597, endPoint x: 474, endPoint y: 595, distance: 112.0
click at [474, 604] on input "********3562" at bounding box center [641, 621] width 346 height 35
paste input "21266090"
type input "212660903562"
click at [788, 673] on input "*****9644" at bounding box center [641, 689] width 346 height 35
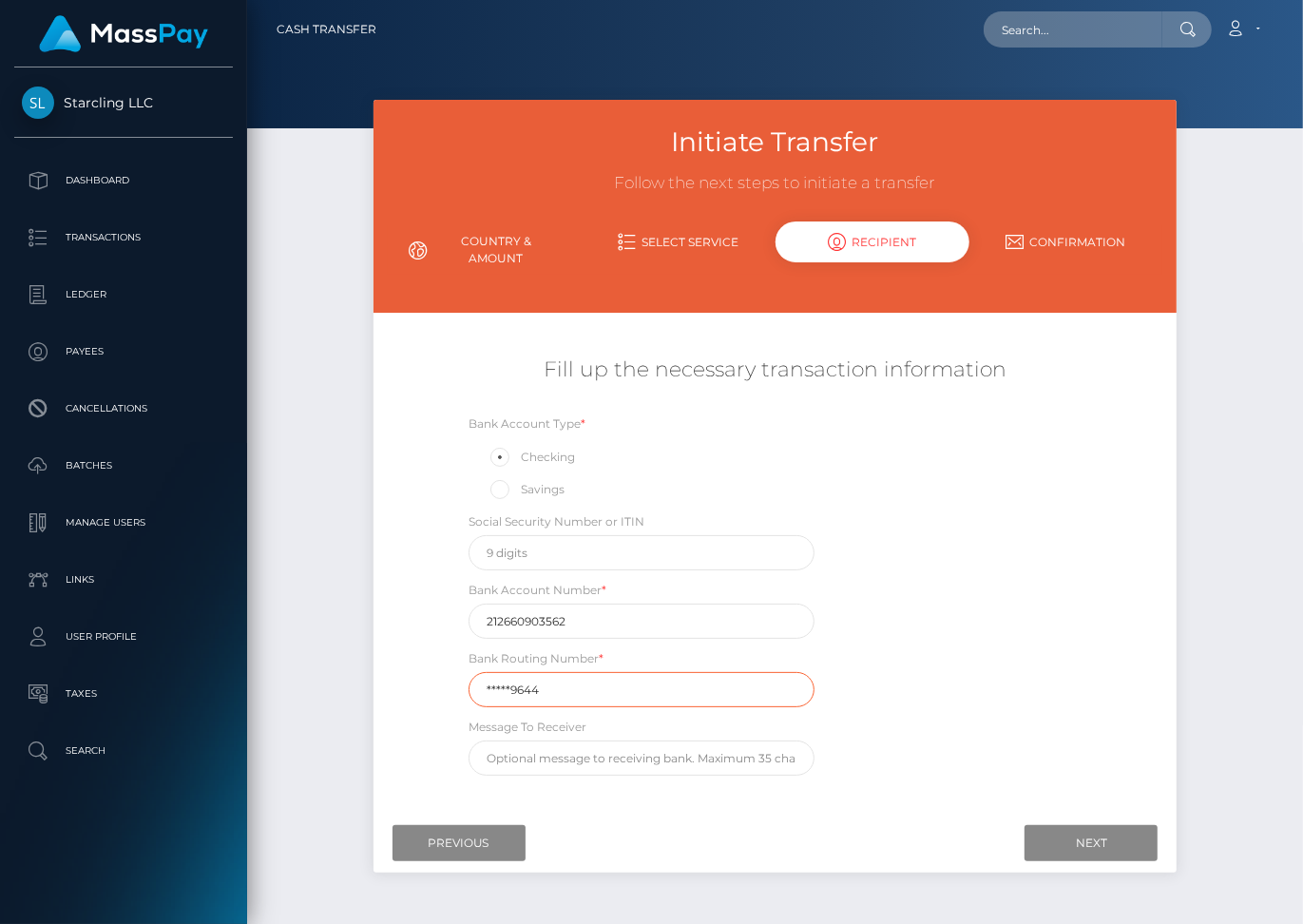
drag, startPoint x: 550, startPoint y: 679, endPoint x: 472, endPoint y: 675, distance: 78.1
click at [472, 675] on input "*****9644" at bounding box center [641, 689] width 346 height 35
paste input "10101"
type input "101019644"
click at [1094, 825] on input "Next" at bounding box center [1091, 843] width 133 height 36
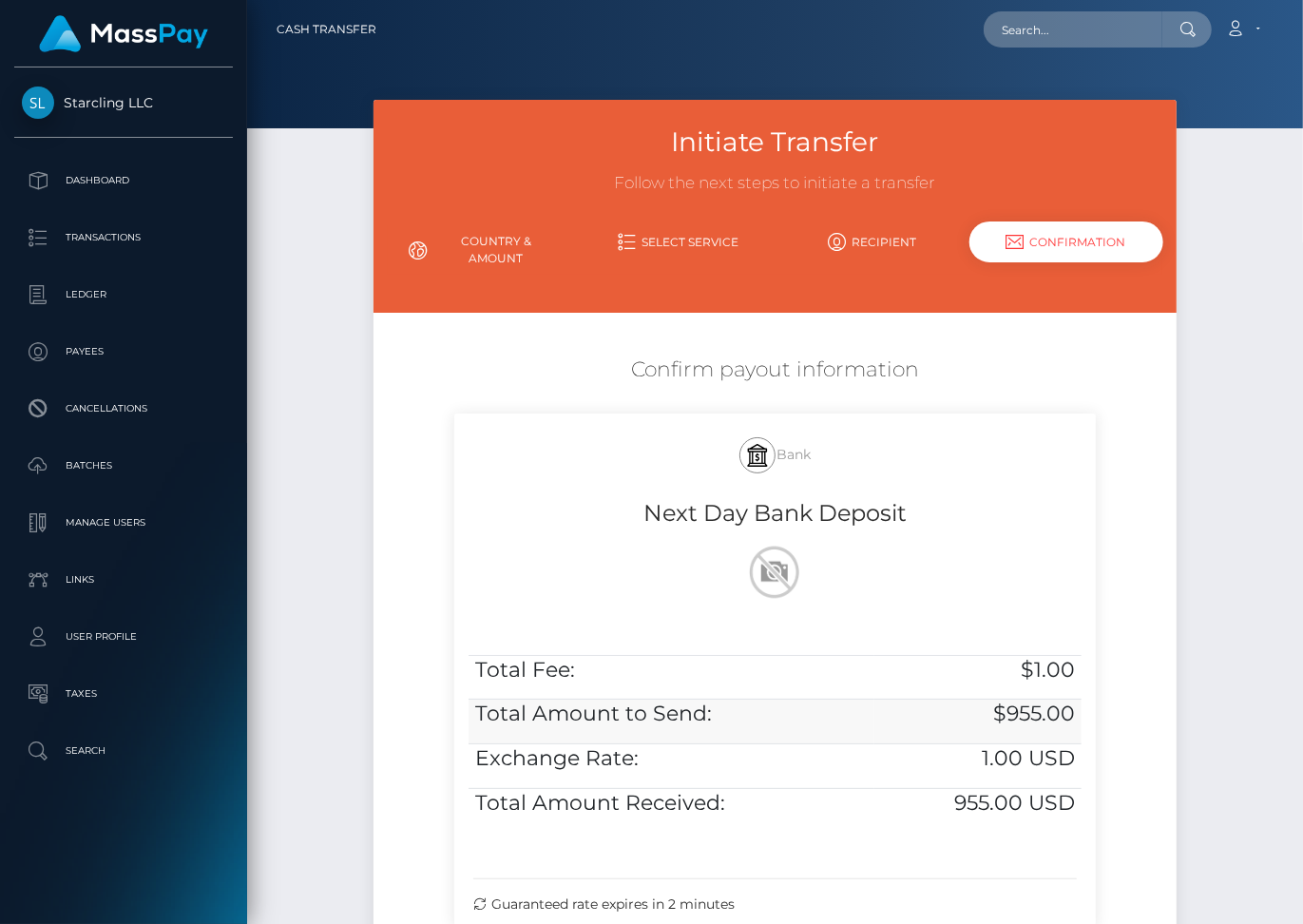
scroll to position [203, 0]
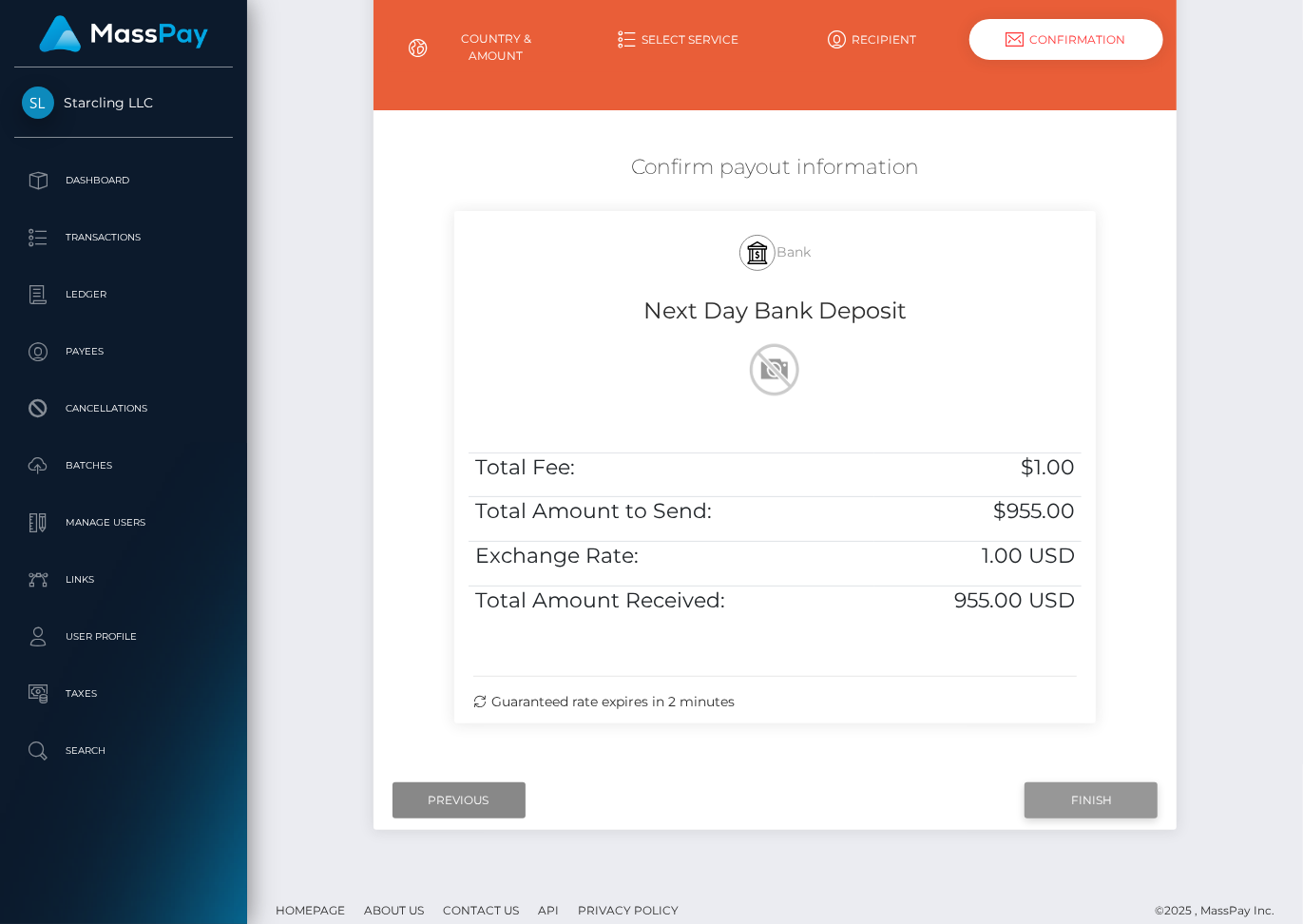
click at [1071, 782] on input "Finish" at bounding box center [1091, 800] width 133 height 36
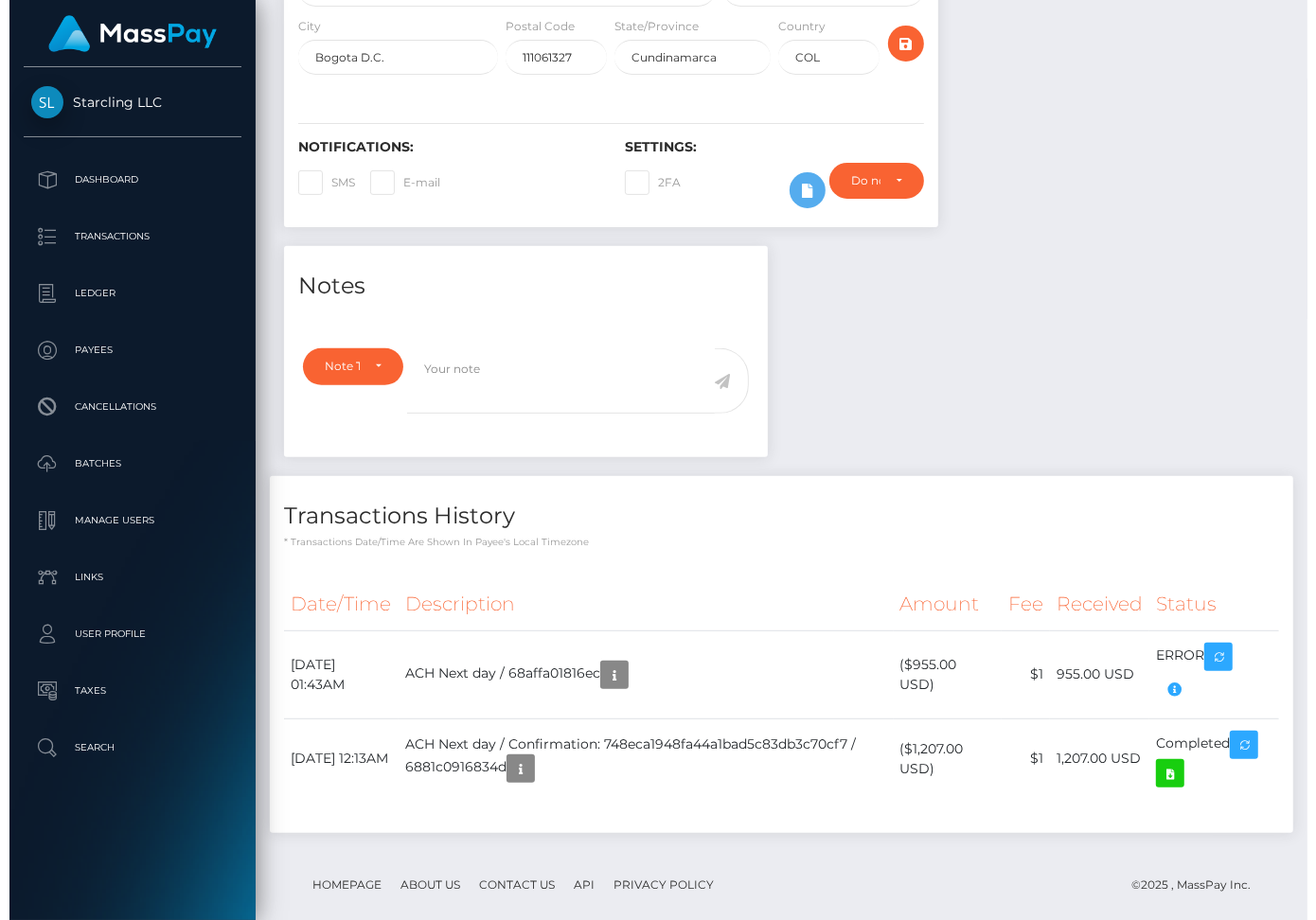
scroll to position [227, 313]
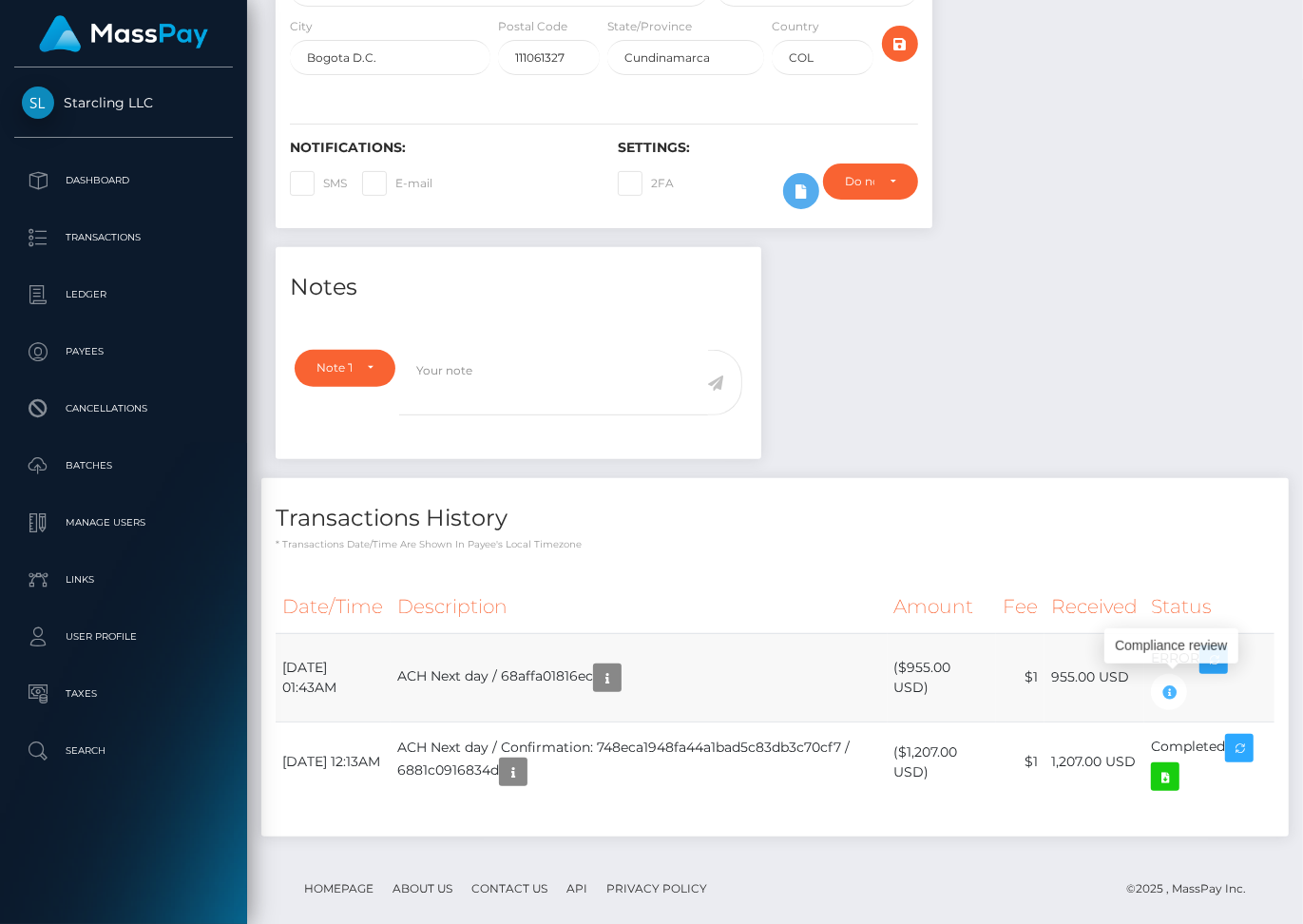
click at [1176, 683] on icon "button" at bounding box center [1169, 692] width 23 height 24
click at [1225, 656] on icon "button" at bounding box center [1214, 660] width 23 height 24
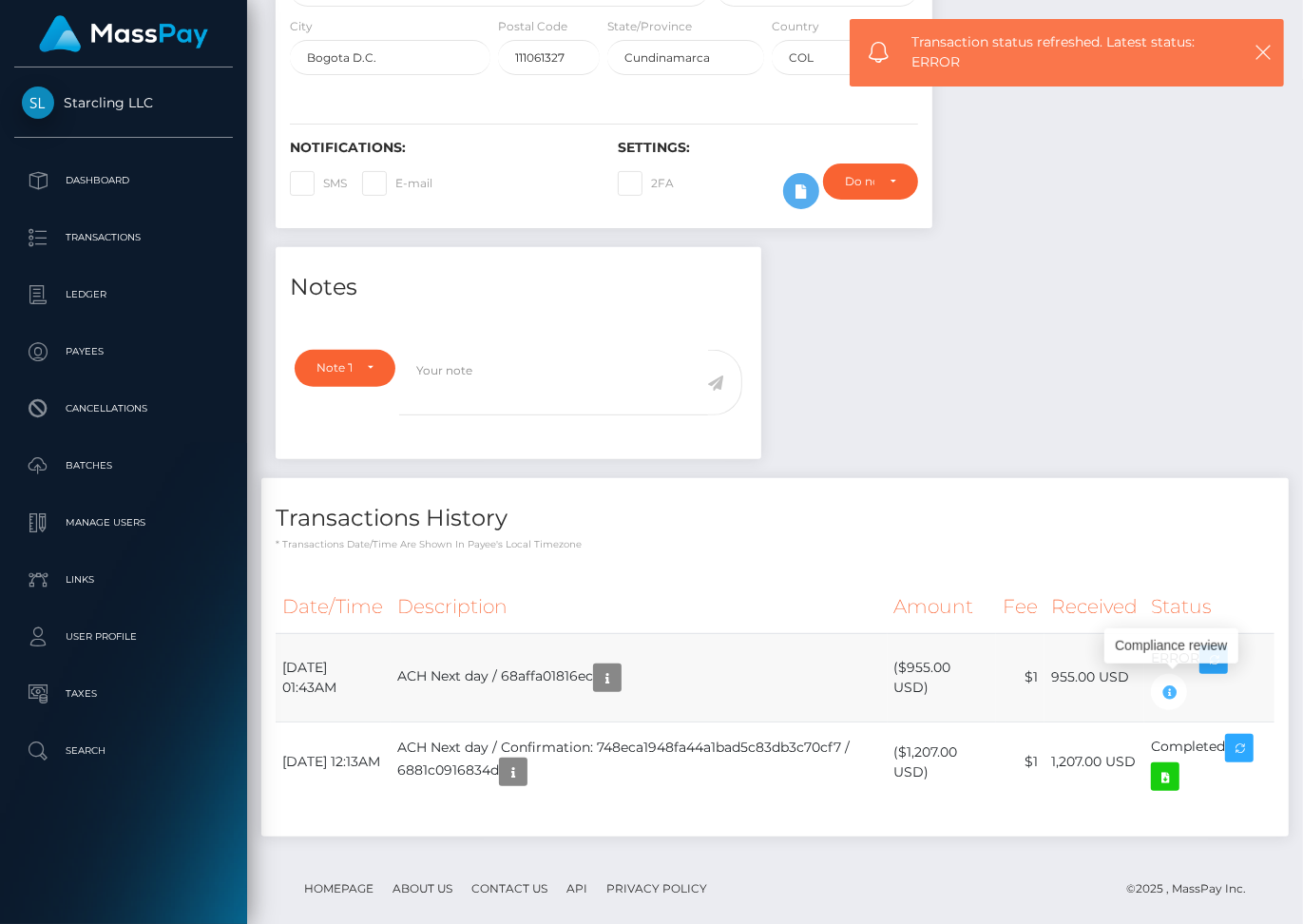
click at [1179, 691] on icon "button" at bounding box center [1169, 692] width 23 height 24
click at [1178, 685] on icon "button" at bounding box center [1169, 692] width 23 height 24
click at [1172, 689] on icon "button" at bounding box center [1169, 692] width 23 height 24
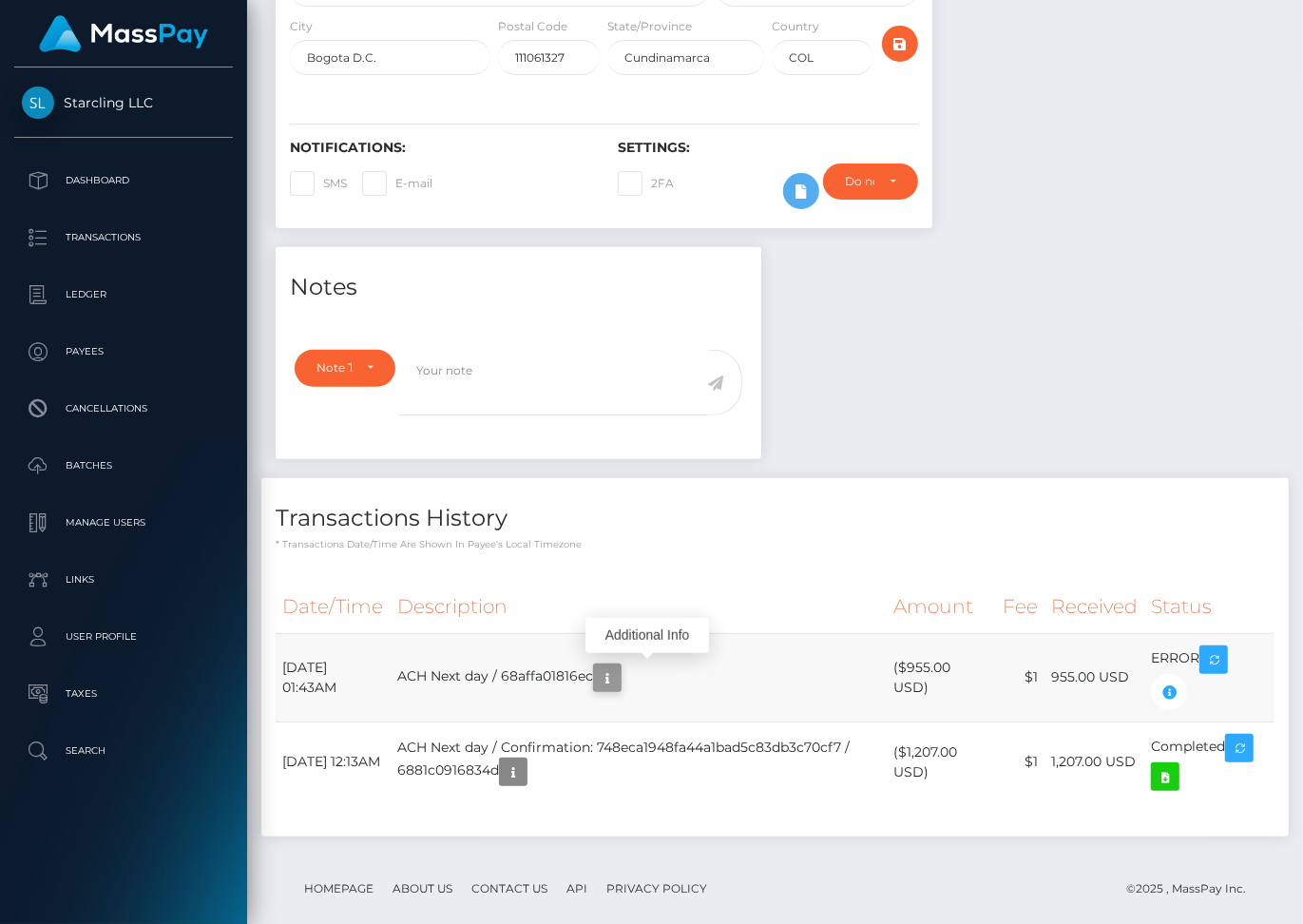
click at [619, 670] on icon "button" at bounding box center [608, 678] width 23 height 24
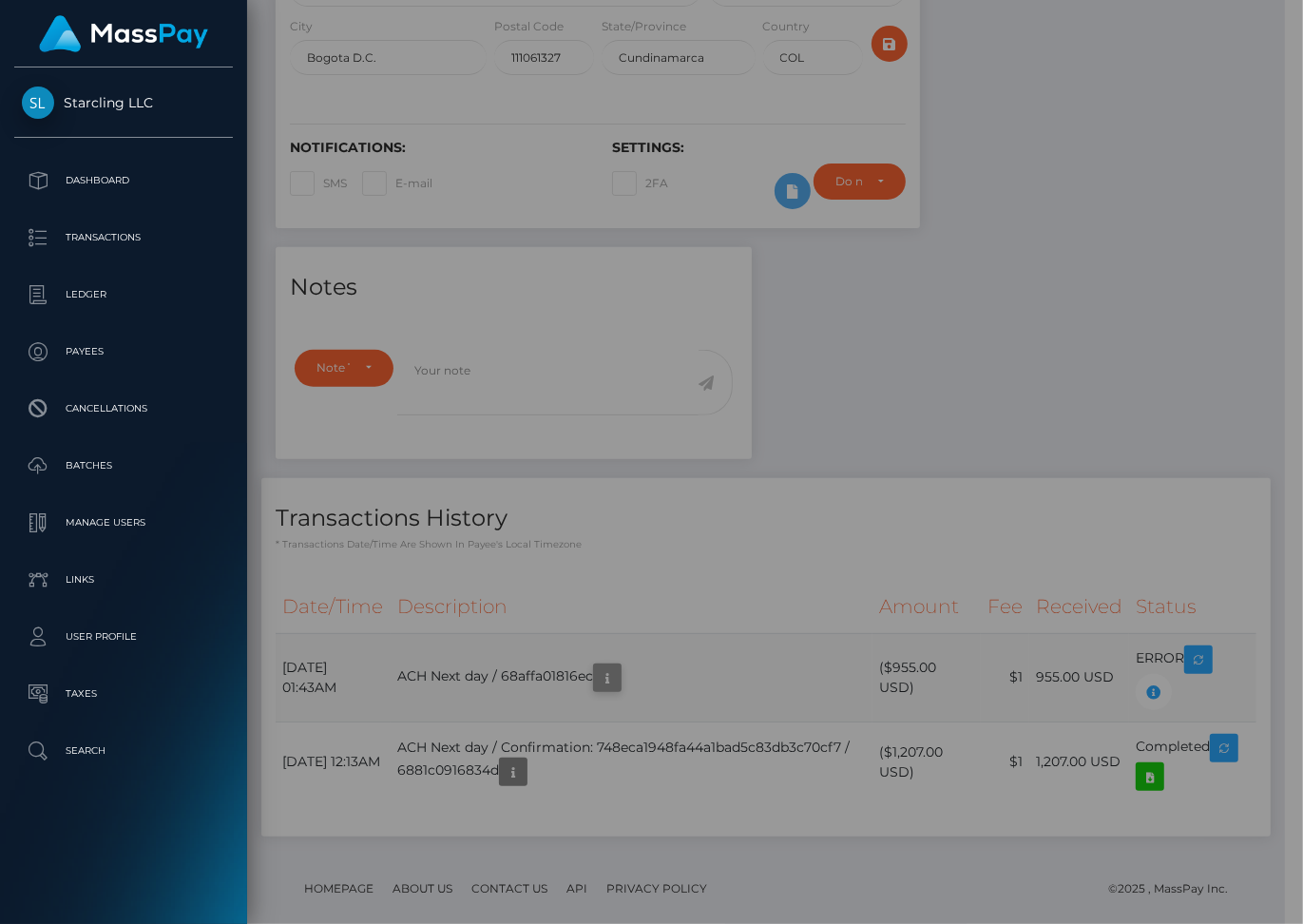
scroll to position [950549, 950388]
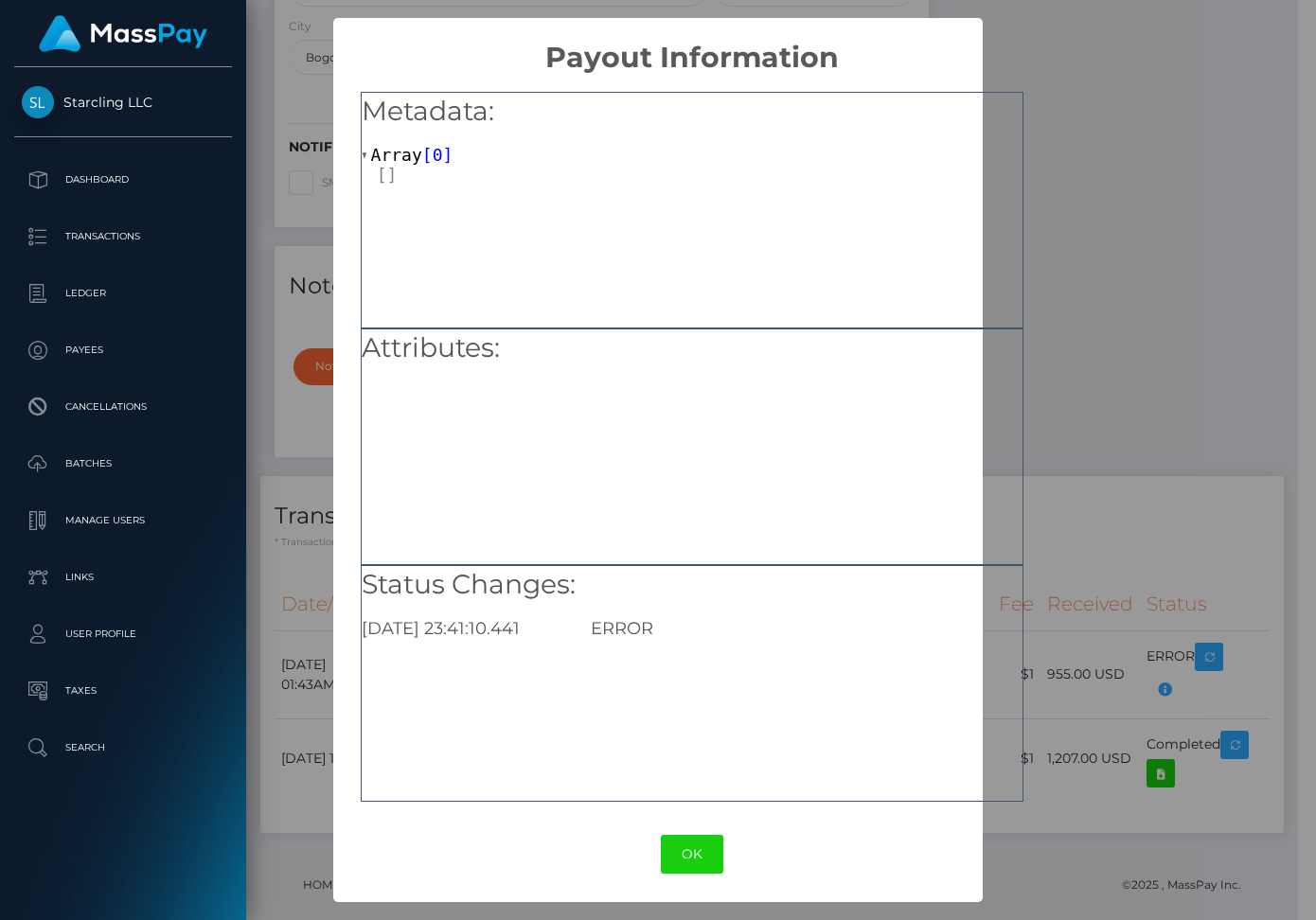
click at [1069, 210] on div "× Payout Information Metadata: Array [ 0 ] Attributes: Status Changes: 2025-08-…" at bounding box center [658, 460] width 1316 height 920
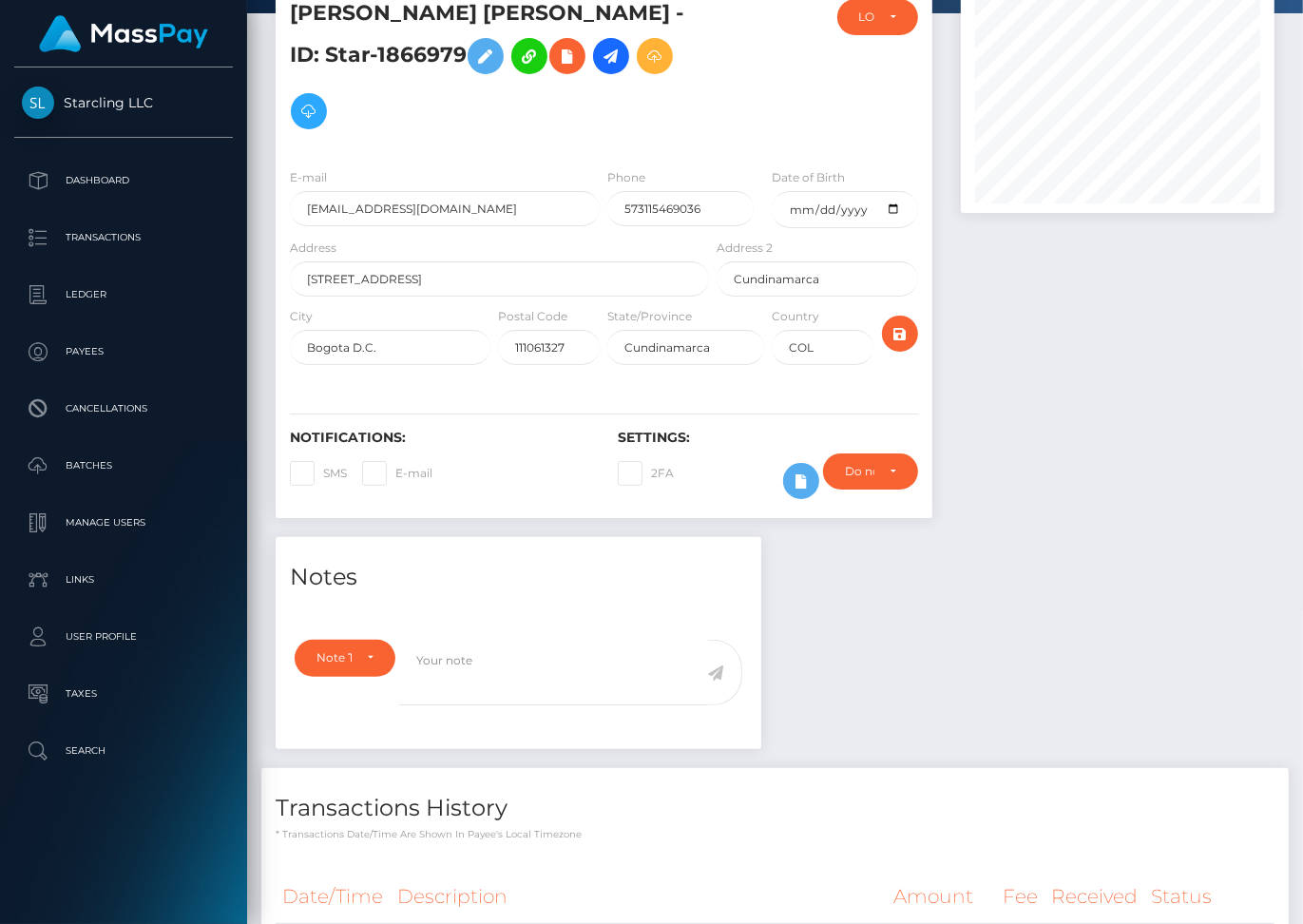
scroll to position [36, 0]
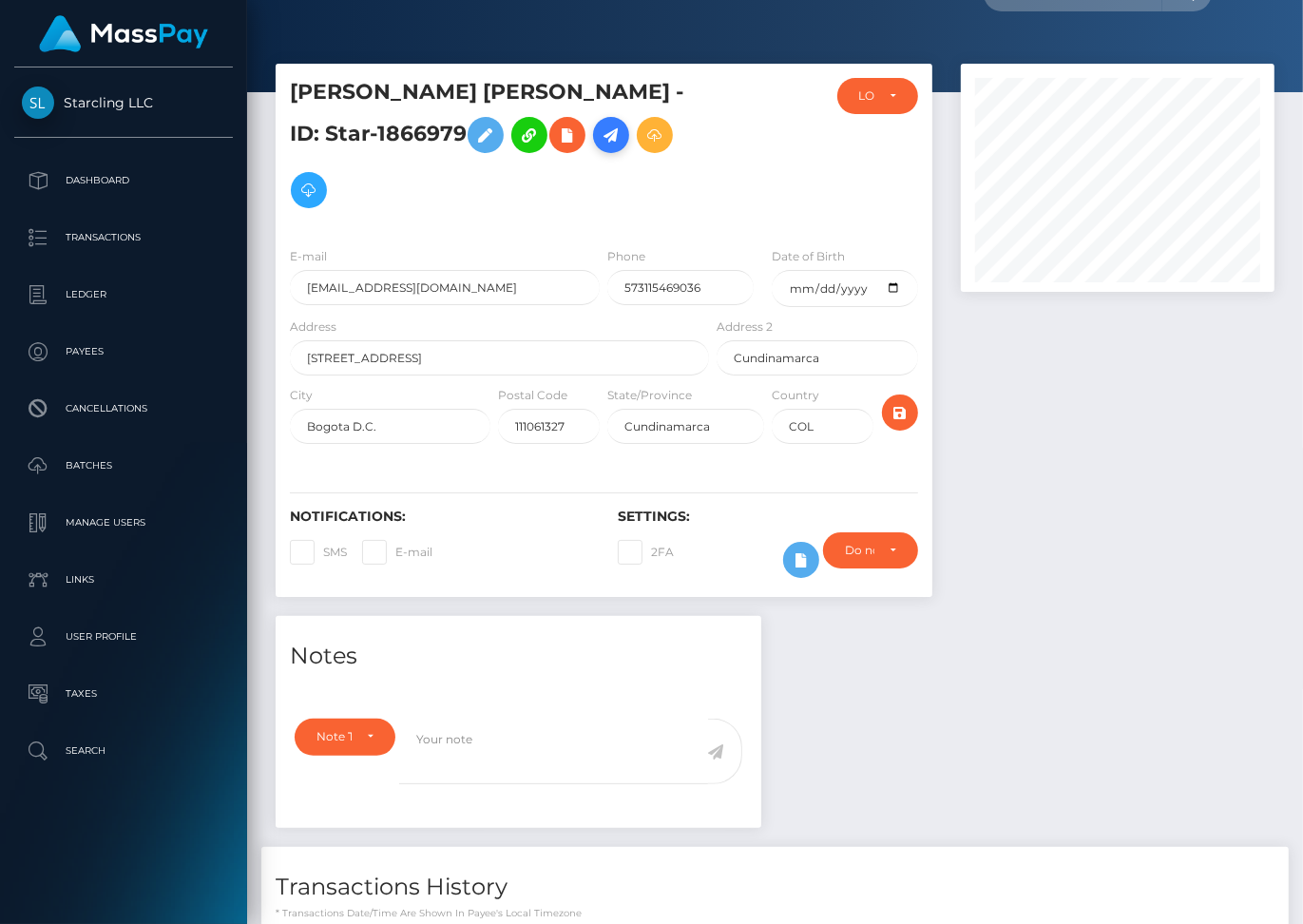
click at [600, 147] on icon at bounding box center [612, 135] width 23 height 24
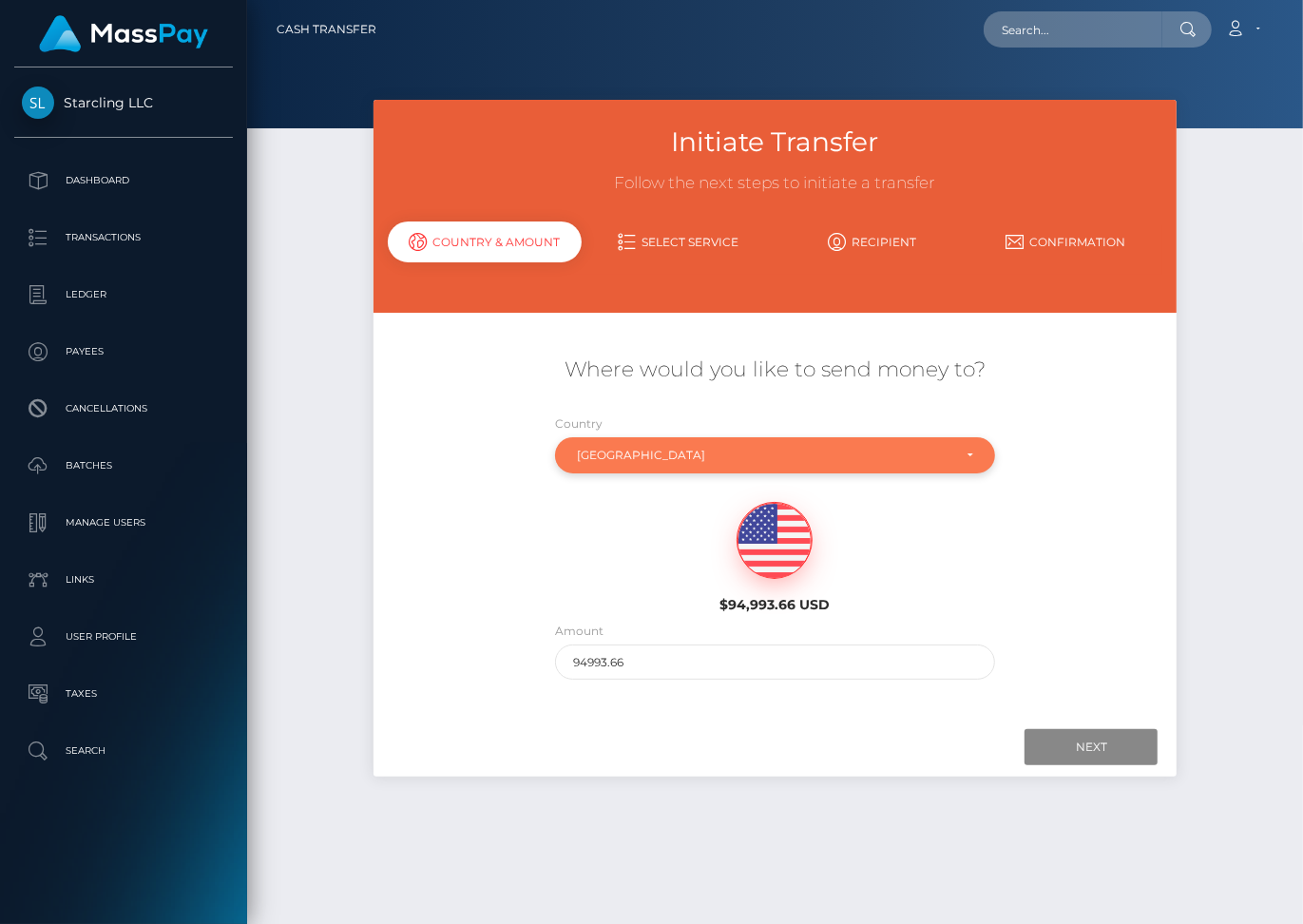
click at [679, 448] on div "[GEOGRAPHIC_DATA]" at bounding box center [764, 456] width 374 height 16
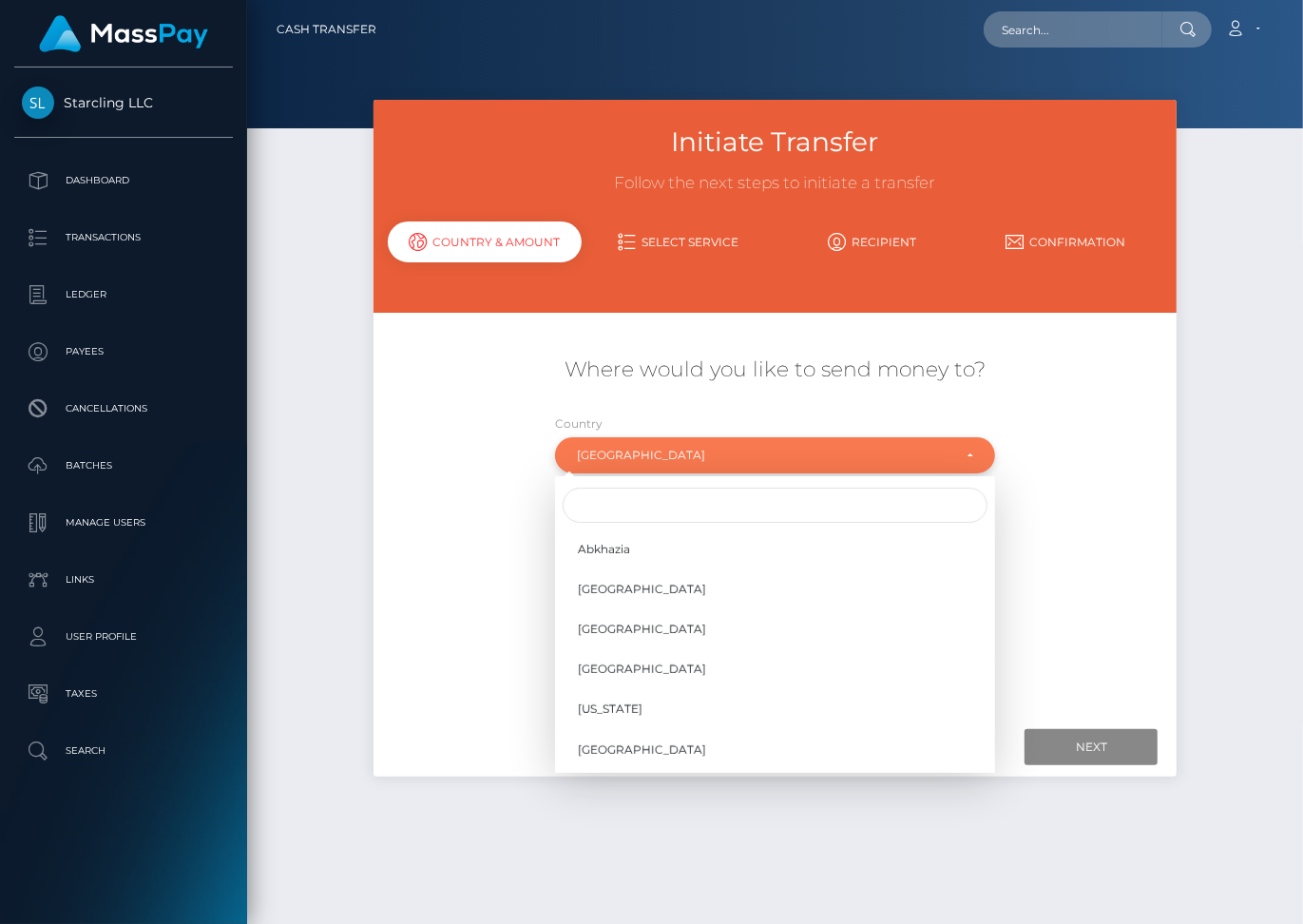
scroll to position [1547, 0]
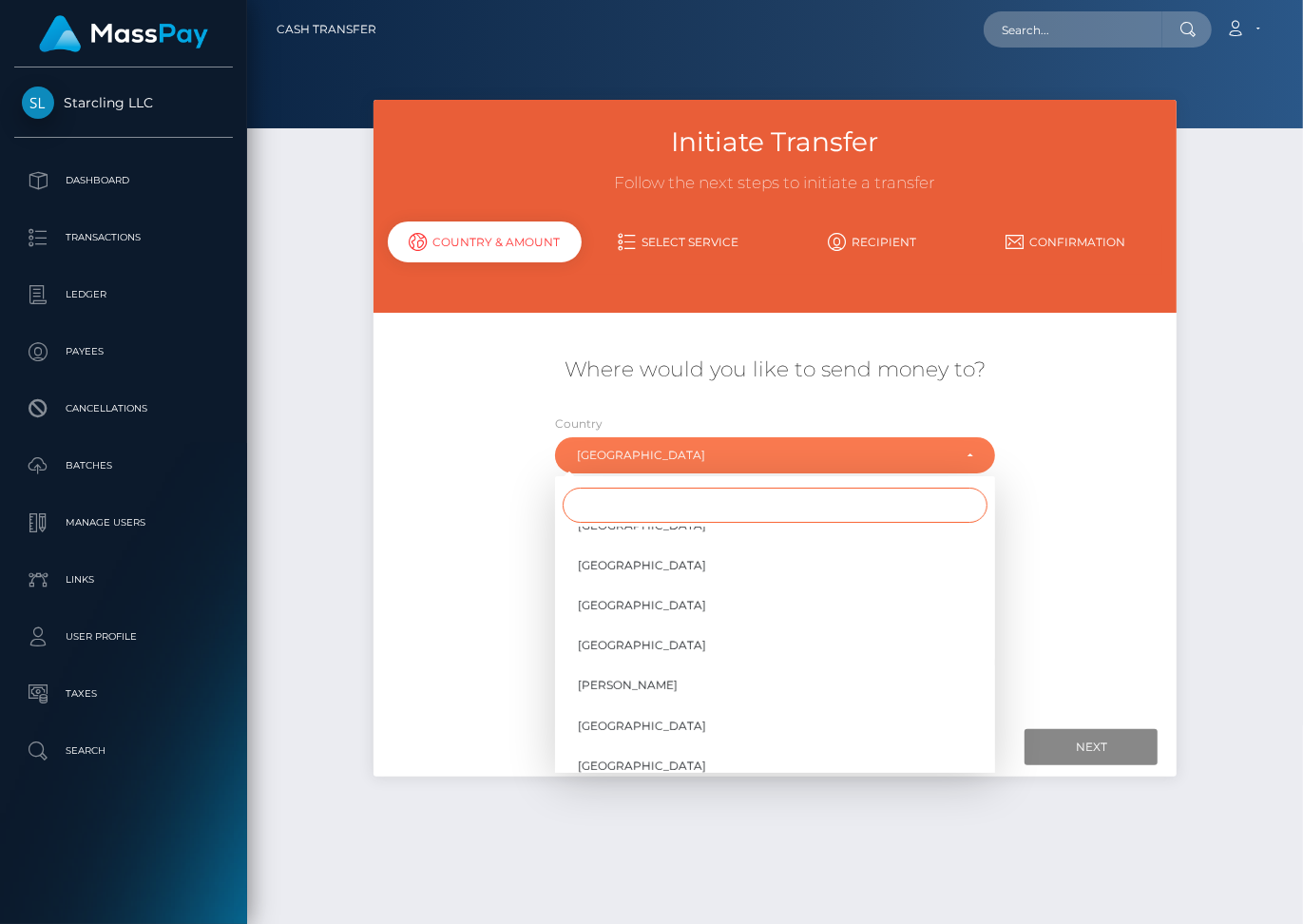
click at [627, 494] on input "Search" at bounding box center [776, 505] width 425 height 35
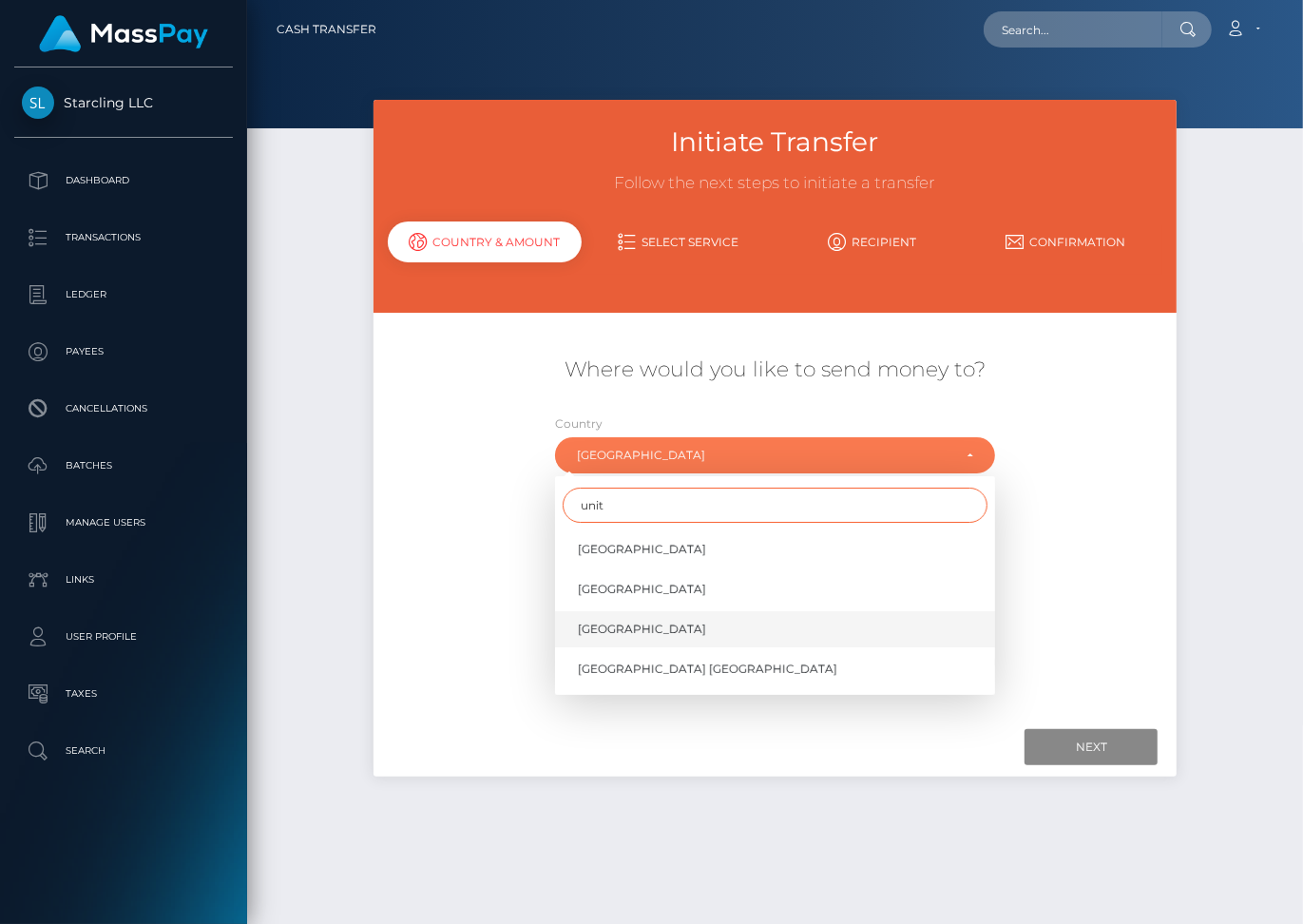
type input "unit"
click at [607, 621] on span "[GEOGRAPHIC_DATA]" at bounding box center [642, 629] width 128 height 17
select select "[GEOGRAPHIC_DATA]"
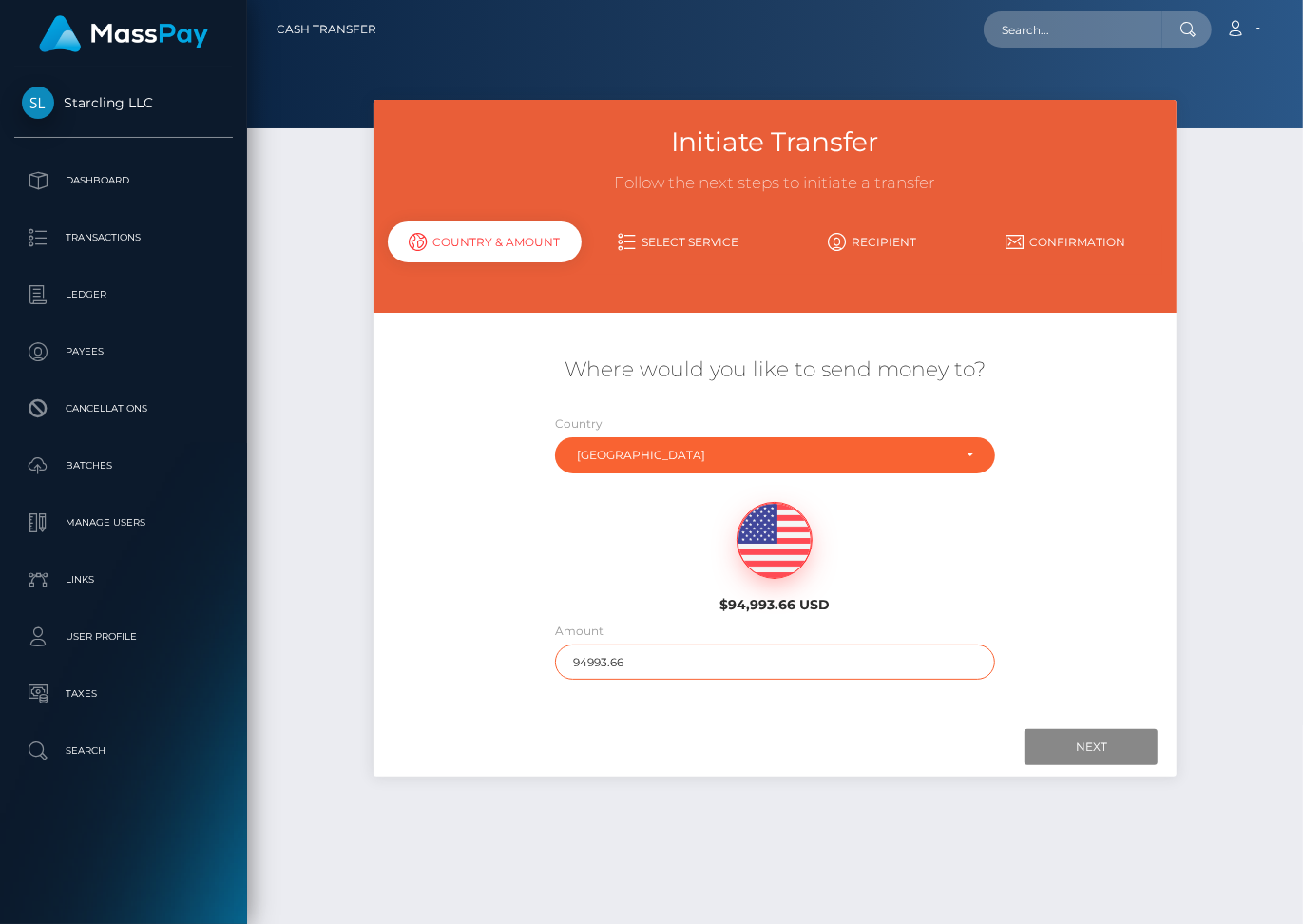
click at [600, 651] on input "94993.66" at bounding box center [776, 662] width 440 height 35
type input "955"
click at [1117, 729] on input "Next" at bounding box center [1091, 747] width 133 height 36
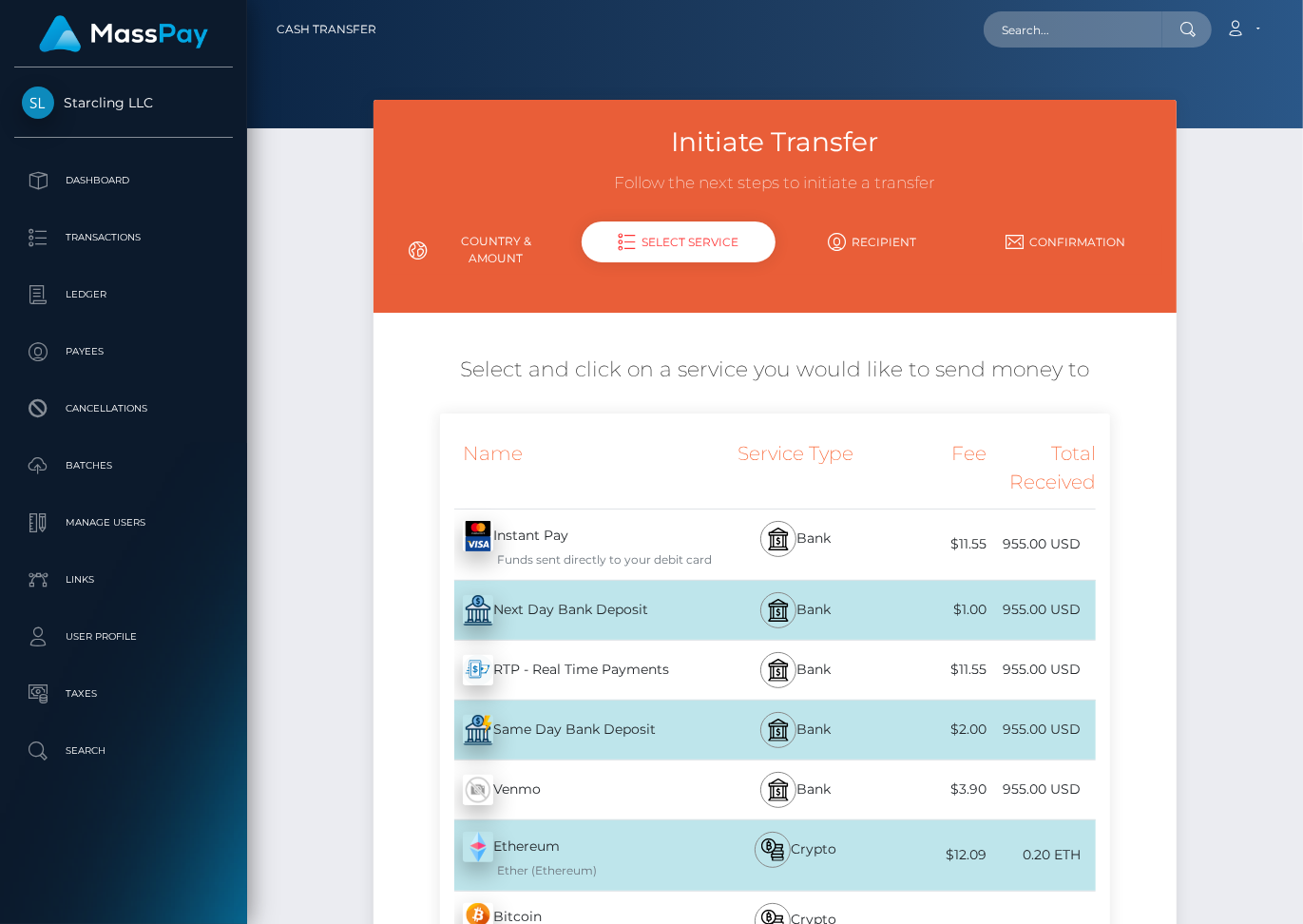
click at [668, 589] on div "Next Day Bank Deposit - USD" at bounding box center [576, 610] width 272 height 53
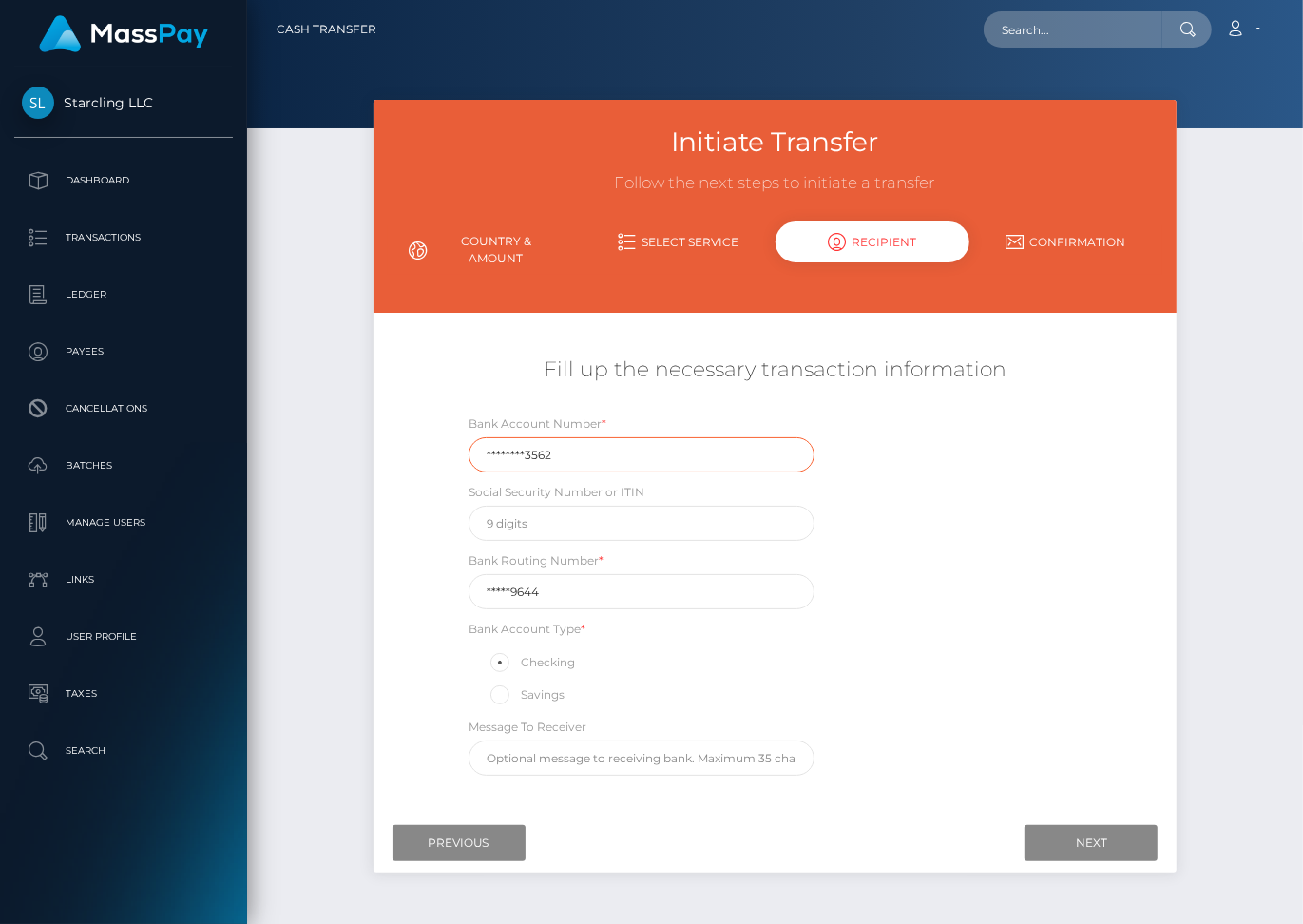
drag, startPoint x: 555, startPoint y: 441, endPoint x: 486, endPoint y: 438, distance: 69.1
click at [486, 438] on input "********3562" at bounding box center [641, 455] width 346 height 35
paste input "21266090"
type input "212660903562"
click at [537, 579] on input "*****9644" at bounding box center [641, 591] width 346 height 35
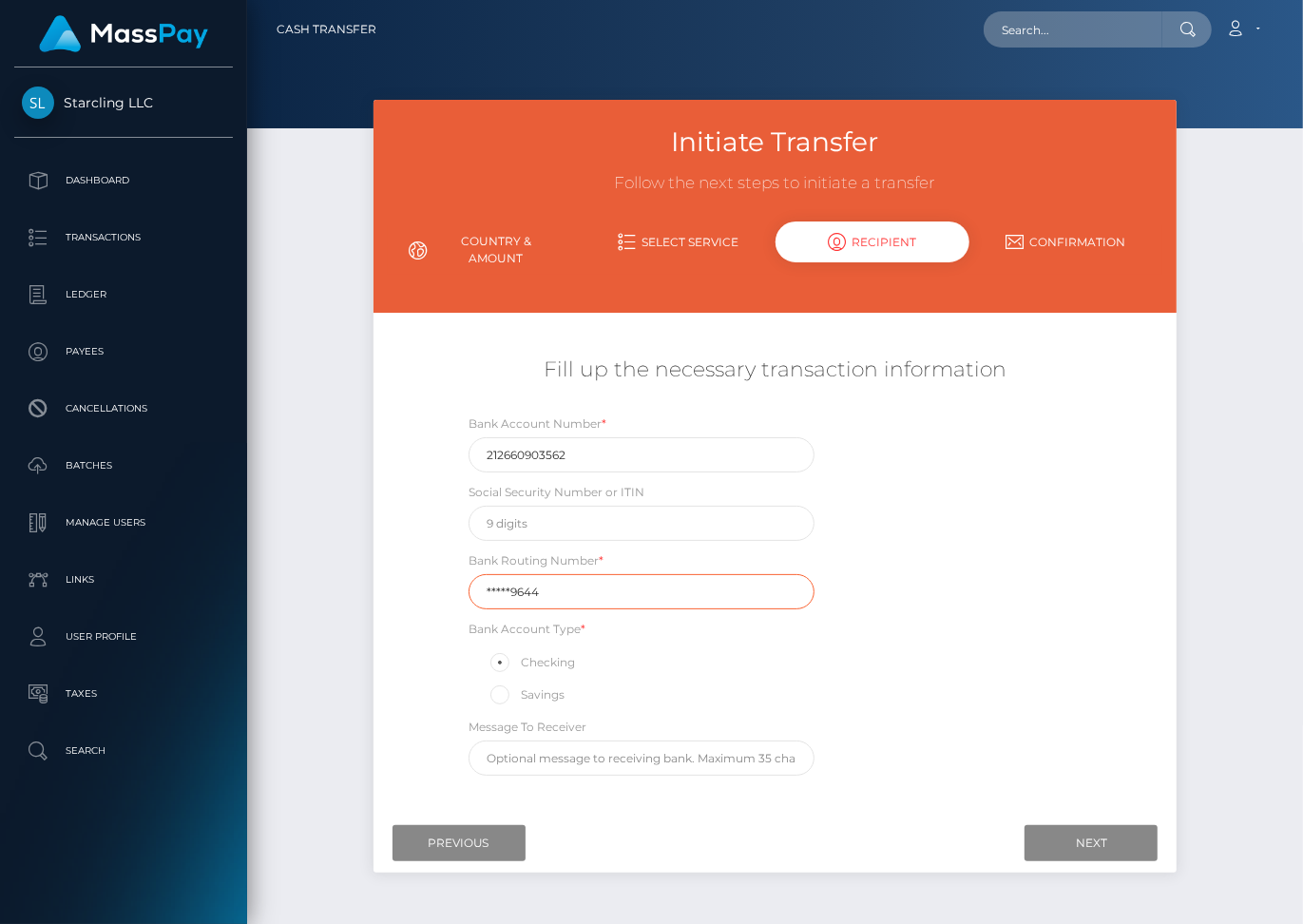
drag, startPoint x: 550, startPoint y: 572, endPoint x: 482, endPoint y: 574, distance: 68.0
click at [482, 574] on input "*****9644" at bounding box center [641, 591] width 346 height 35
paste input "10101"
type input "101019644"
click at [1065, 825] on input "Next" at bounding box center [1091, 843] width 133 height 36
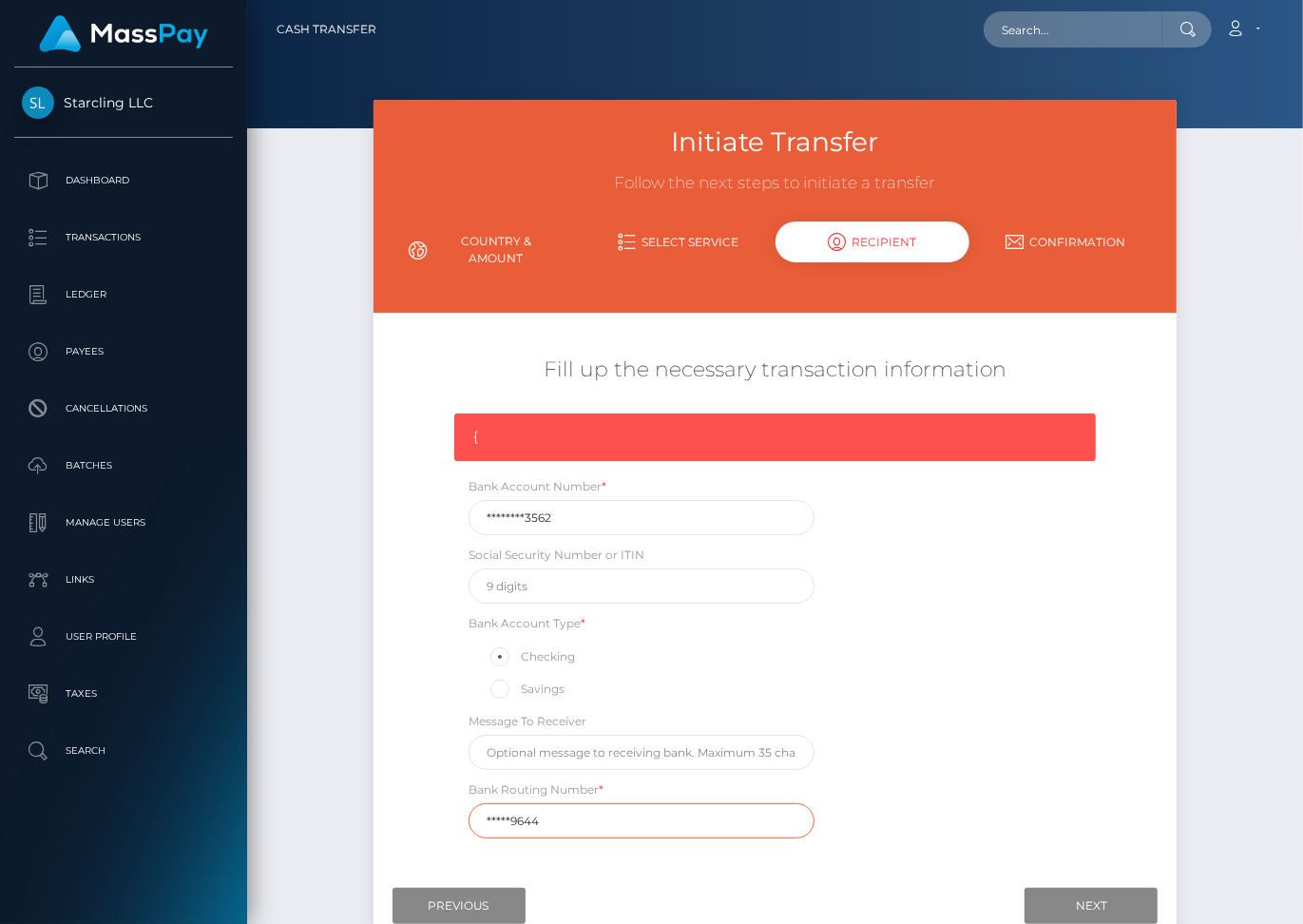
drag, startPoint x: 542, startPoint y: 799, endPoint x: 433, endPoint y: 801, distance: 109.0
click at [433, 801] on div "Fill up the necessary transaction information { Bank Account Number * ********3…" at bounding box center [776, 597] width 805 height 502
paste input "10101"
type input "101019644"
drag, startPoint x: 563, startPoint y: 503, endPoint x: 457, endPoint y: 510, distance: 106.2
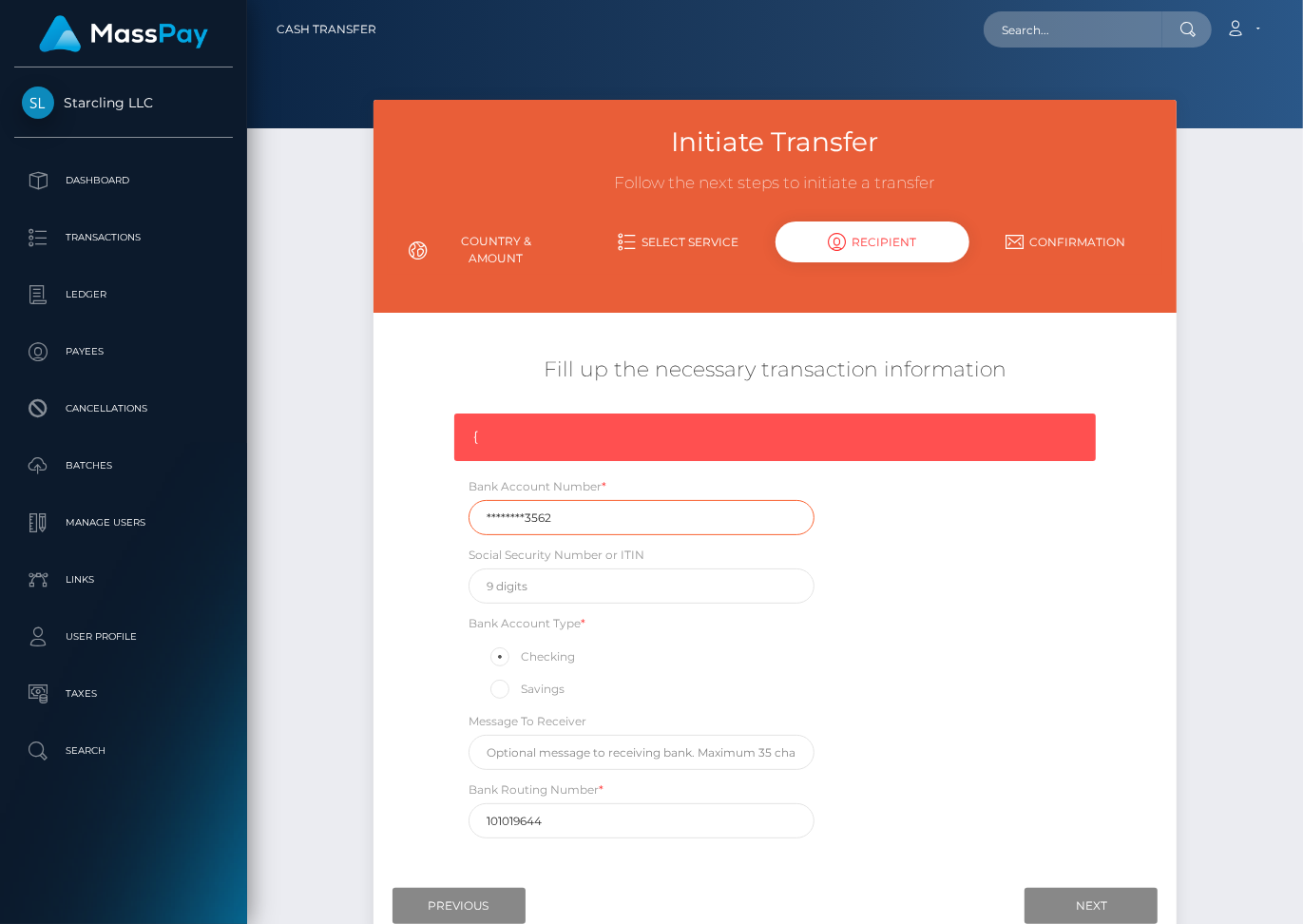
click at [457, 510] on div "Bank Account Number * ********3562" at bounding box center [642, 505] width 374 height 59
click at [532, 505] on input "********3562" at bounding box center [641, 518] width 346 height 35
paste input "21266090"
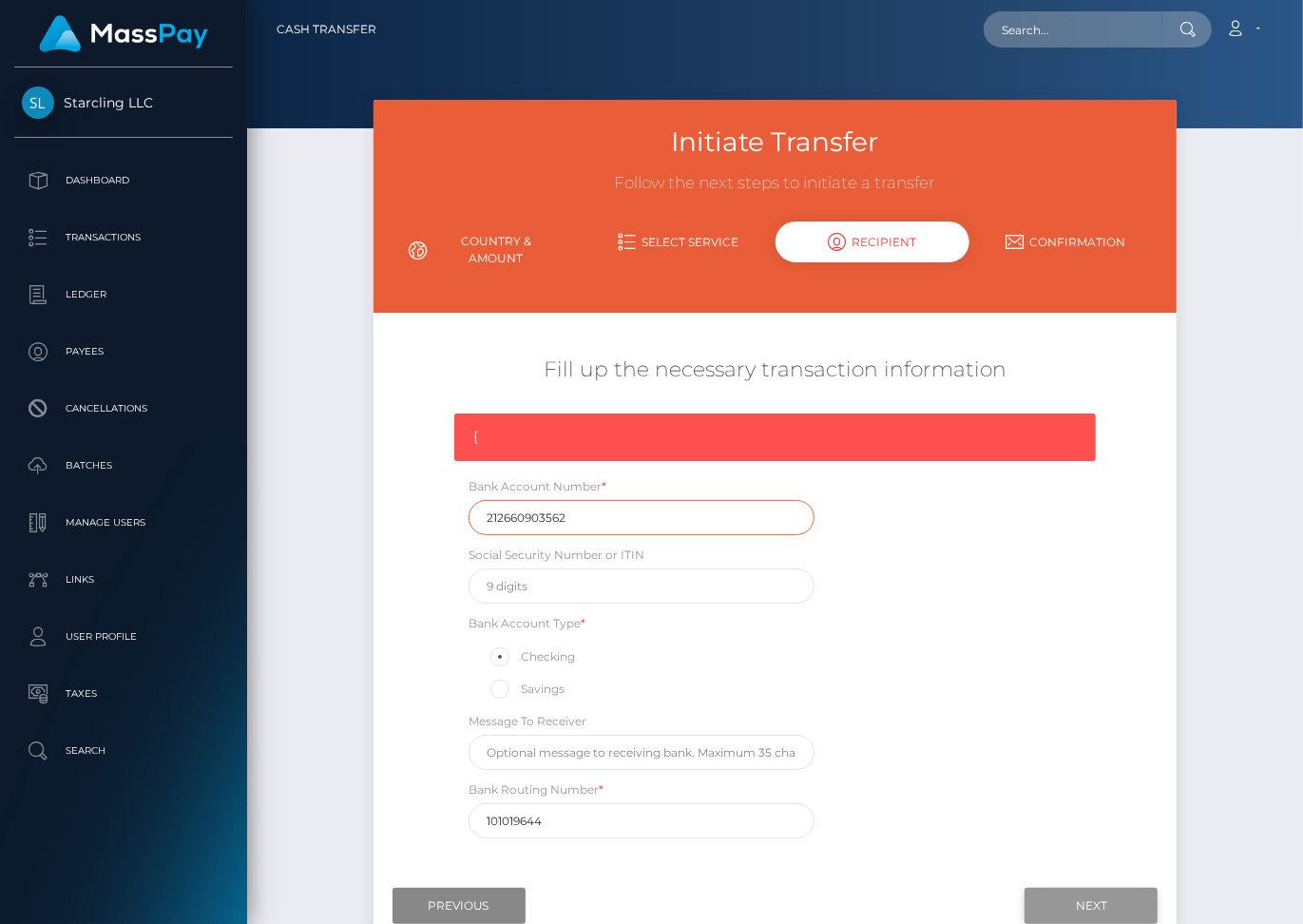
type input "212660903562"
click at [1075, 888] on input "Next" at bounding box center [1091, 906] width 133 height 36
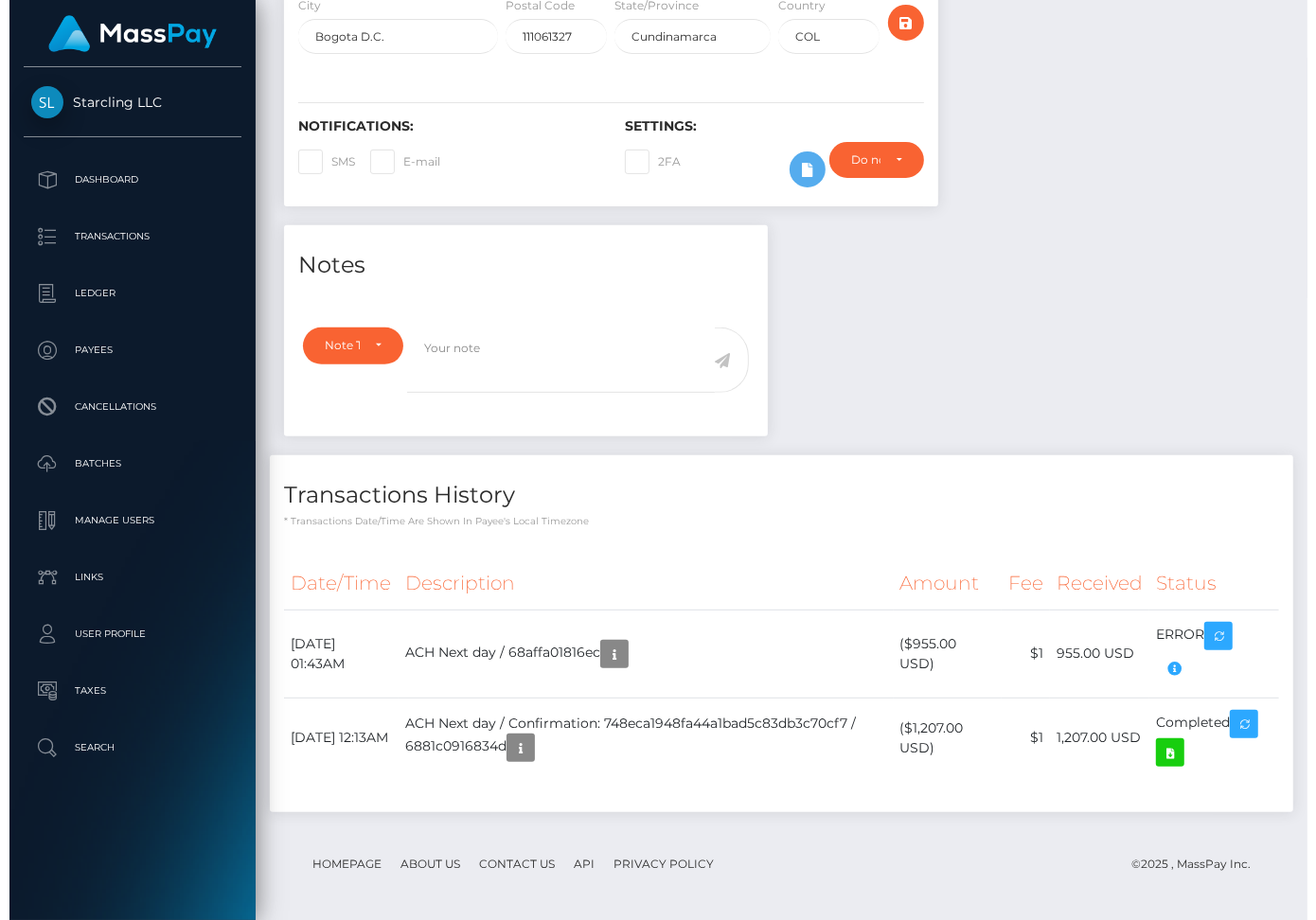
scroll to position [227, 313]
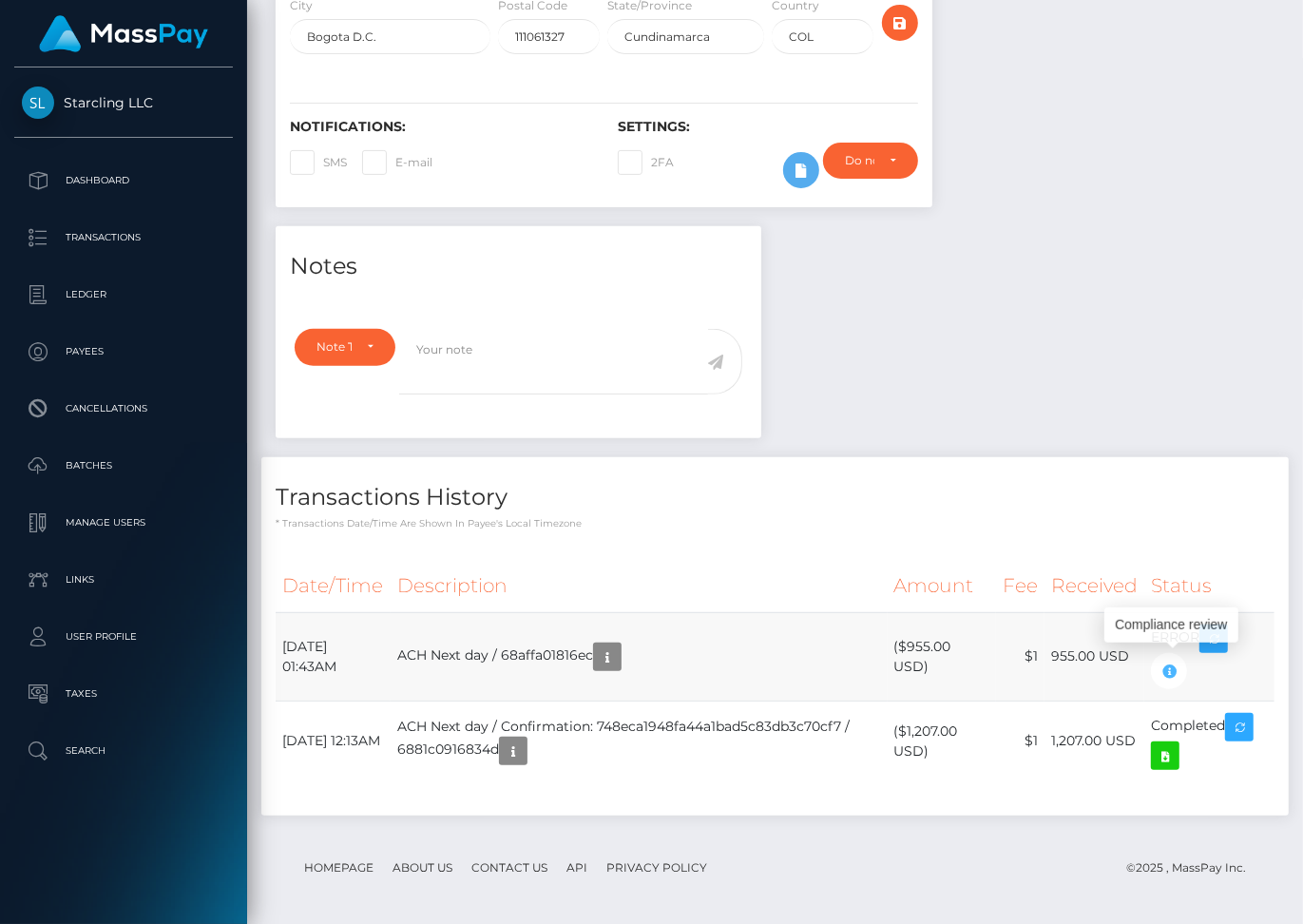
click at [1176, 672] on icon "button" at bounding box center [1169, 672] width 23 height 24
click at [619, 657] on icon "button" at bounding box center [608, 657] width 23 height 24
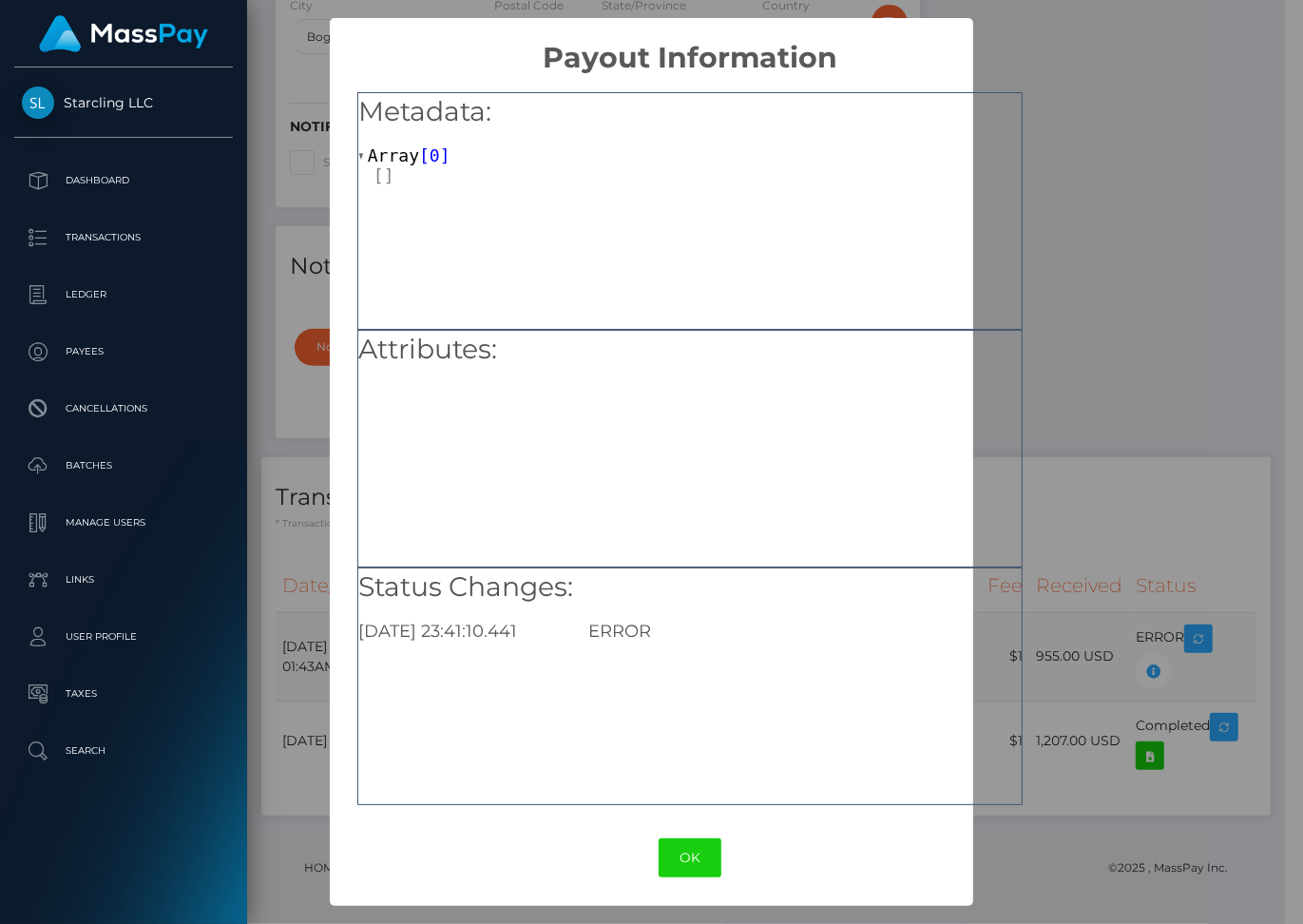
scroll to position [950549, 950388]
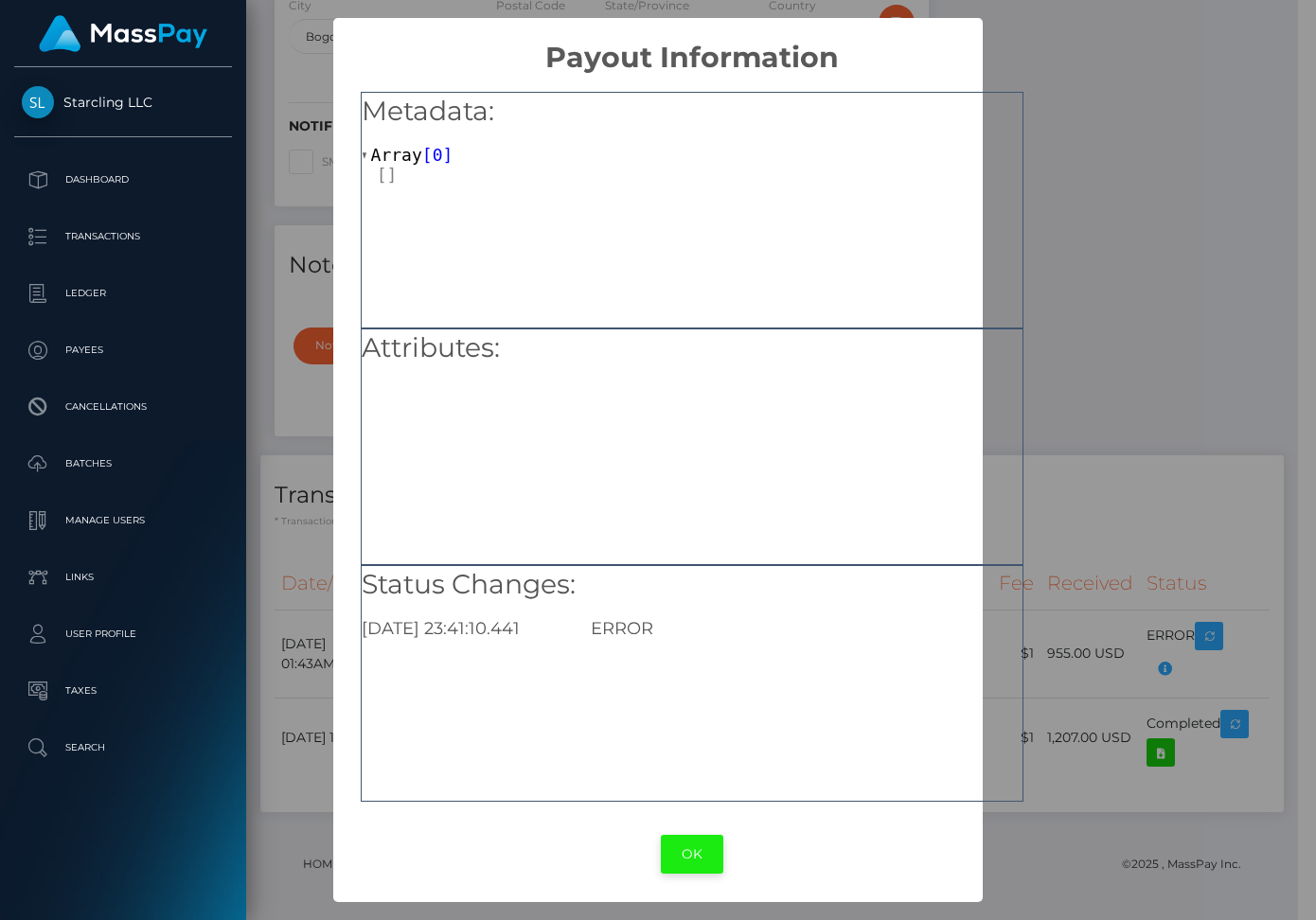
click at [694, 852] on button "OK" at bounding box center [691, 854] width 63 height 39
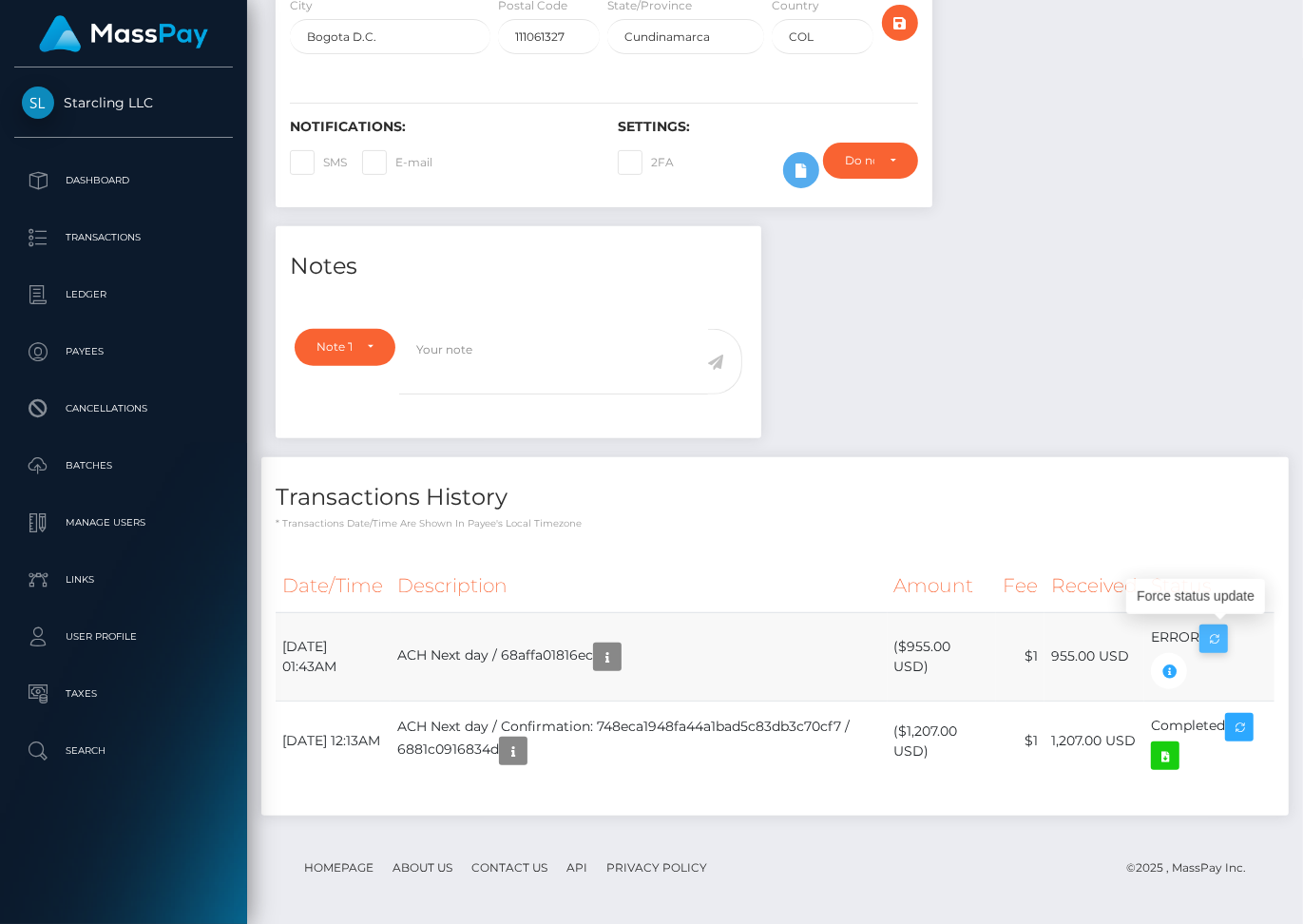
click at [1222, 633] on icon "button" at bounding box center [1214, 639] width 23 height 24
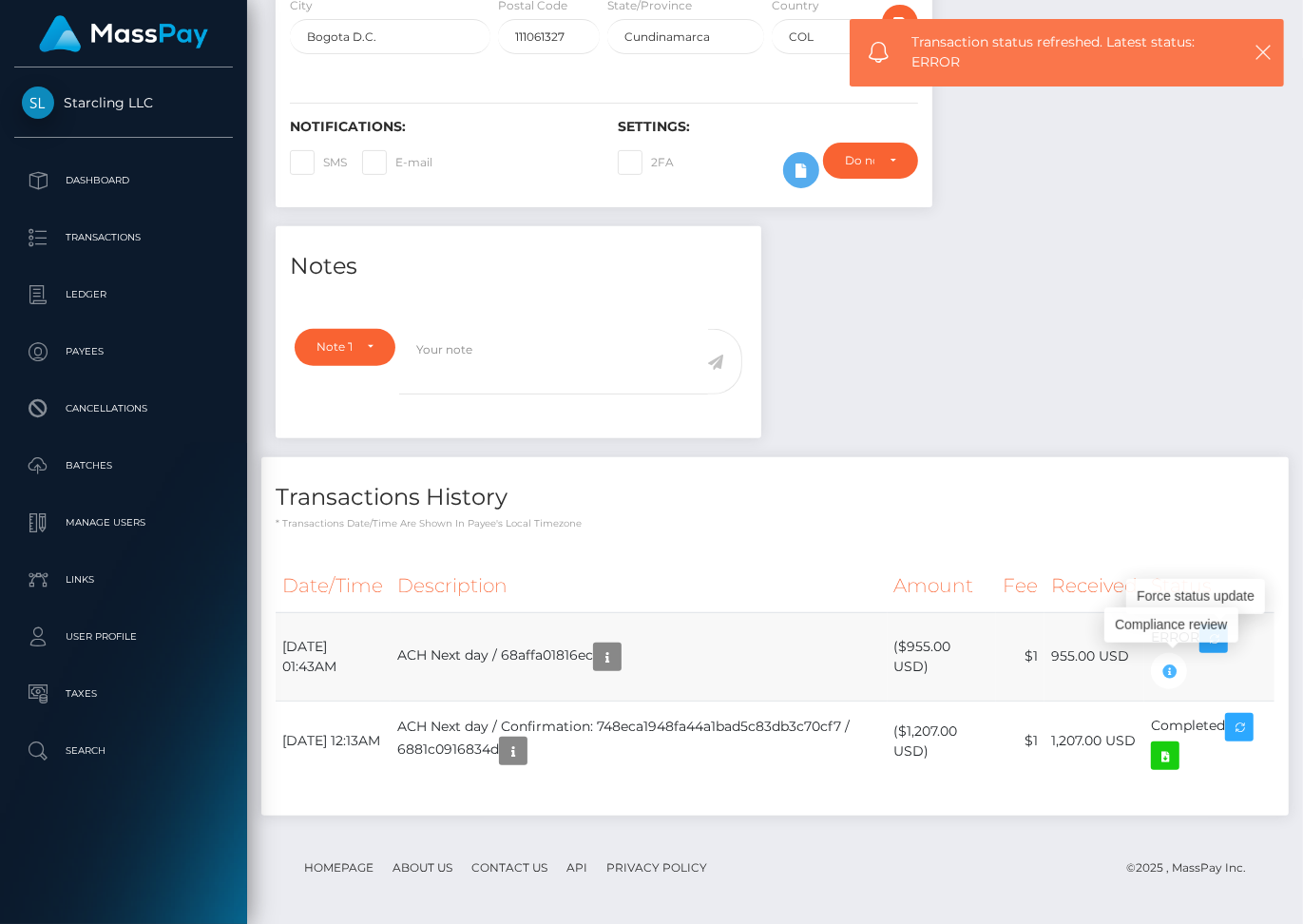
click at [1173, 662] on icon "button" at bounding box center [1169, 672] width 23 height 24
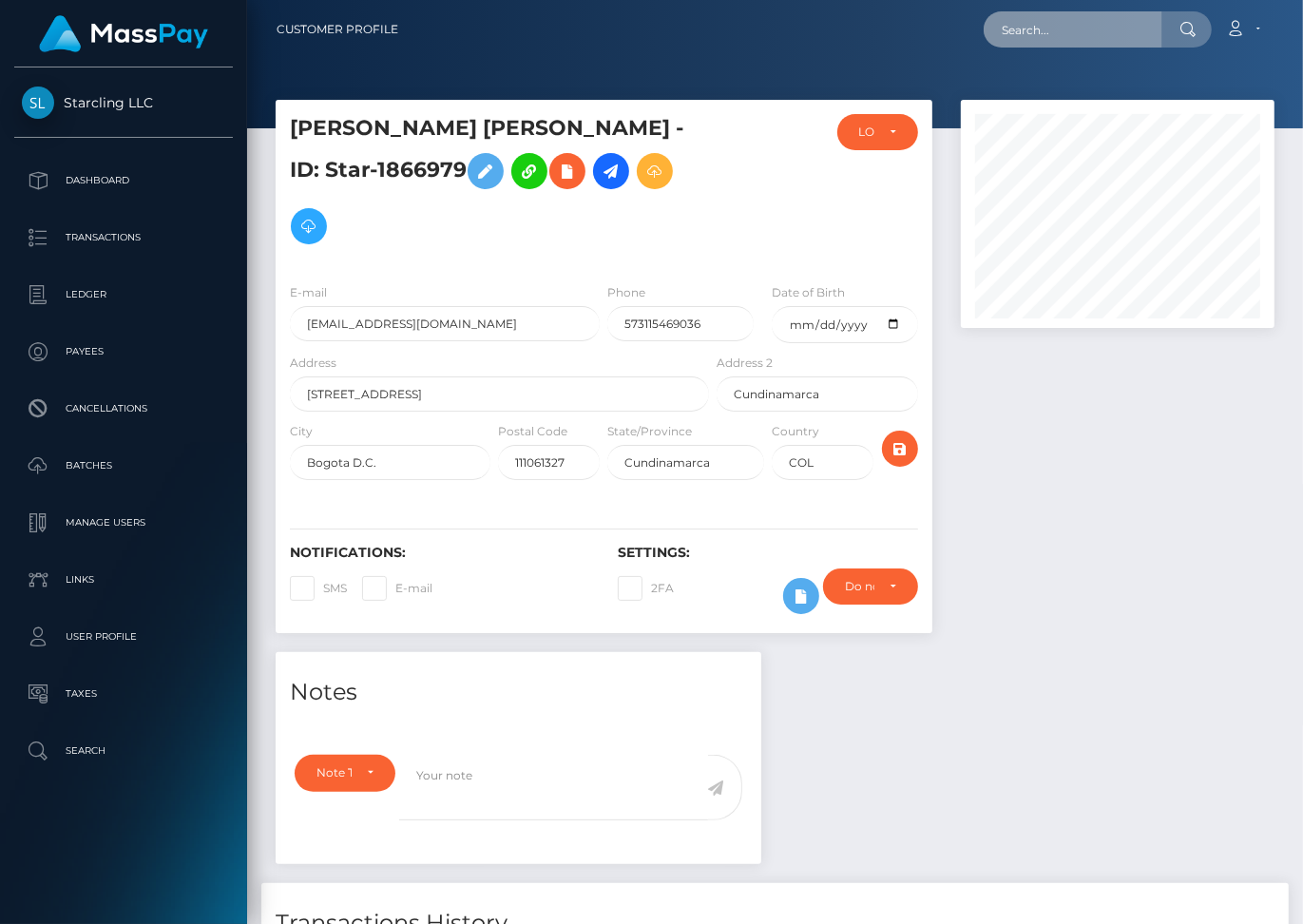
click at [1024, 41] on input "text" at bounding box center [1073, 29] width 178 height 36
paste input "1018162"
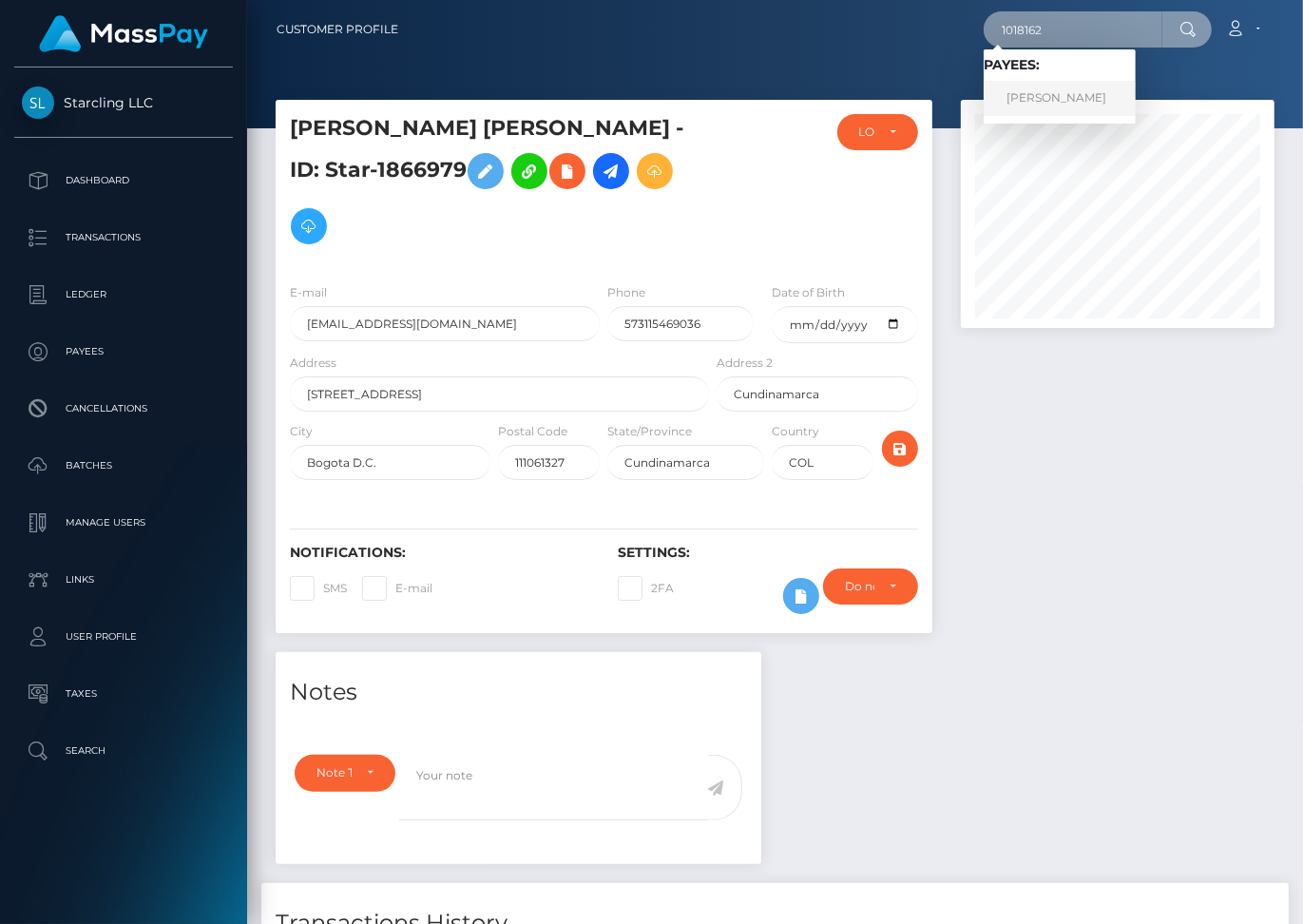
type input "1018162"
click at [1100, 92] on link "Michael B. Obrecht" at bounding box center [1060, 98] width 152 height 35
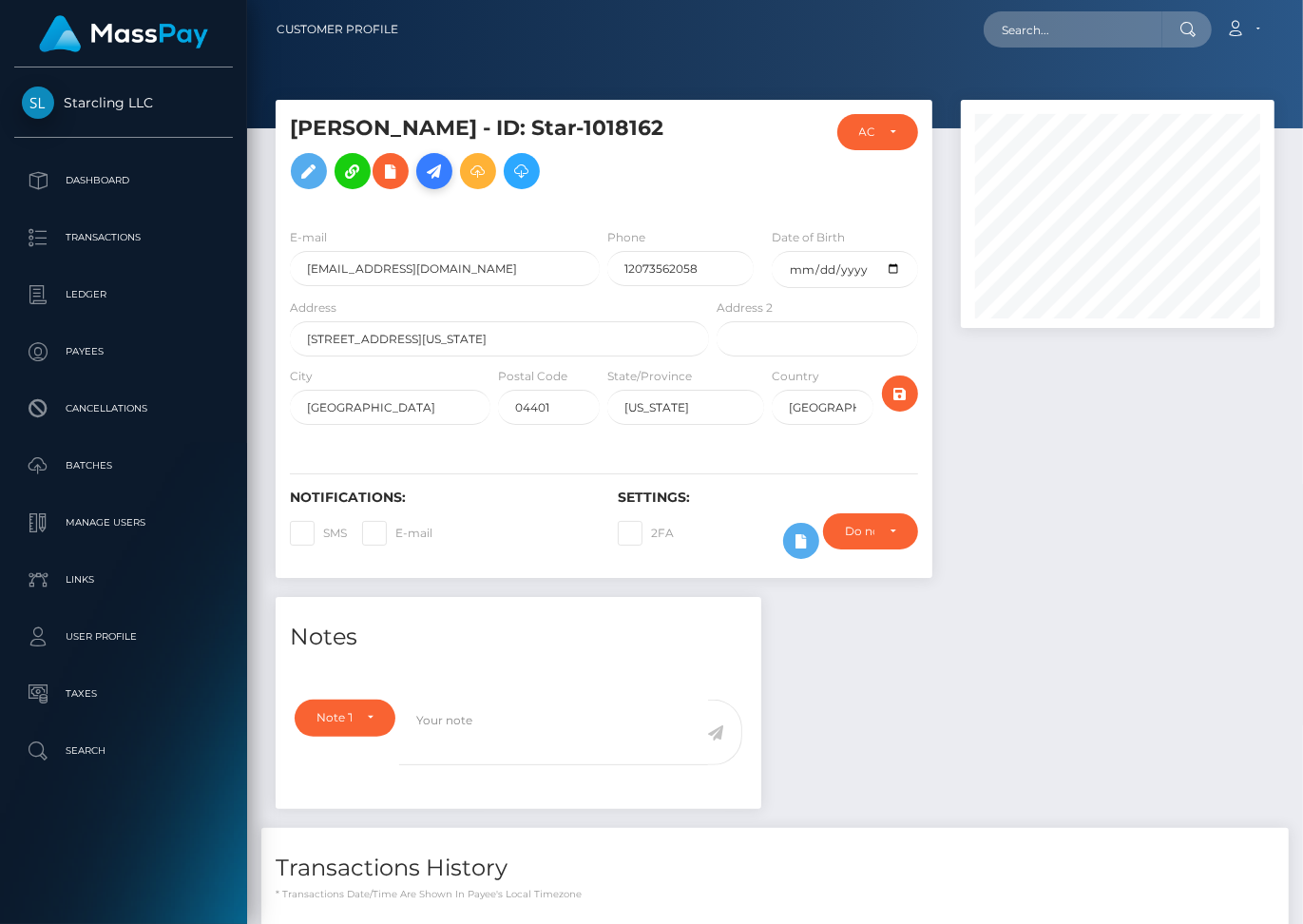
click at [431, 170] on icon at bounding box center [434, 172] width 23 height 24
click at [437, 172] on icon at bounding box center [434, 172] width 23 height 24
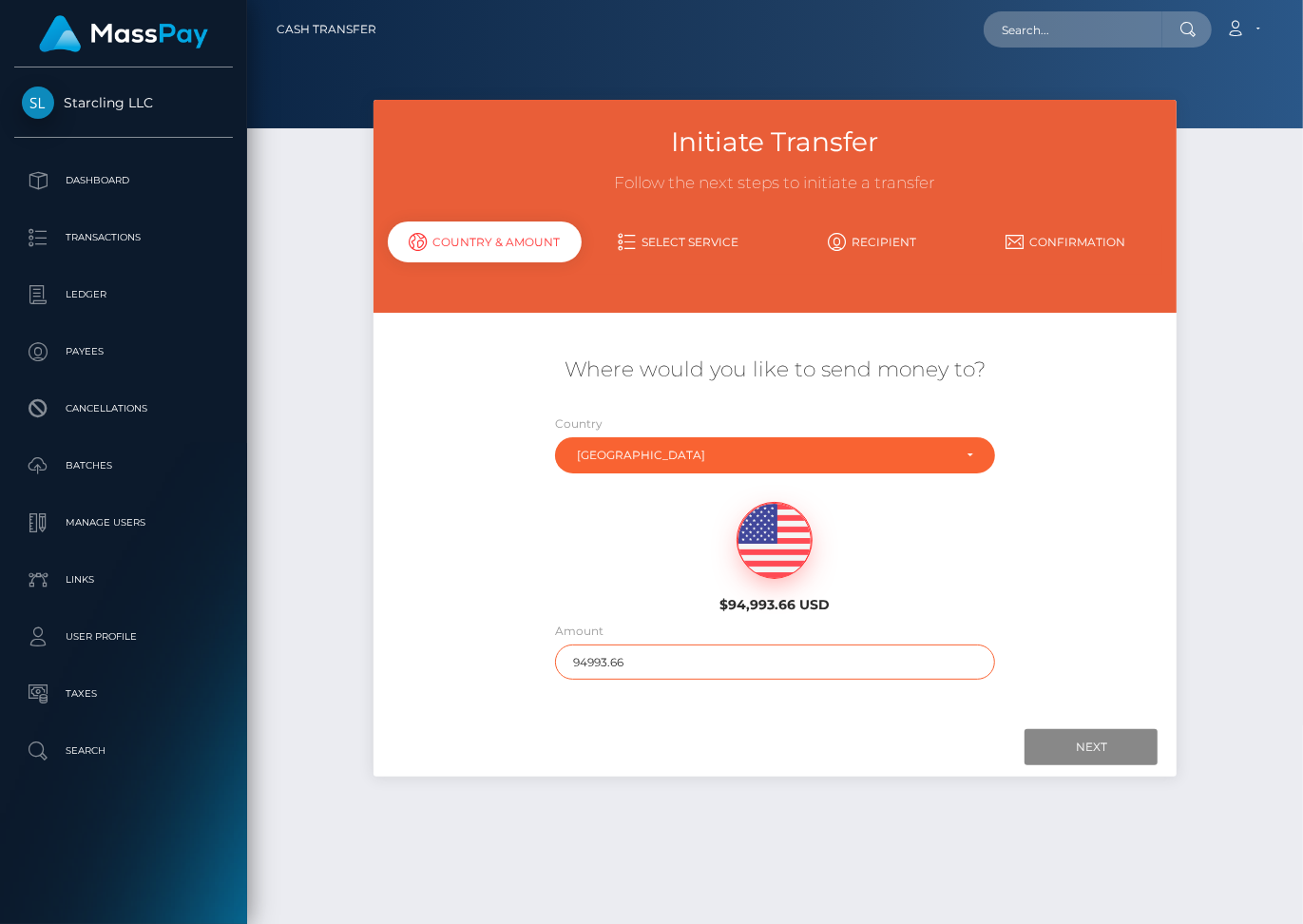
click at [575, 645] on input "94993.66" at bounding box center [776, 662] width 440 height 35
type input "295"
click at [1096, 729] on input "Next" at bounding box center [1091, 747] width 133 height 36
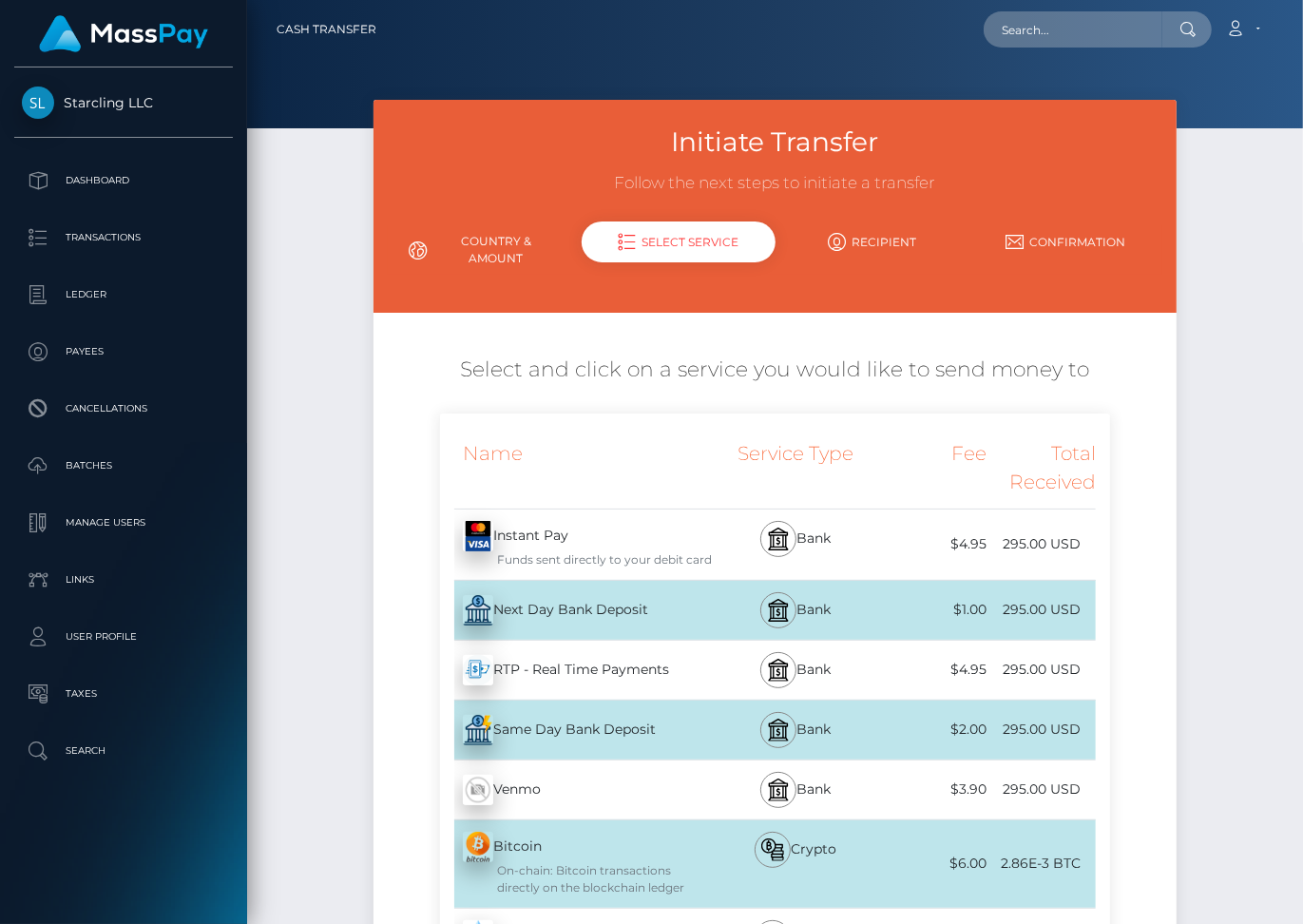
click at [634, 603] on div "Next Day Bank Deposit - USD" at bounding box center [576, 610] width 272 height 53
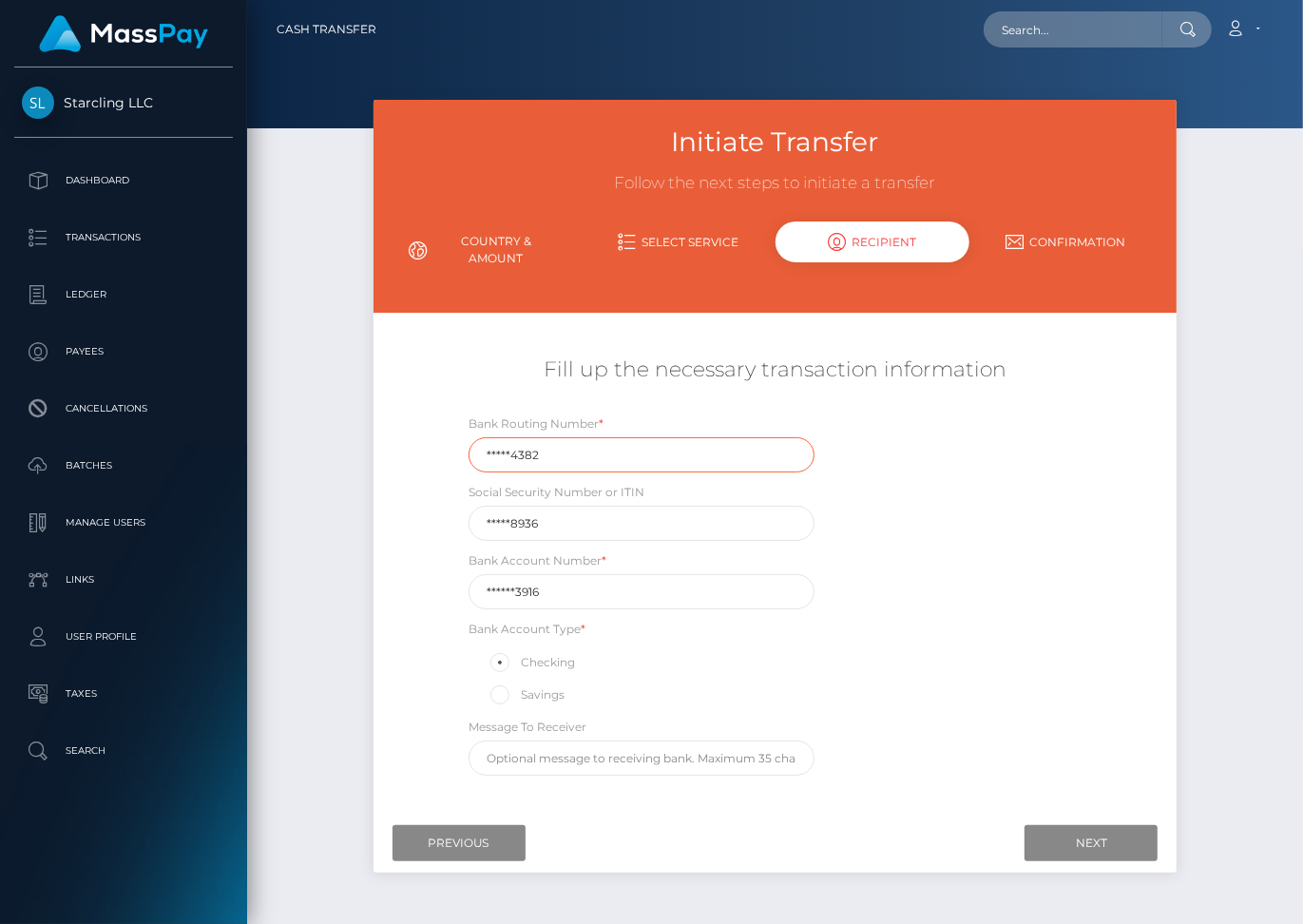
click at [567, 443] on input "*****4382" at bounding box center [641, 455] width 346 height 35
paste input "21127"
type input "211274382"
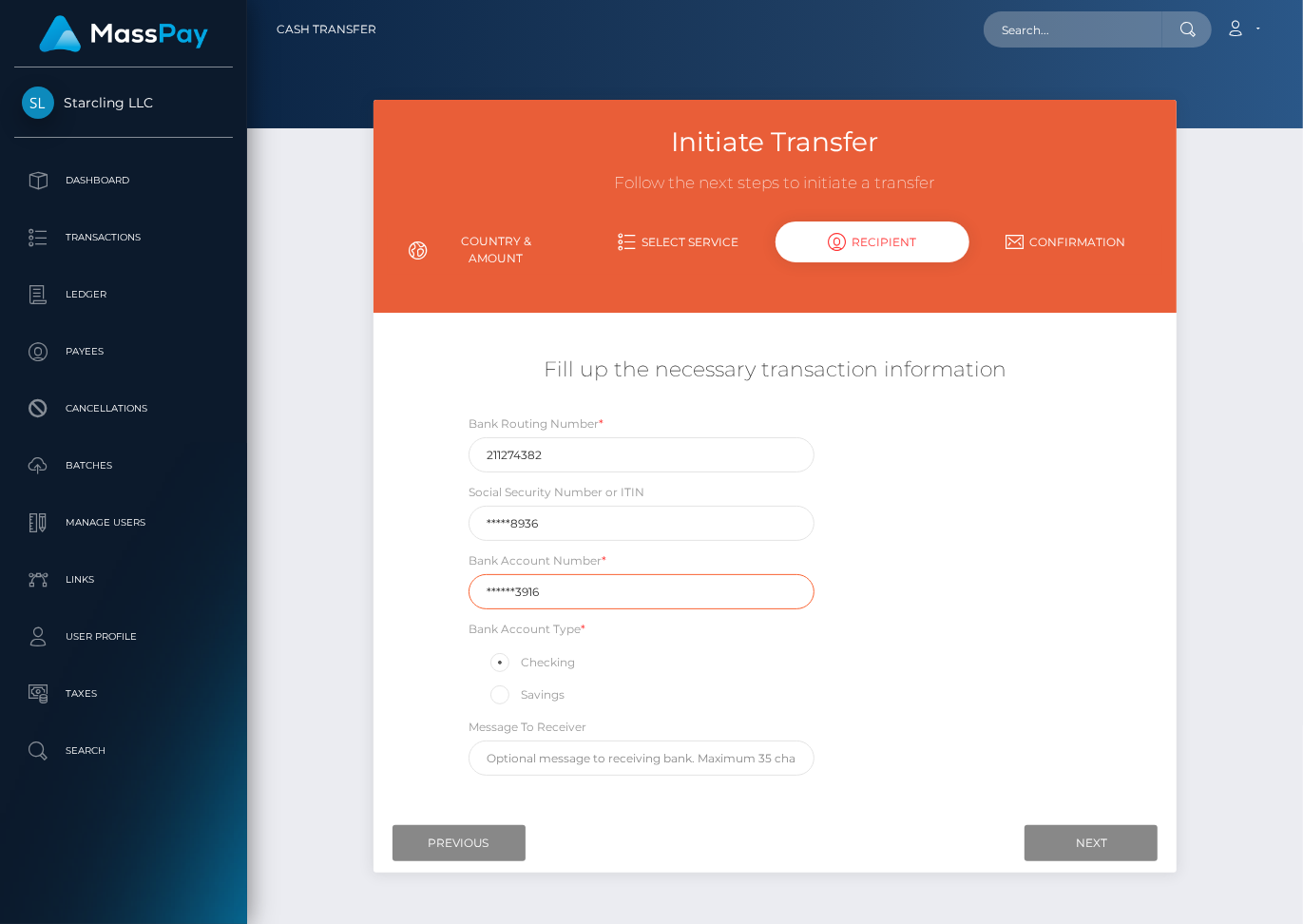
click at [535, 575] on input "******3916" at bounding box center [641, 591] width 346 height 35
paste input "402291"
type input "4022913916"
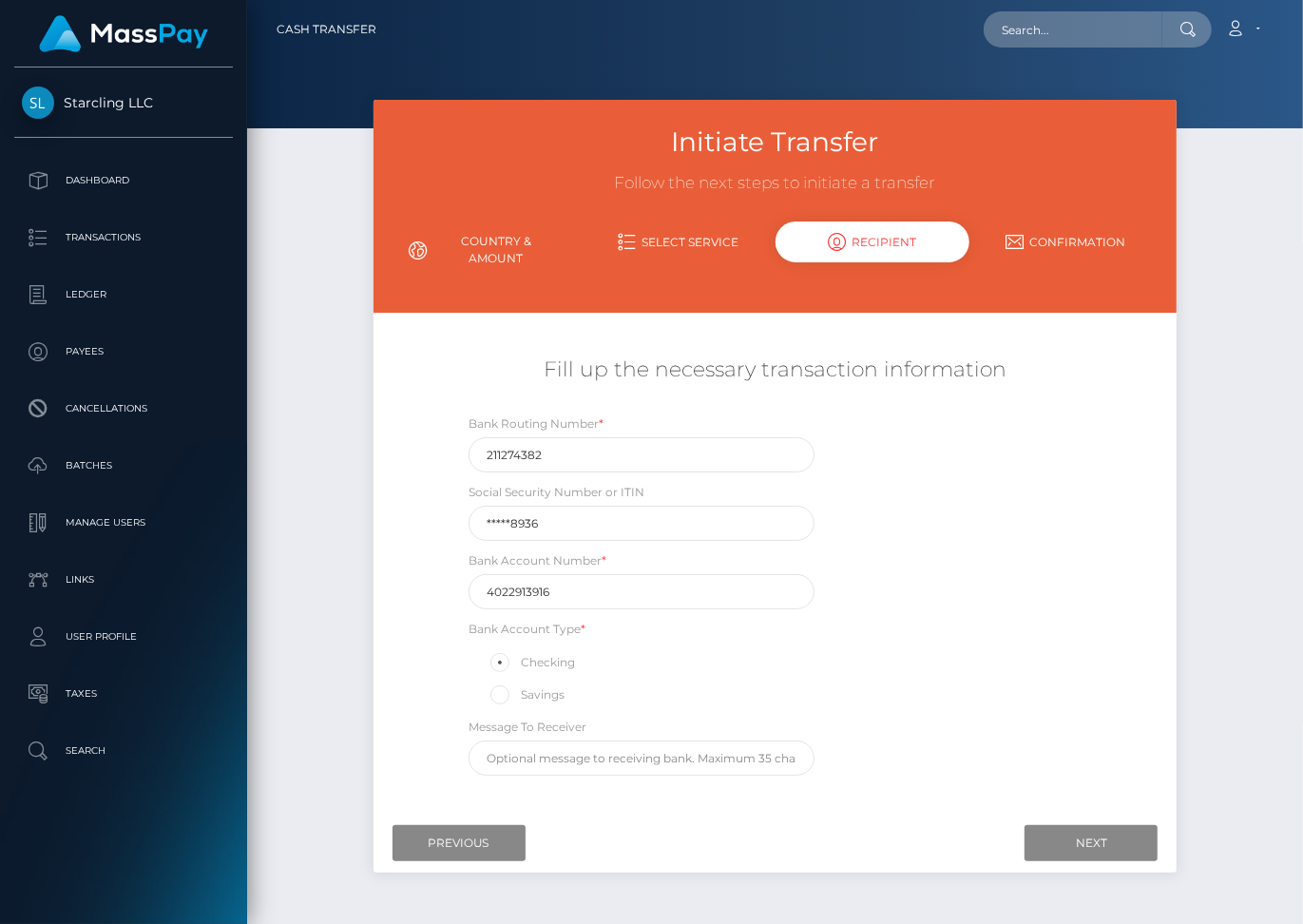
click at [1042, 748] on div "Bank Routing Number * 211274382 Social Security Number or ITIN *****8936 Bank A…" at bounding box center [775, 599] width 670 height 371
click at [1097, 836] on input "Next" at bounding box center [1091, 843] width 133 height 36
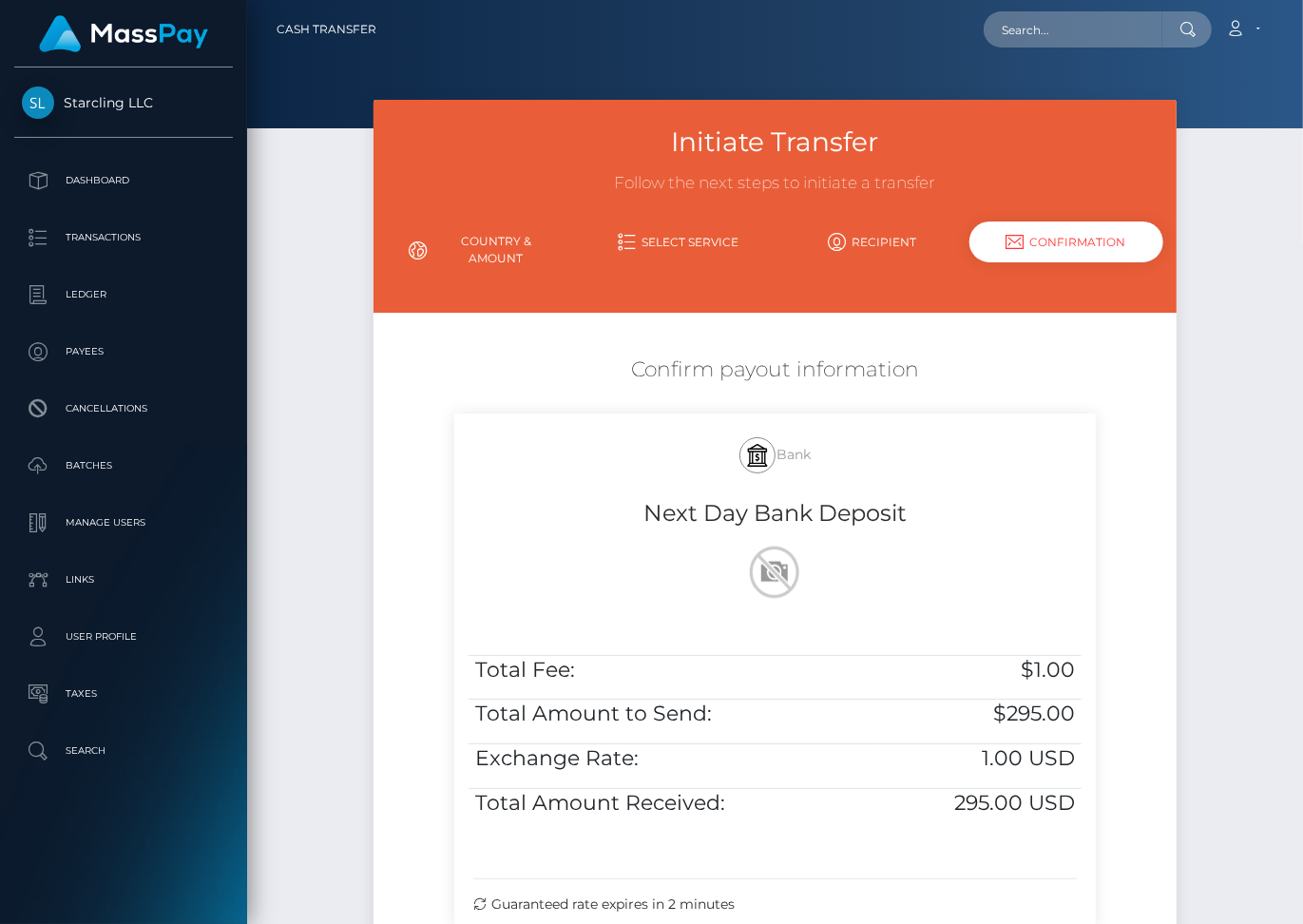
scroll to position [203, 0]
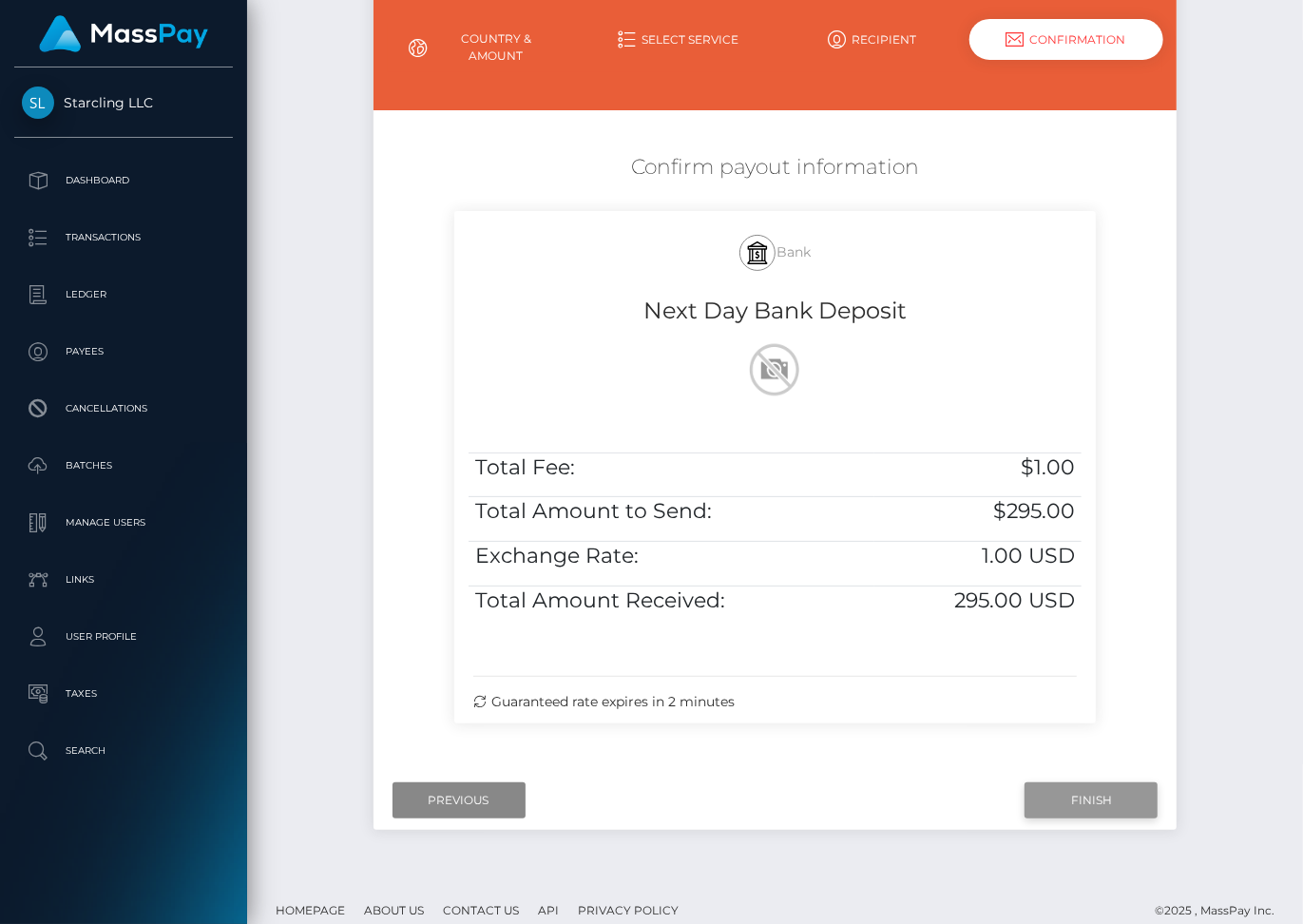
click at [1072, 782] on input "Finish" at bounding box center [1091, 800] width 133 height 36
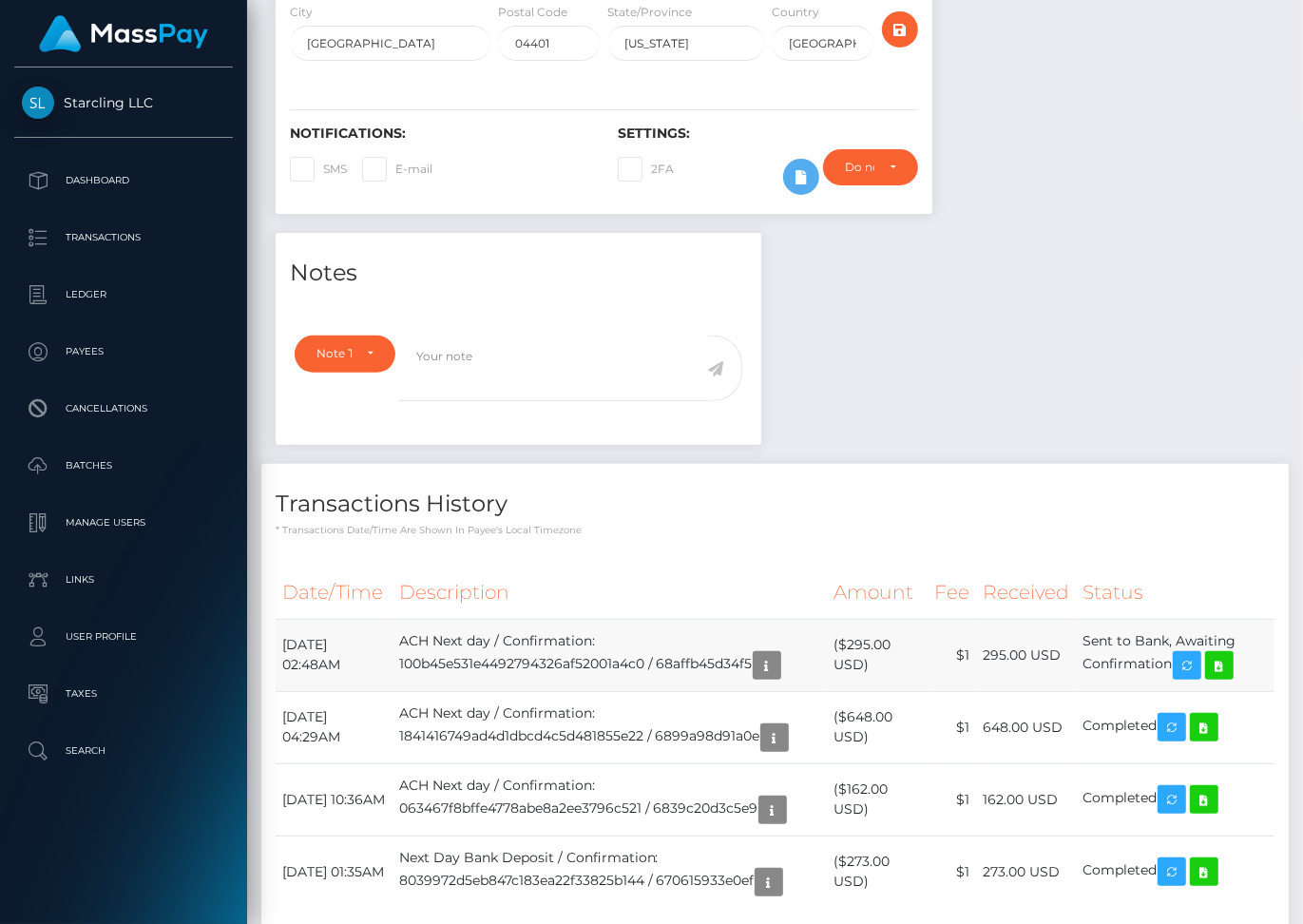
scroll to position [228, 314]
drag, startPoint x: 282, startPoint y: 633, endPoint x: 1185, endPoint y: 653, distance: 903.2
click at [1185, 653] on tr "[DATE] 02:48AM ACH Next day / Confirmation: 100b45e531e4492794326af52001a4c0 / …" at bounding box center [775, 654] width 1000 height 73
copy tr "[DATE] 02:48AM ACH Next day / Confirmation: 100b45e531e4492794326af52001a4c0 / …"
click at [1225, 660] on icon at bounding box center [1220, 666] width 23 height 24
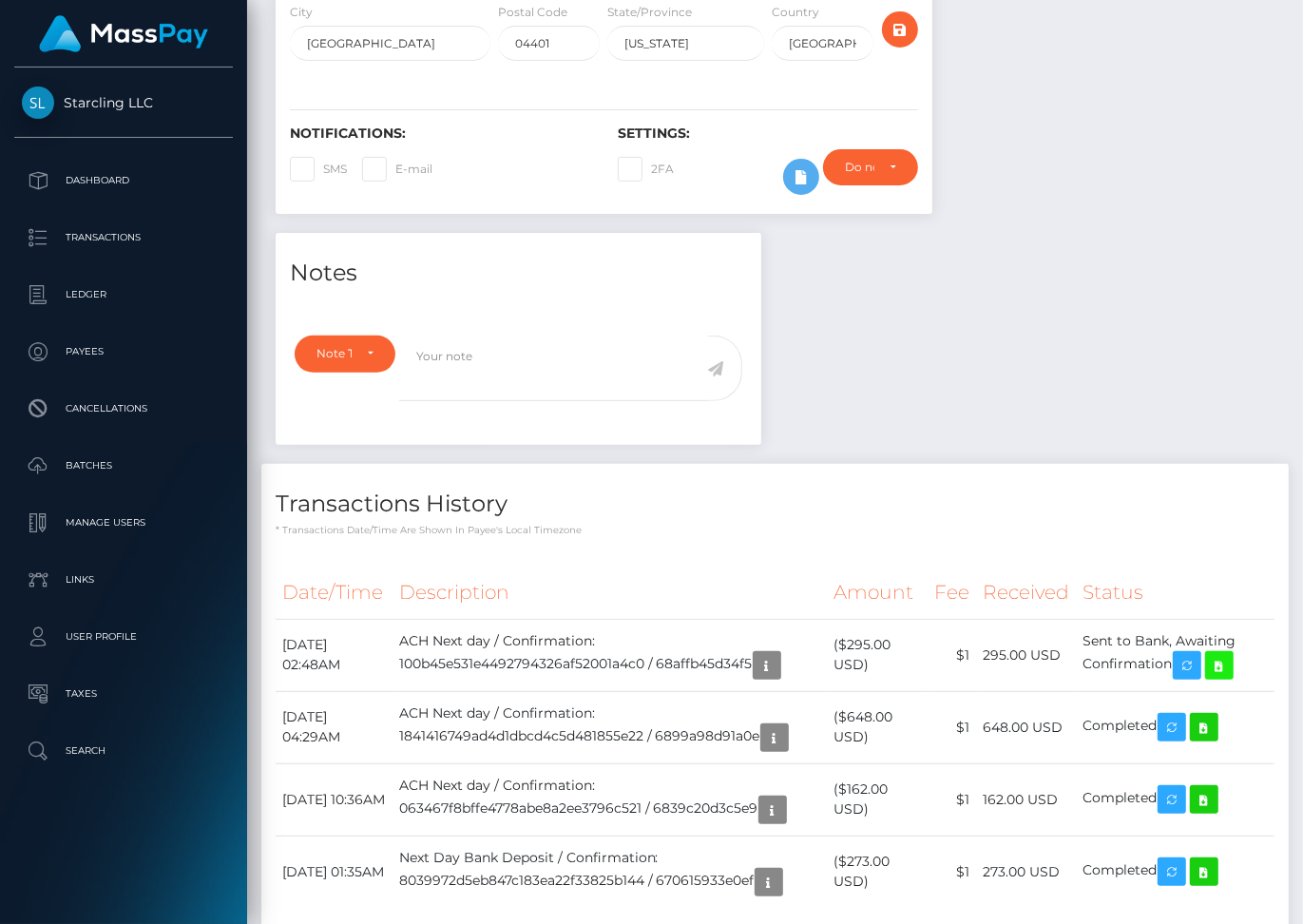
scroll to position [0, 0]
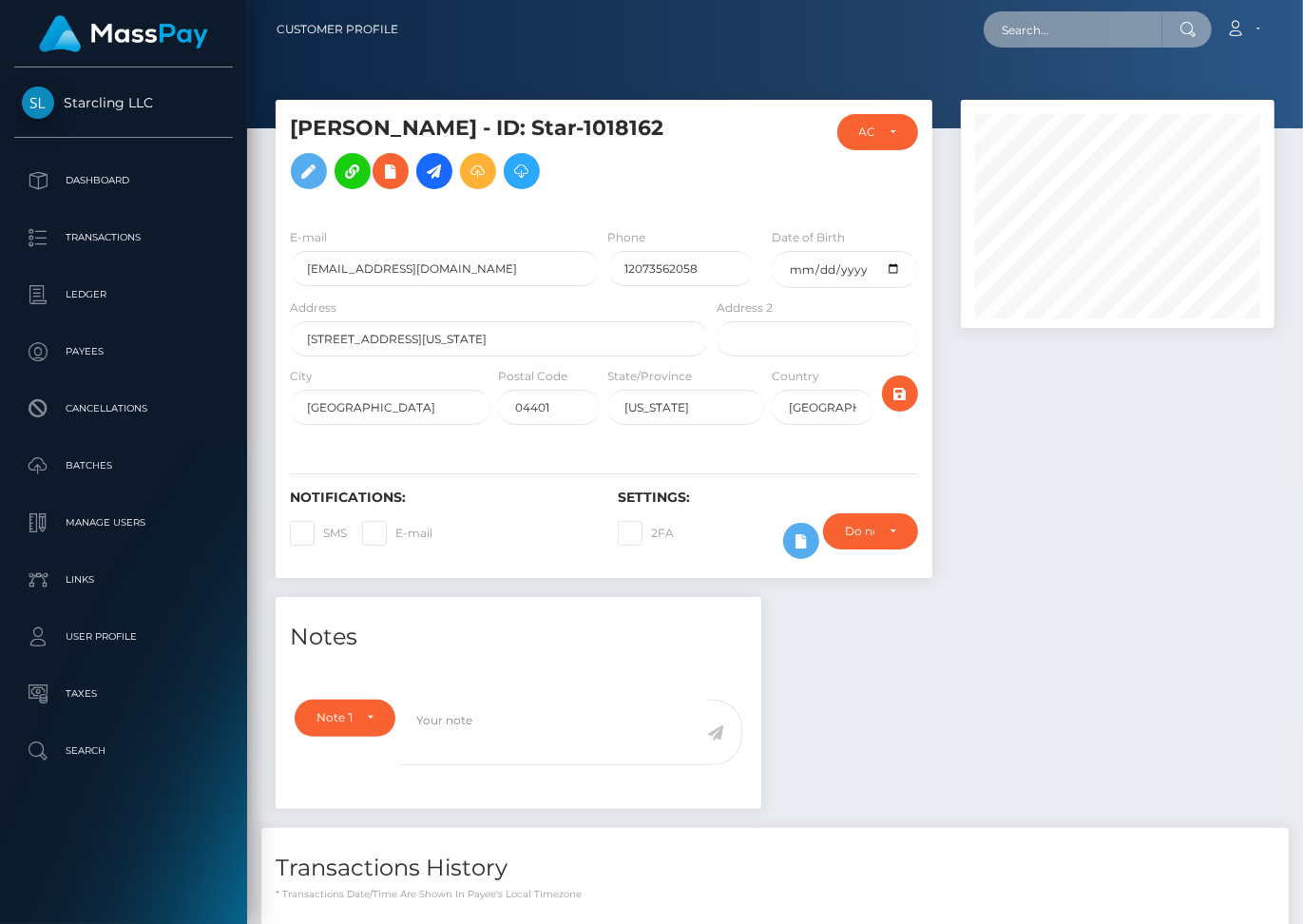
click at [1038, 35] on input "text" at bounding box center [1073, 29] width 178 height 36
paste input "573155"
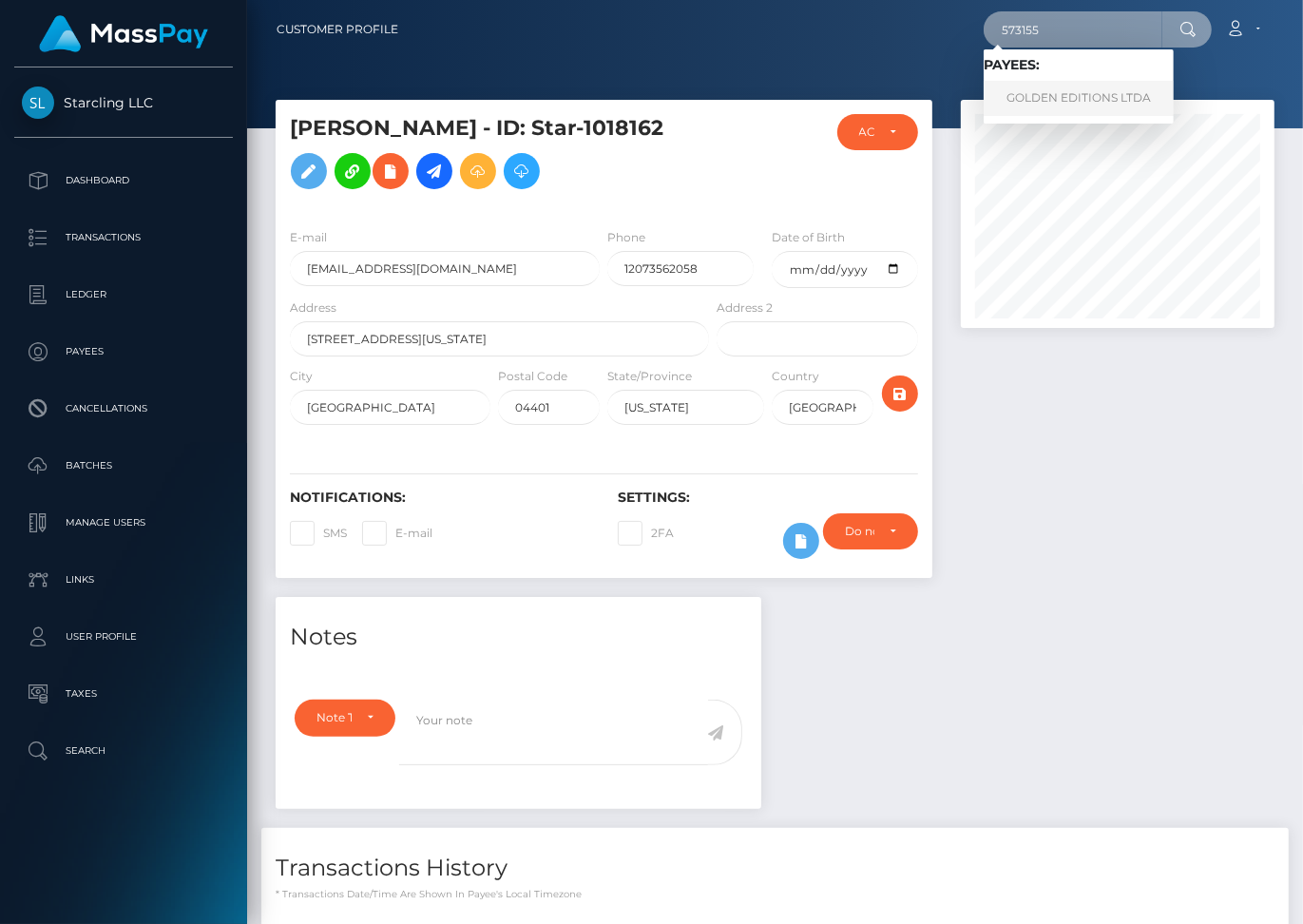
type input "573155"
click at [1079, 98] on link "GOLDEN EDITIONS LTDA" at bounding box center [1079, 98] width 190 height 35
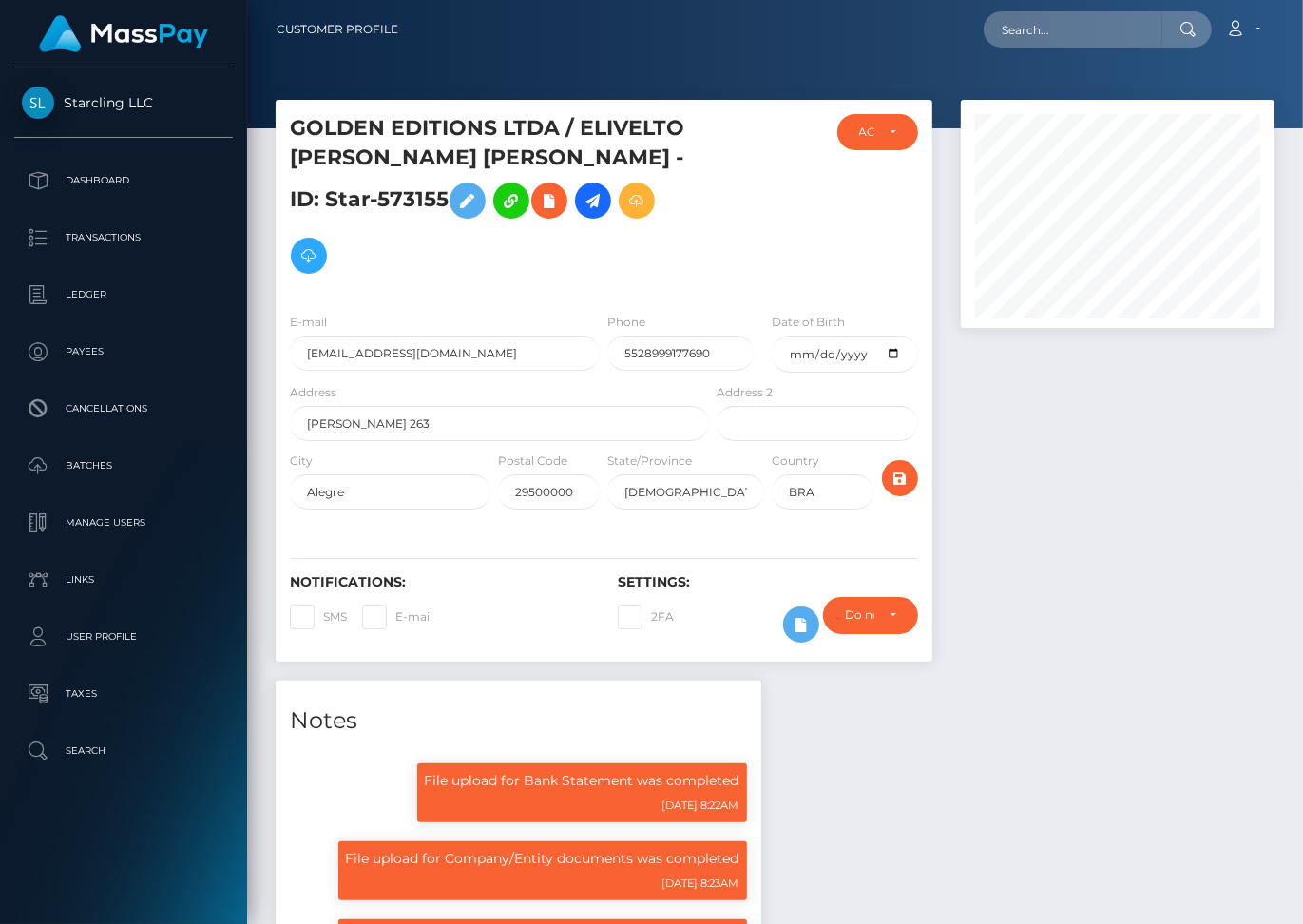
scroll to position [228, 314]
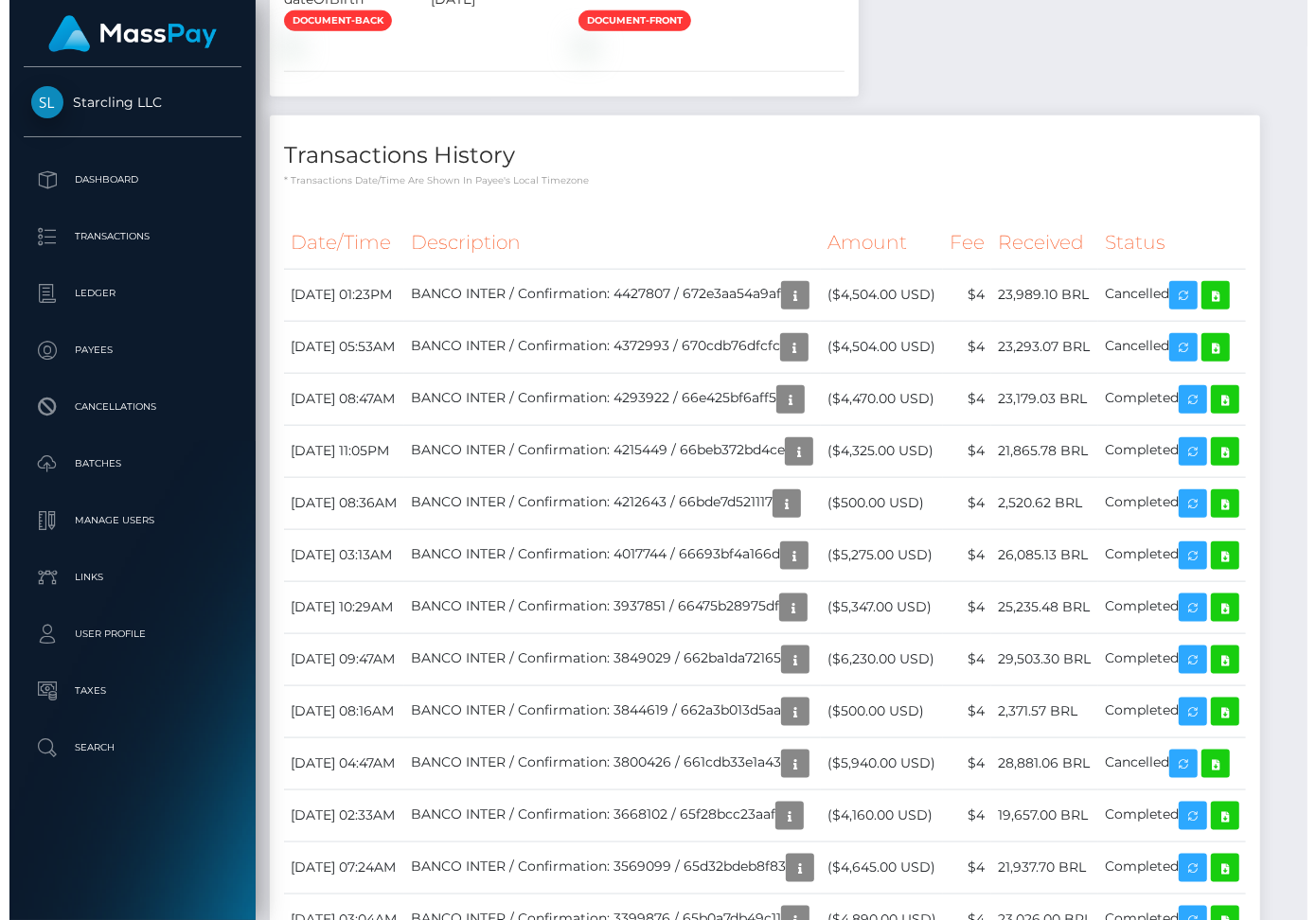
scroll to position [1374, 0]
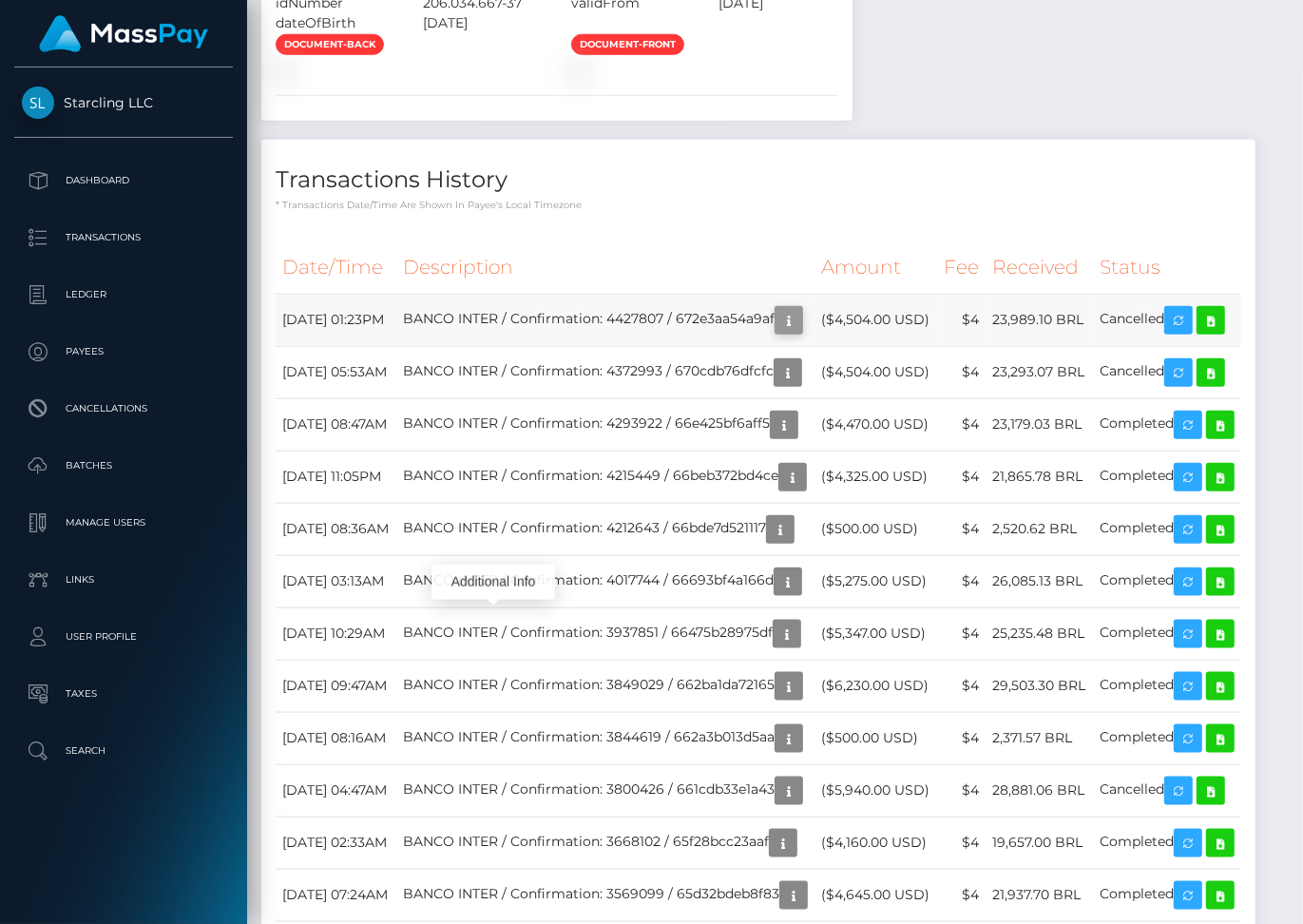
click at [775, 335] on button "button" at bounding box center [788, 320] width 28 height 28
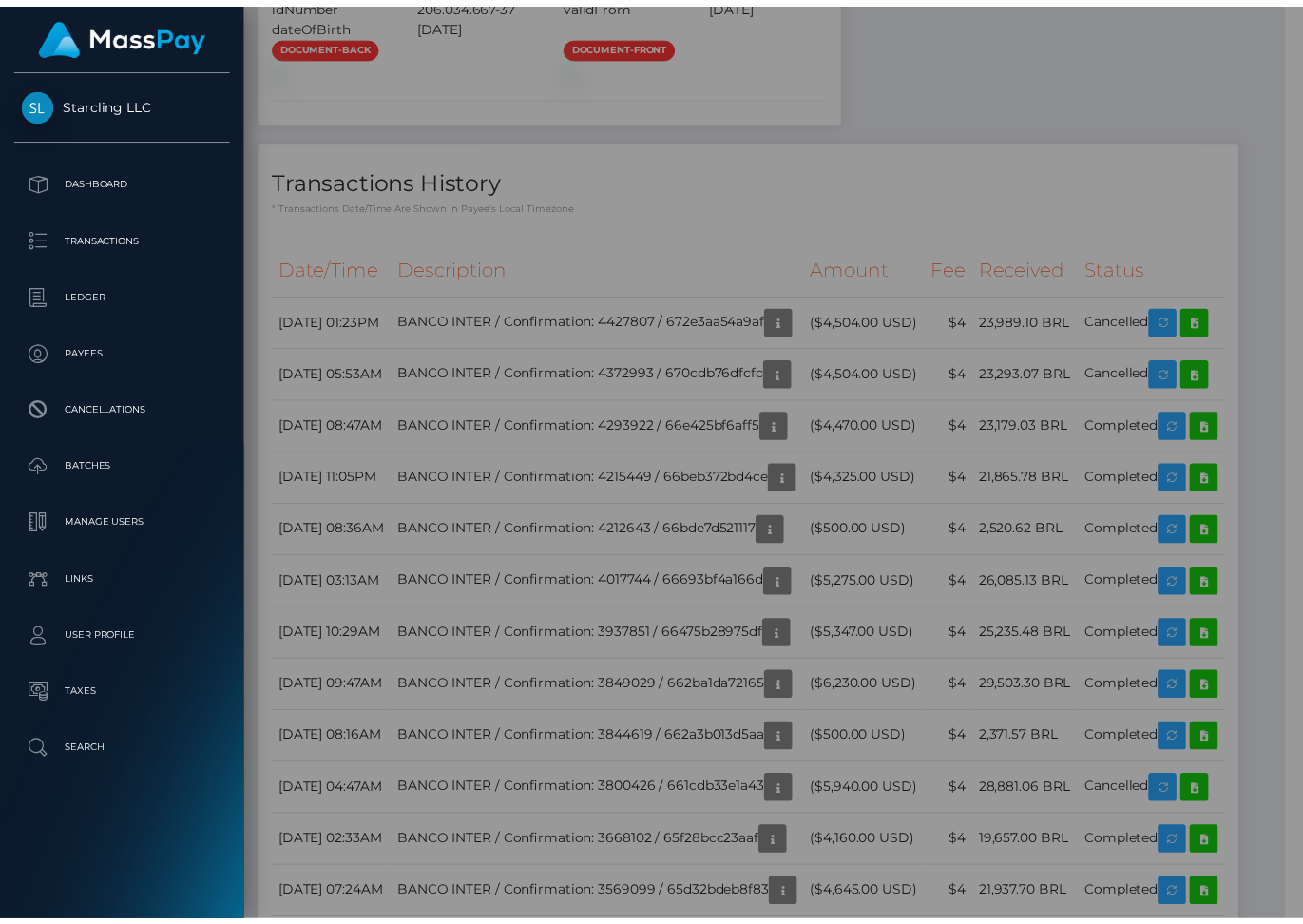
scroll to position [950549, 950388]
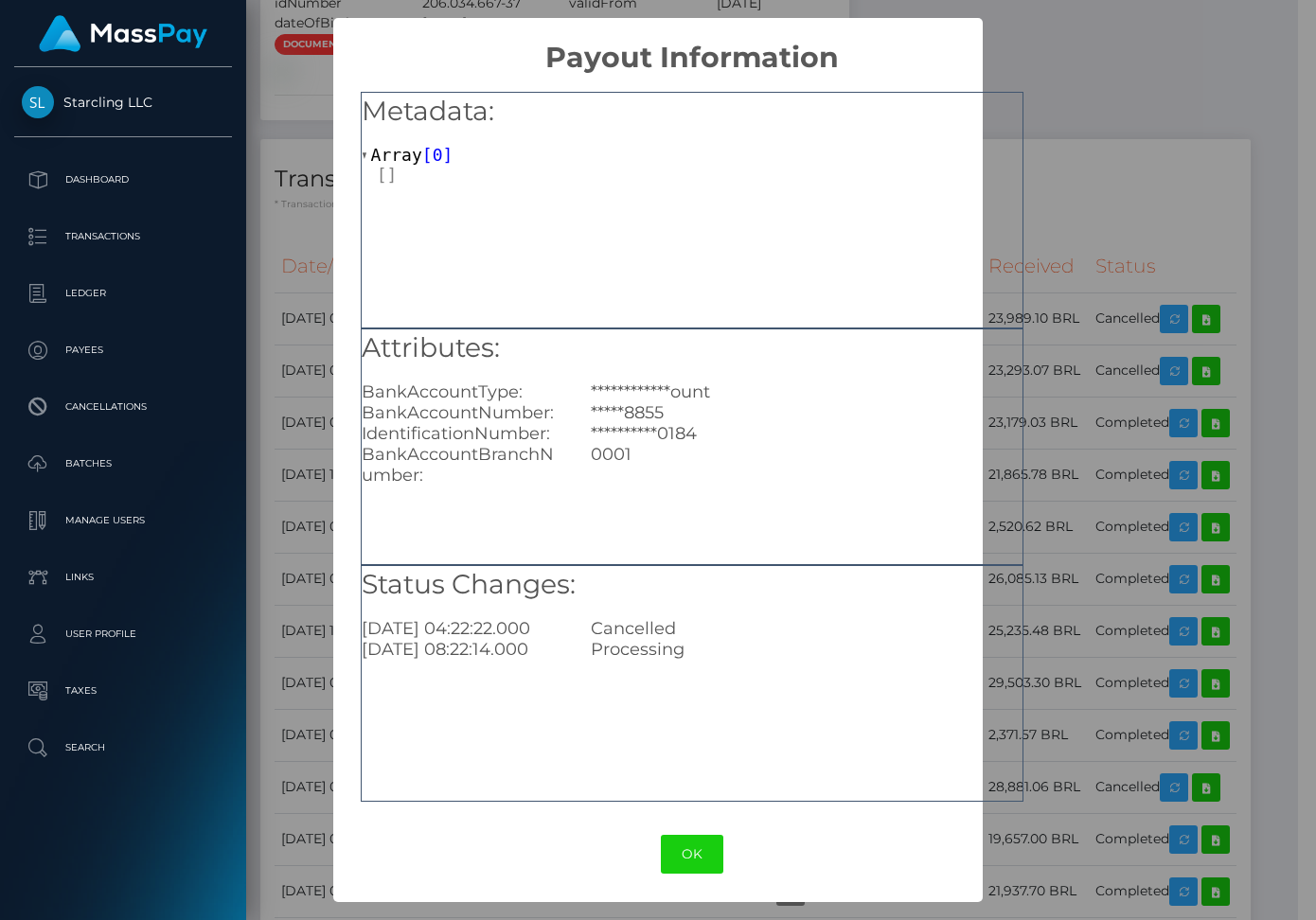
click at [1080, 382] on div "**********" at bounding box center [658, 460] width 1316 height 920
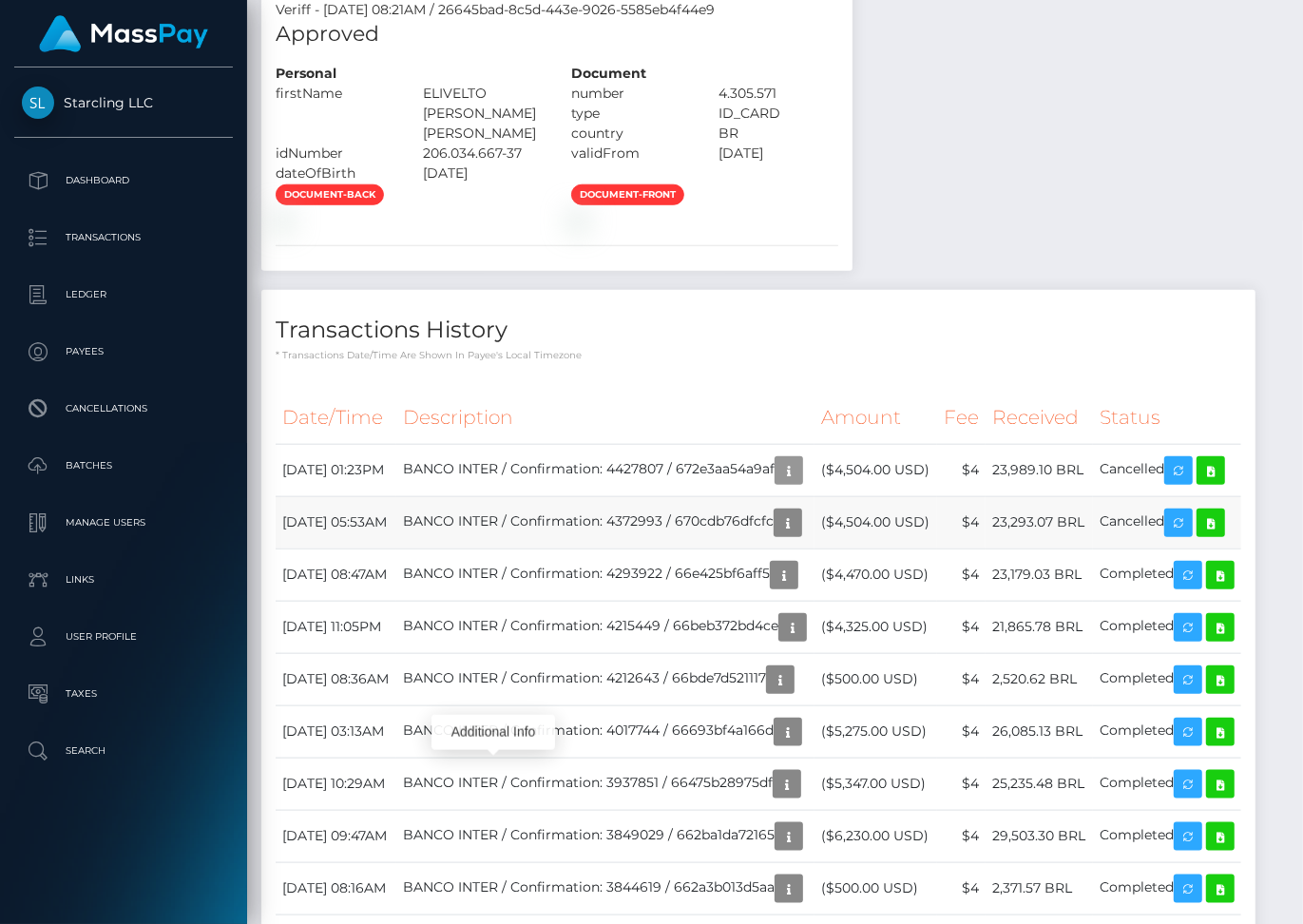
scroll to position [1534, 0]
